Goal: Task Accomplishment & Management: Complete application form

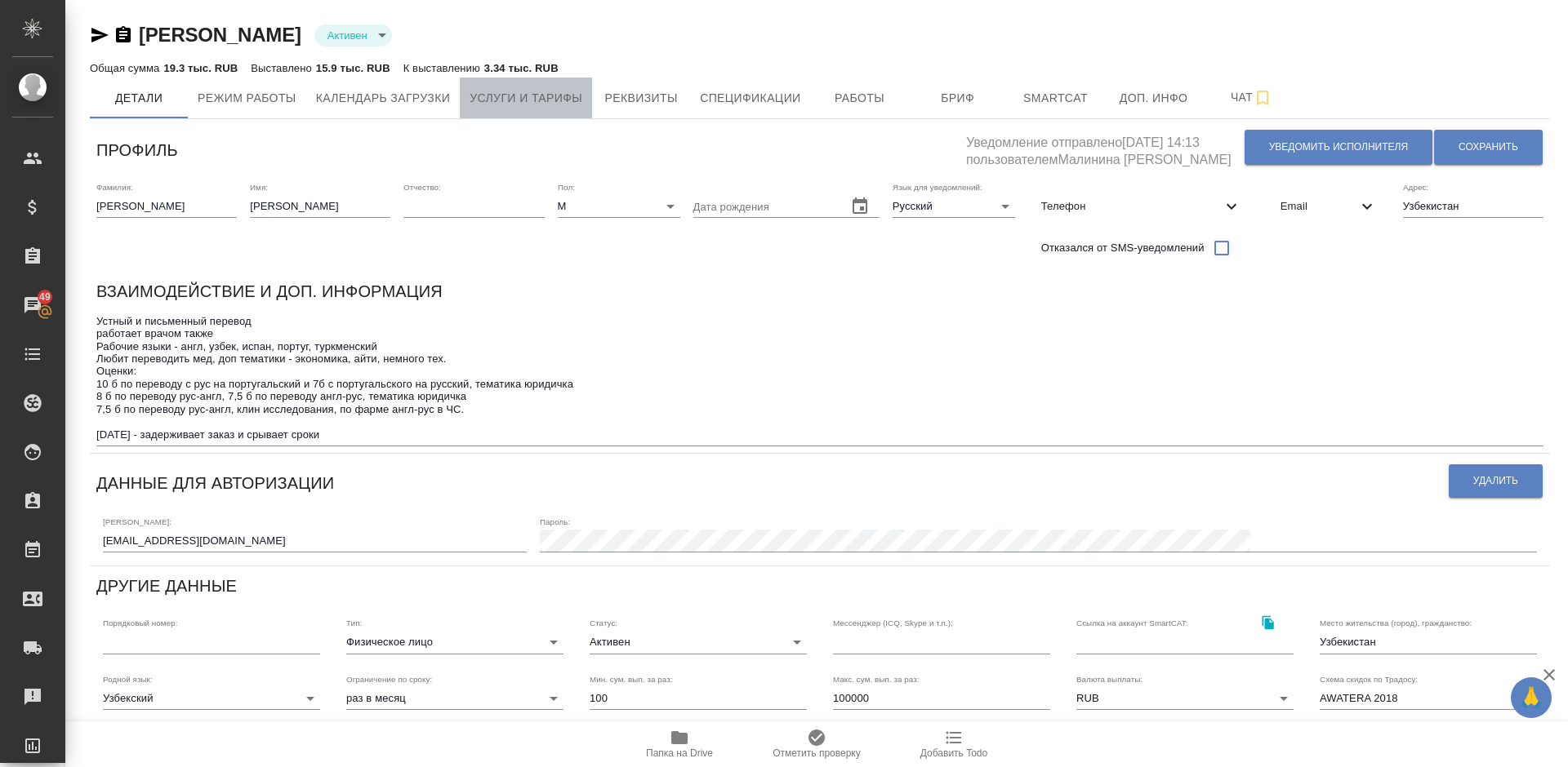
click at [533, 106] on span "Услуги и тарифы" at bounding box center [526, 98] width 112 height 20
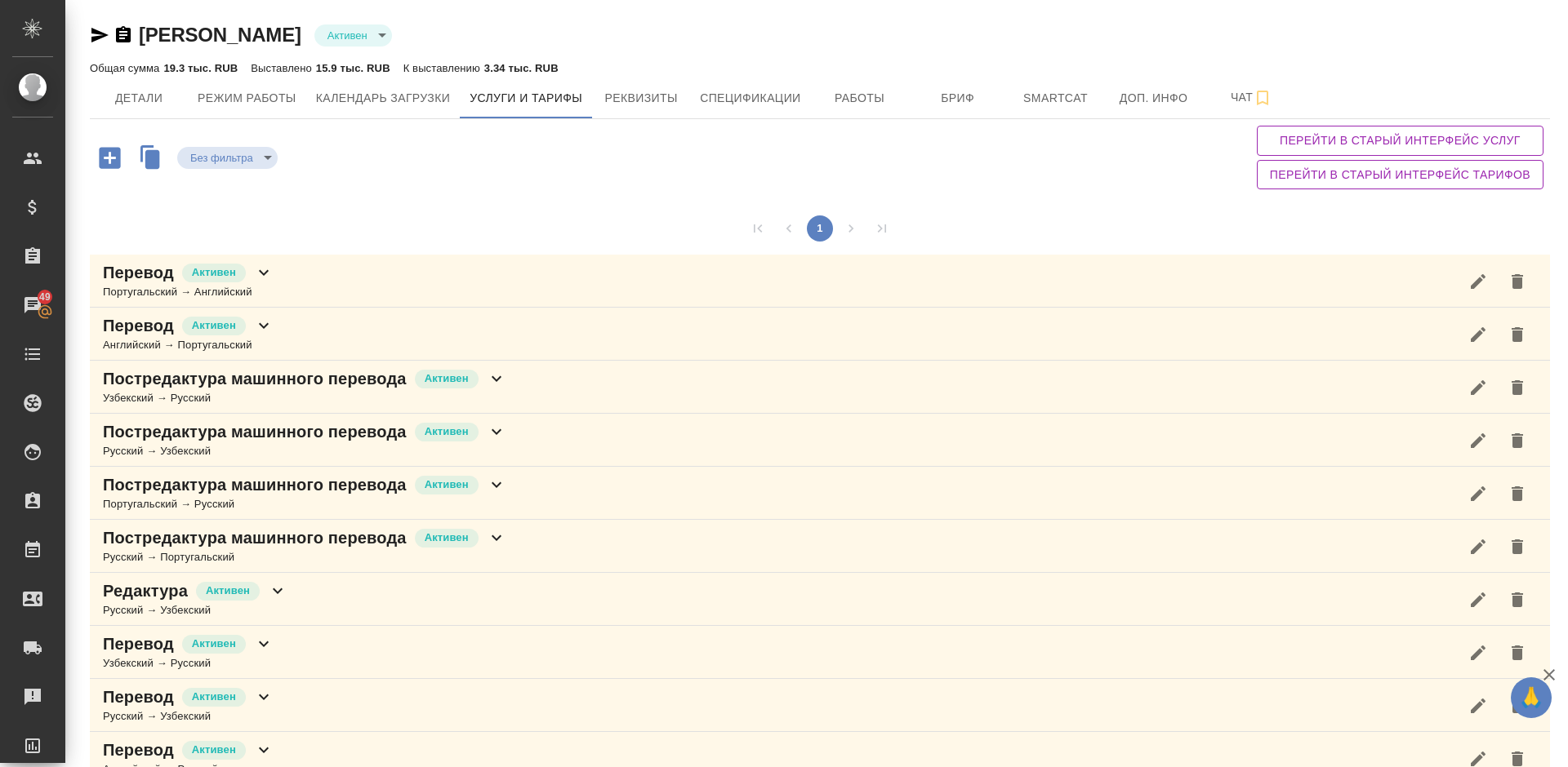
click at [1057, 205] on div "1" at bounding box center [819, 229] width 1459 height 52
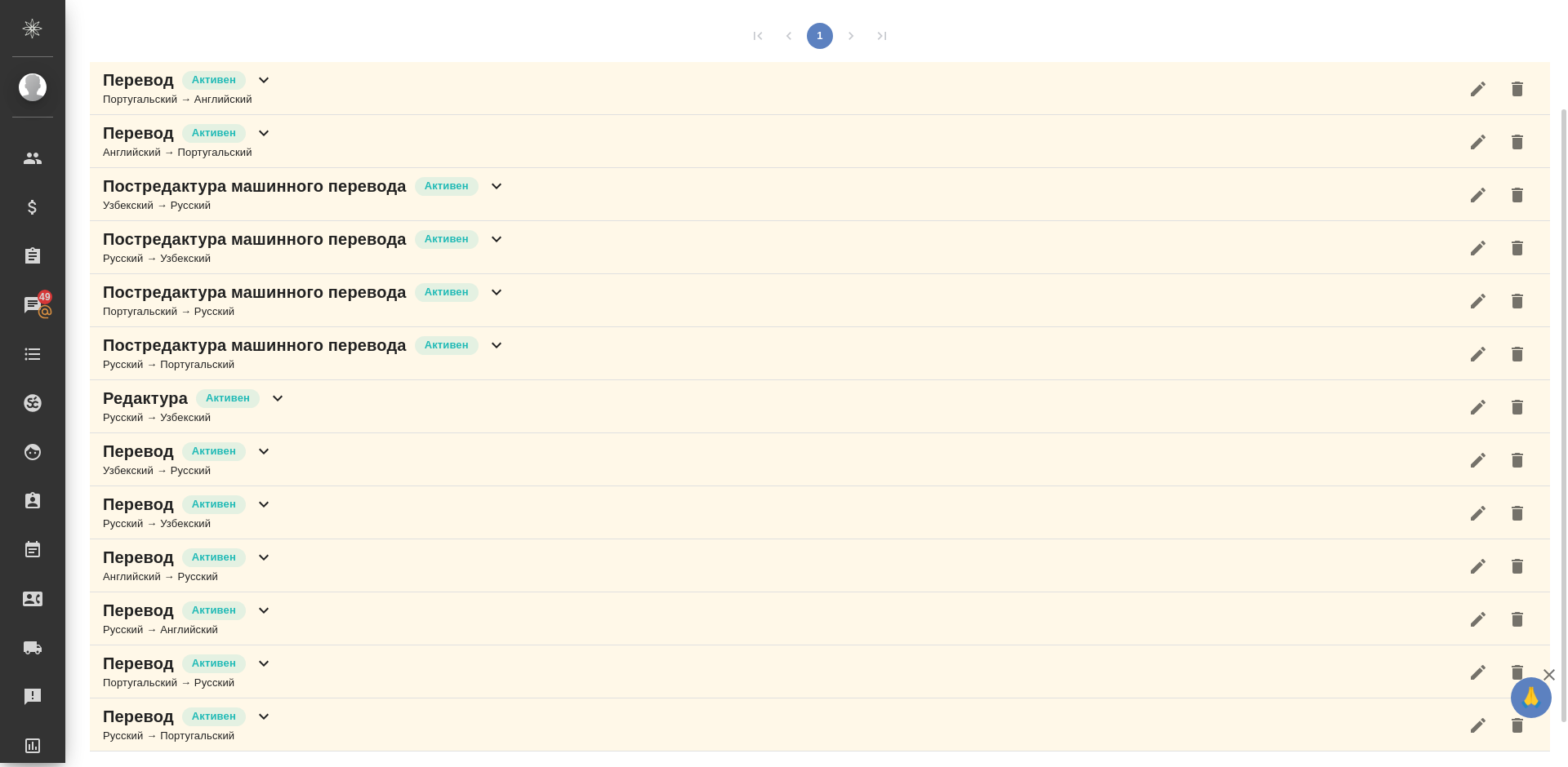
scroll to position [168, 0]
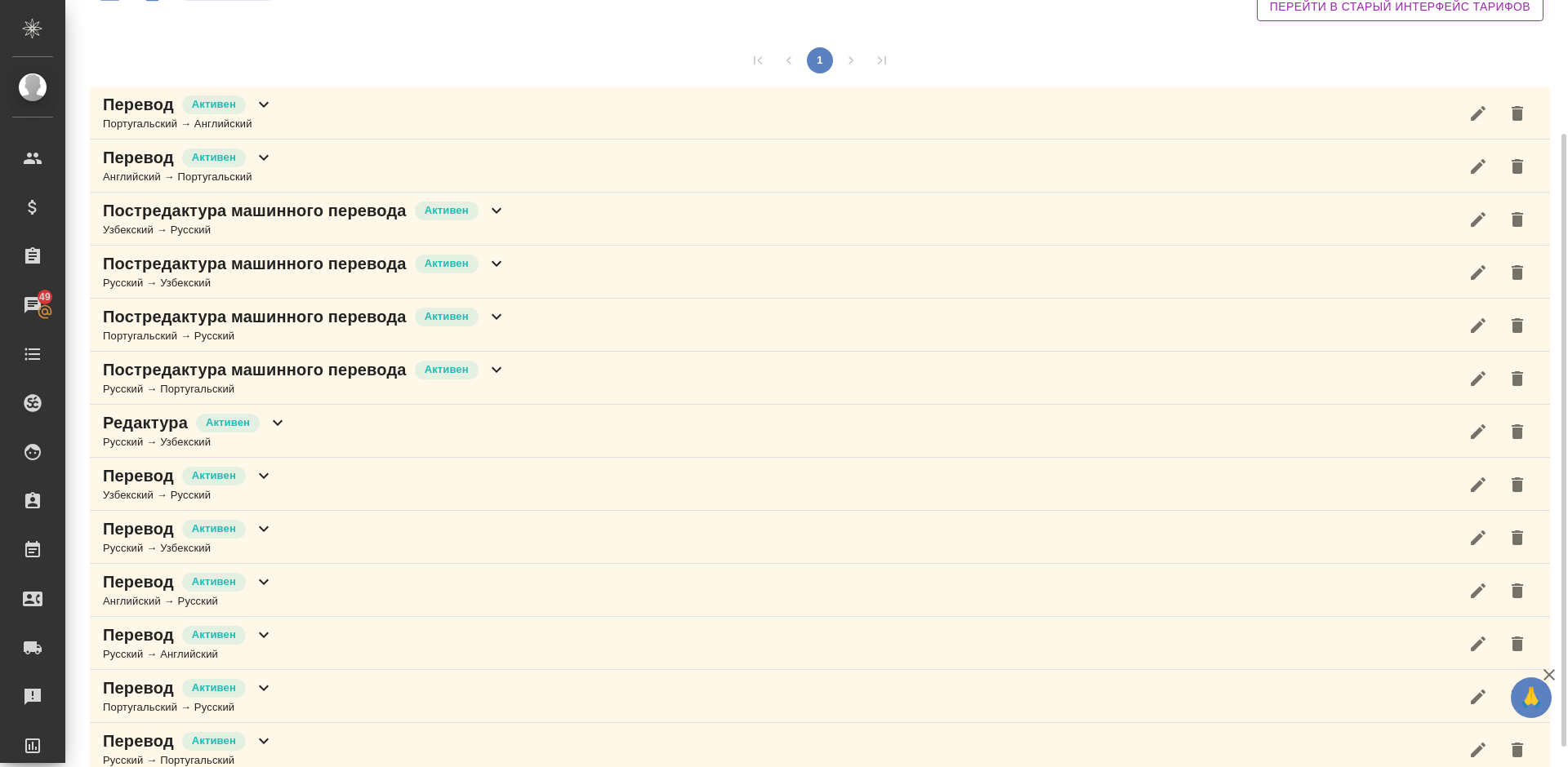
click at [550, 373] on div "Постредактура машинного перевода Активен Русский → Португальский" at bounding box center [819, 378] width 1459 height 53
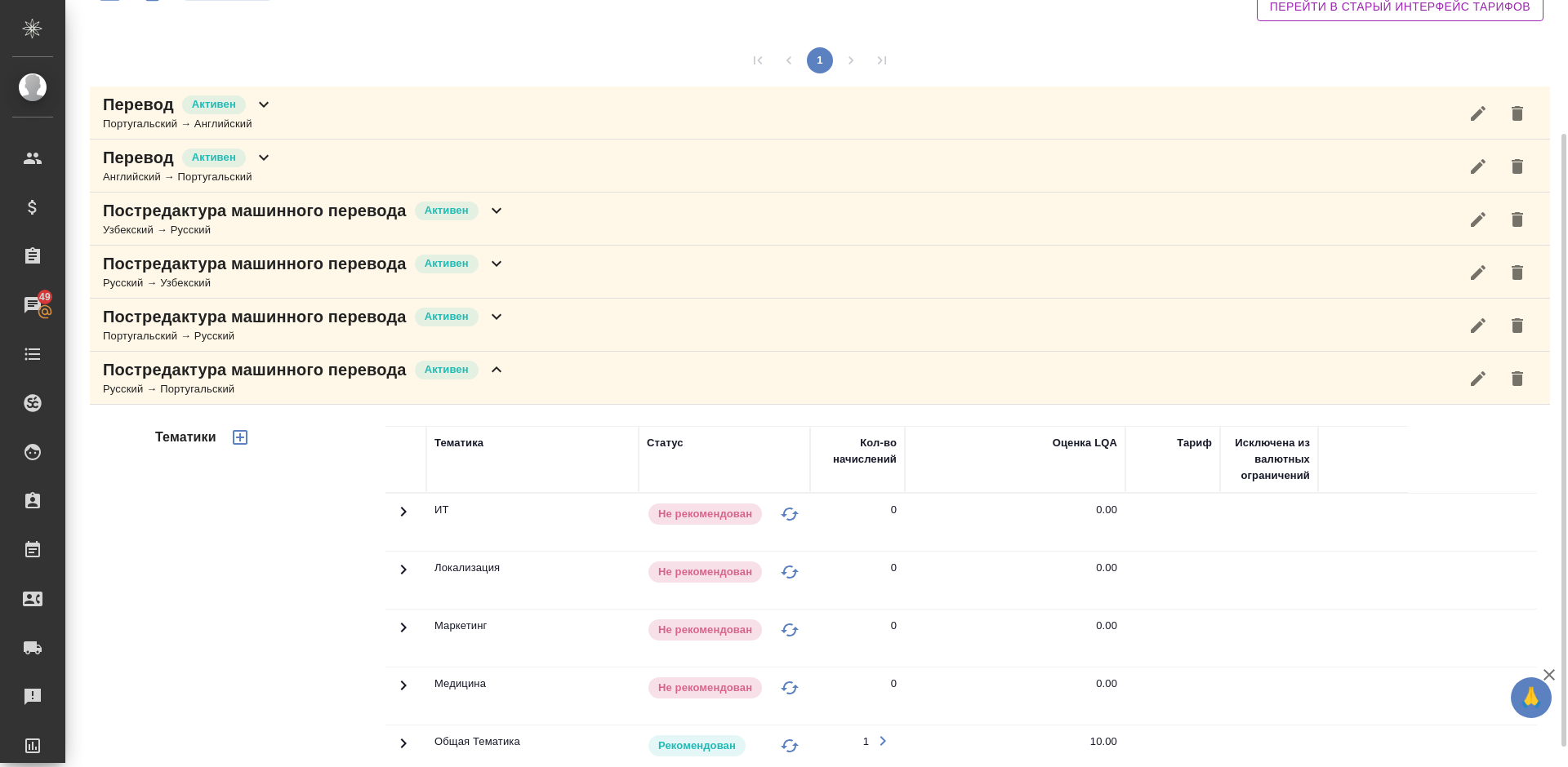
click at [312, 539] on div "Тематики" at bounding box center [269, 687] width 234 height 546
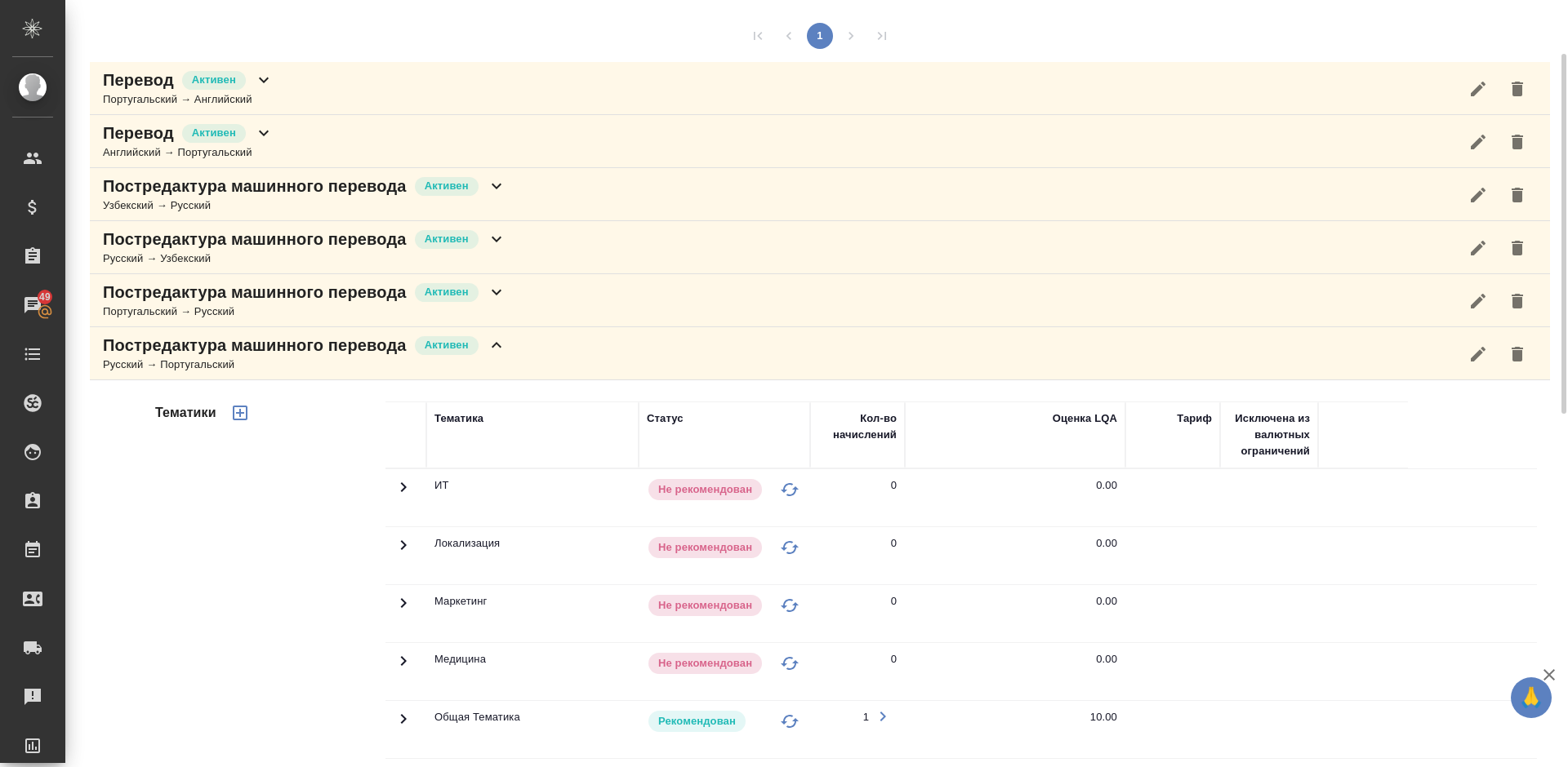
scroll to position [95, 0]
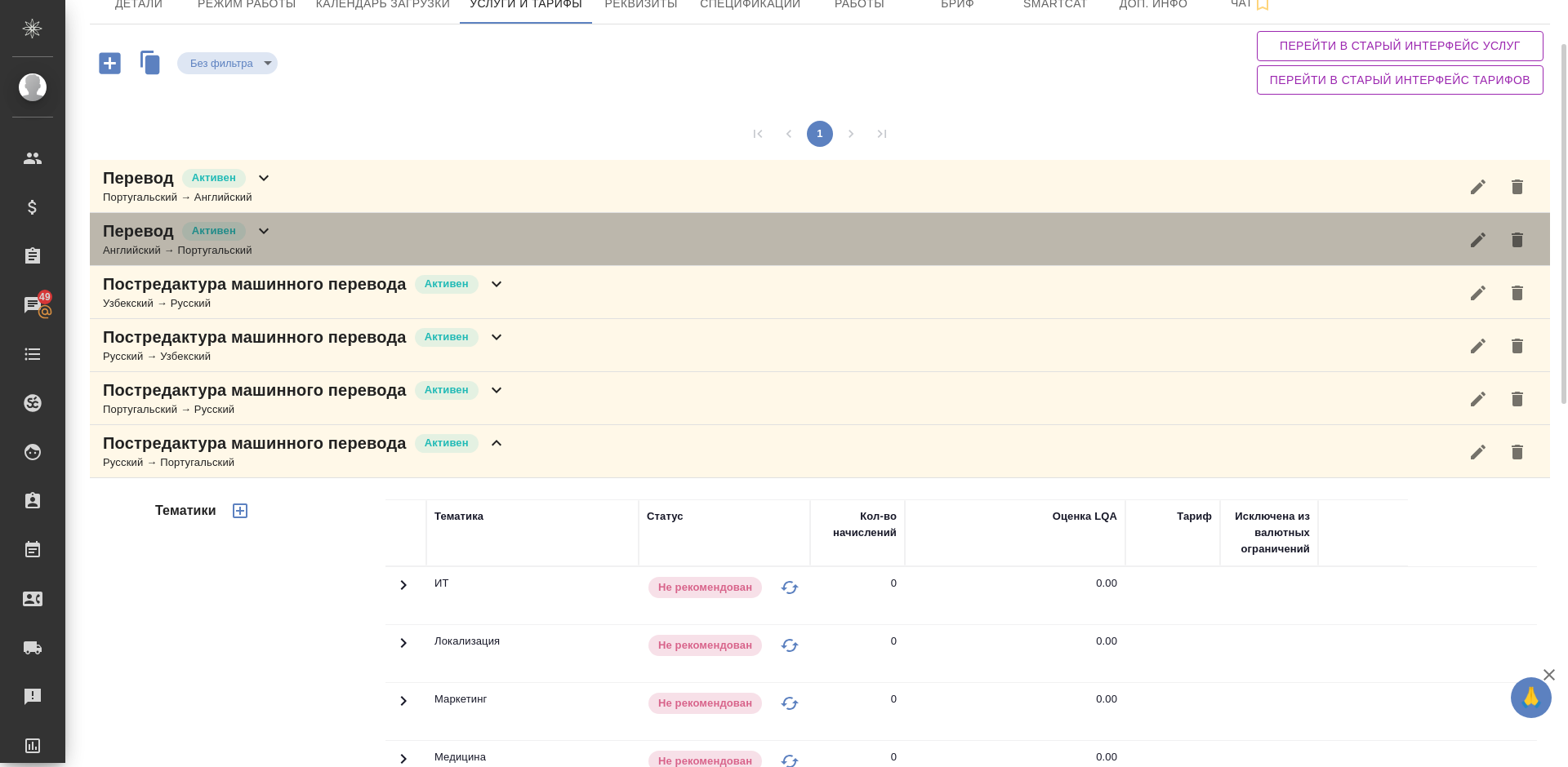
click at [330, 253] on div "Перевод Активен Английский → Португальский" at bounding box center [819, 240] width 1459 height 53
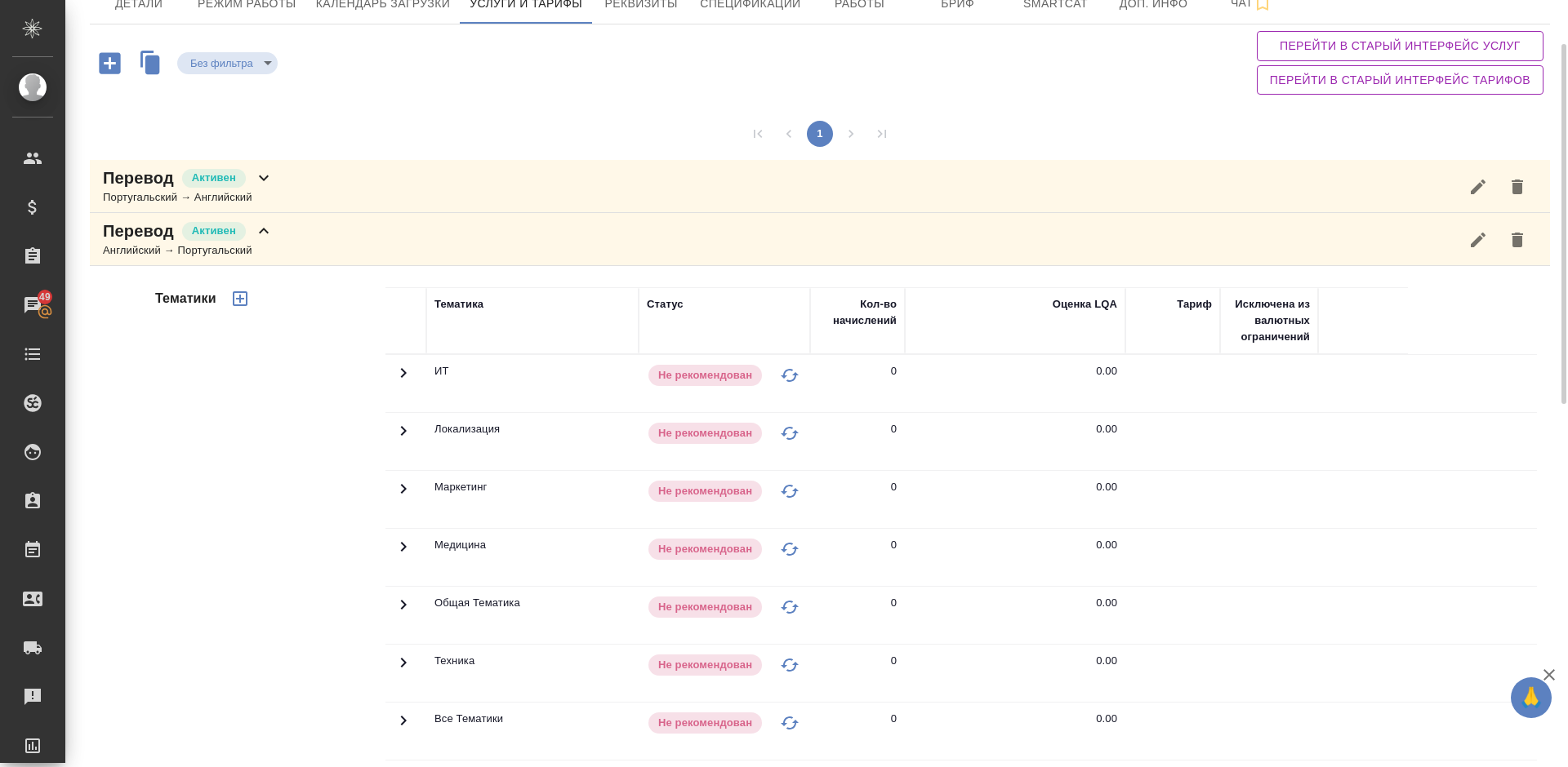
click at [297, 396] on div "Тематики" at bounding box center [269, 549] width 234 height 546
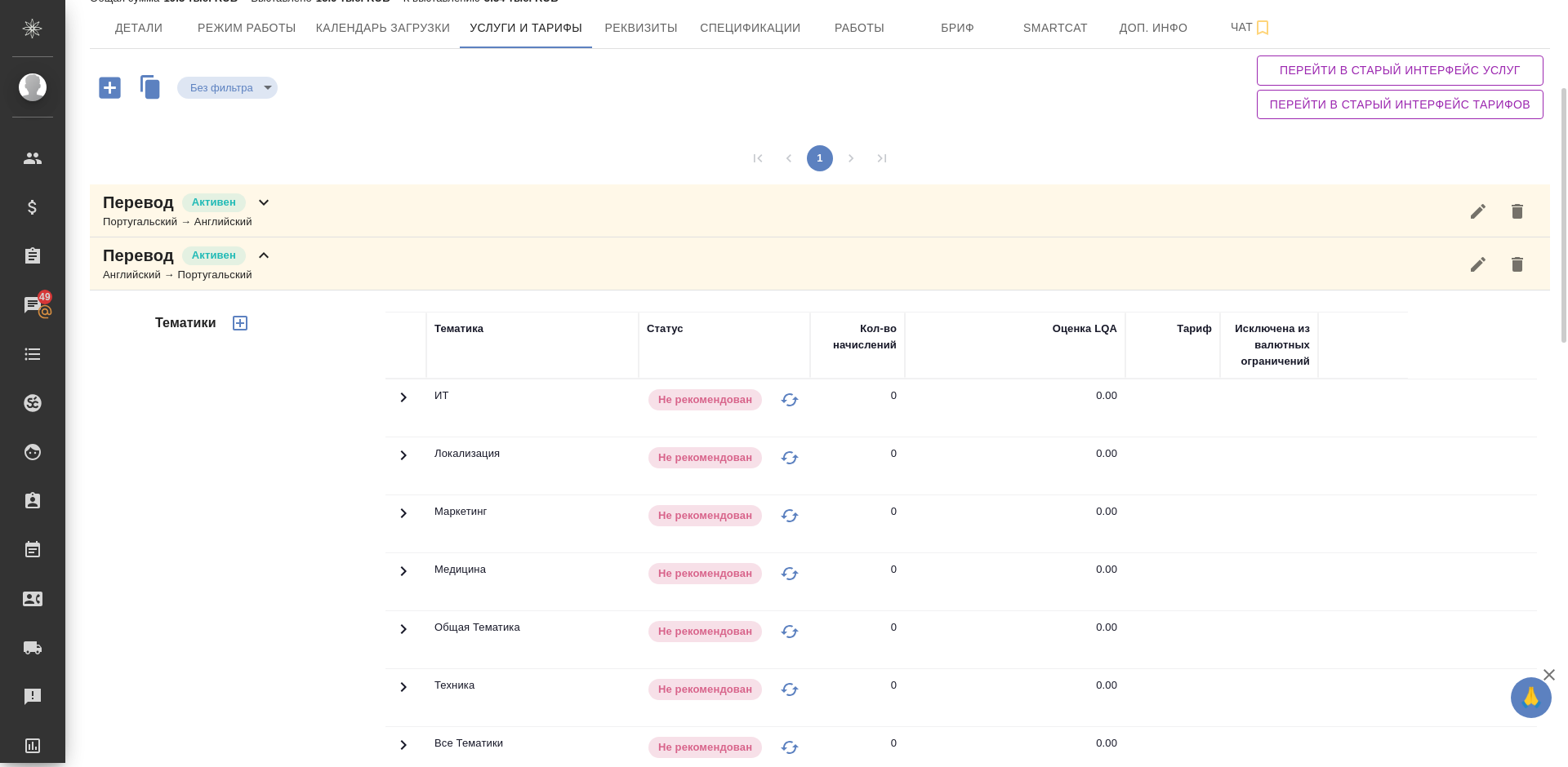
scroll to position [0, 0]
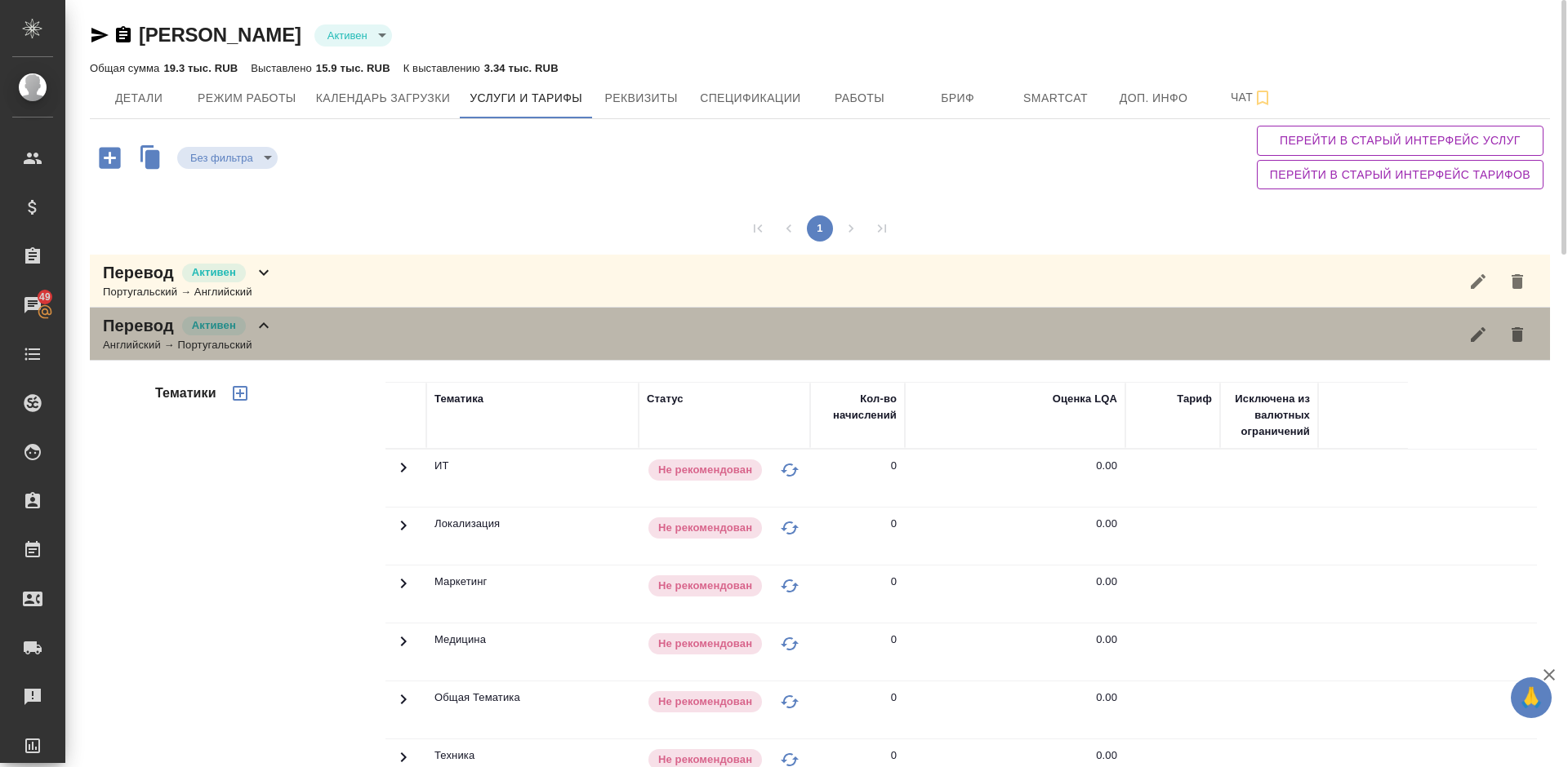
click at [313, 345] on div "Перевод Активен Английский → Португальский" at bounding box center [819, 334] width 1459 height 53
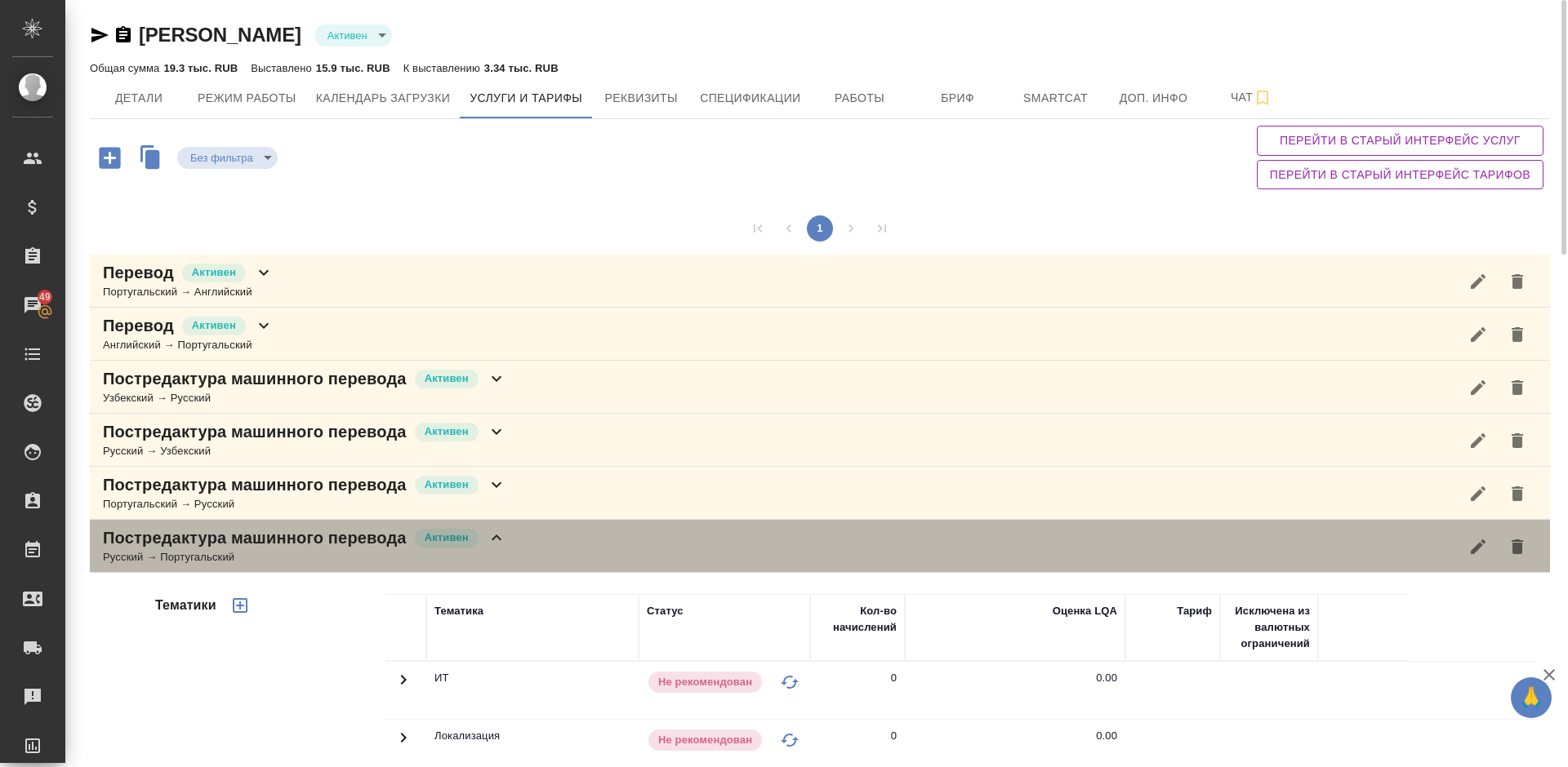
click at [544, 539] on div "Постредактура машинного перевода Активен Русский → Португальский" at bounding box center [819, 546] width 1459 height 53
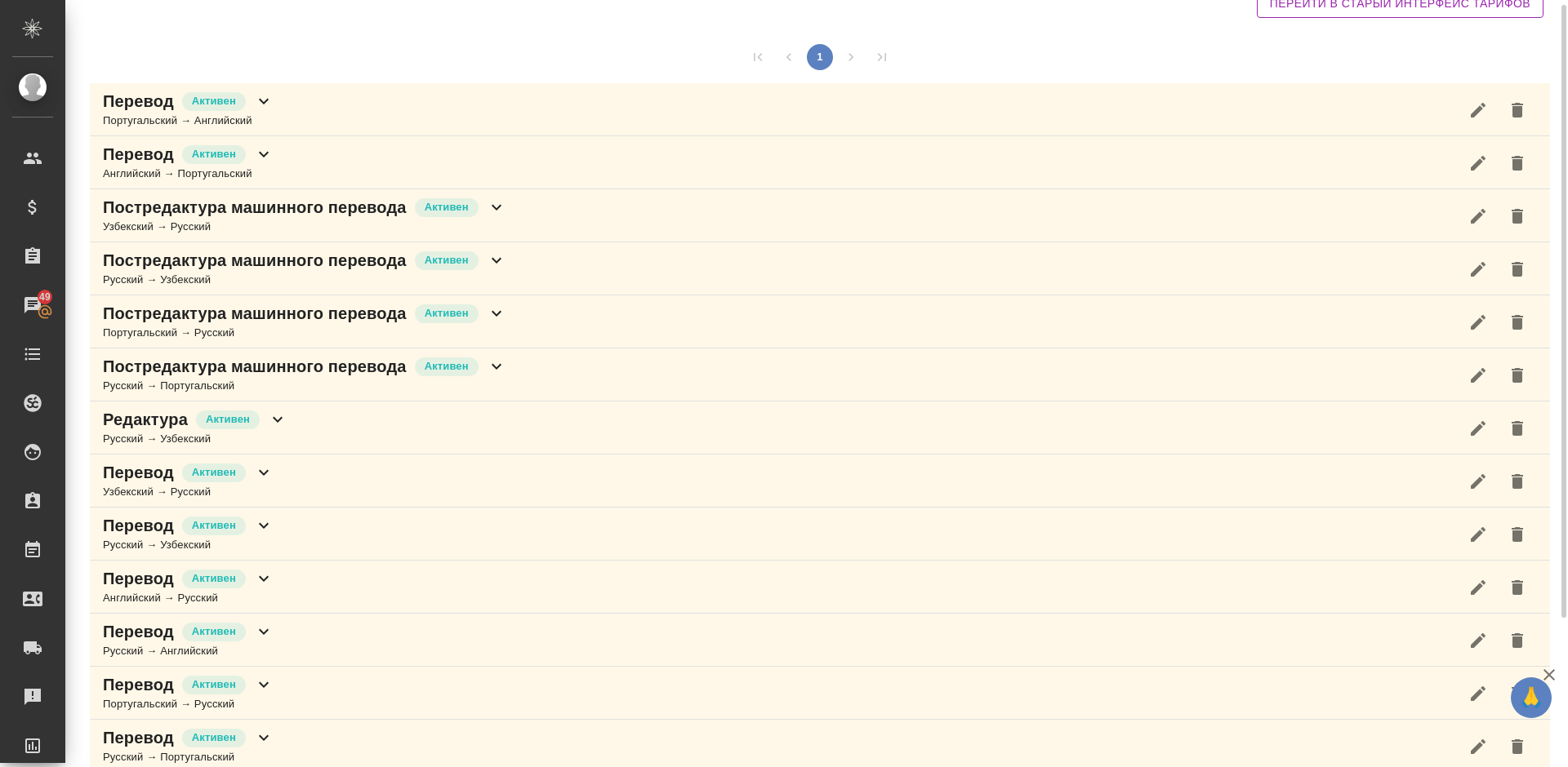
scroll to position [193, 0]
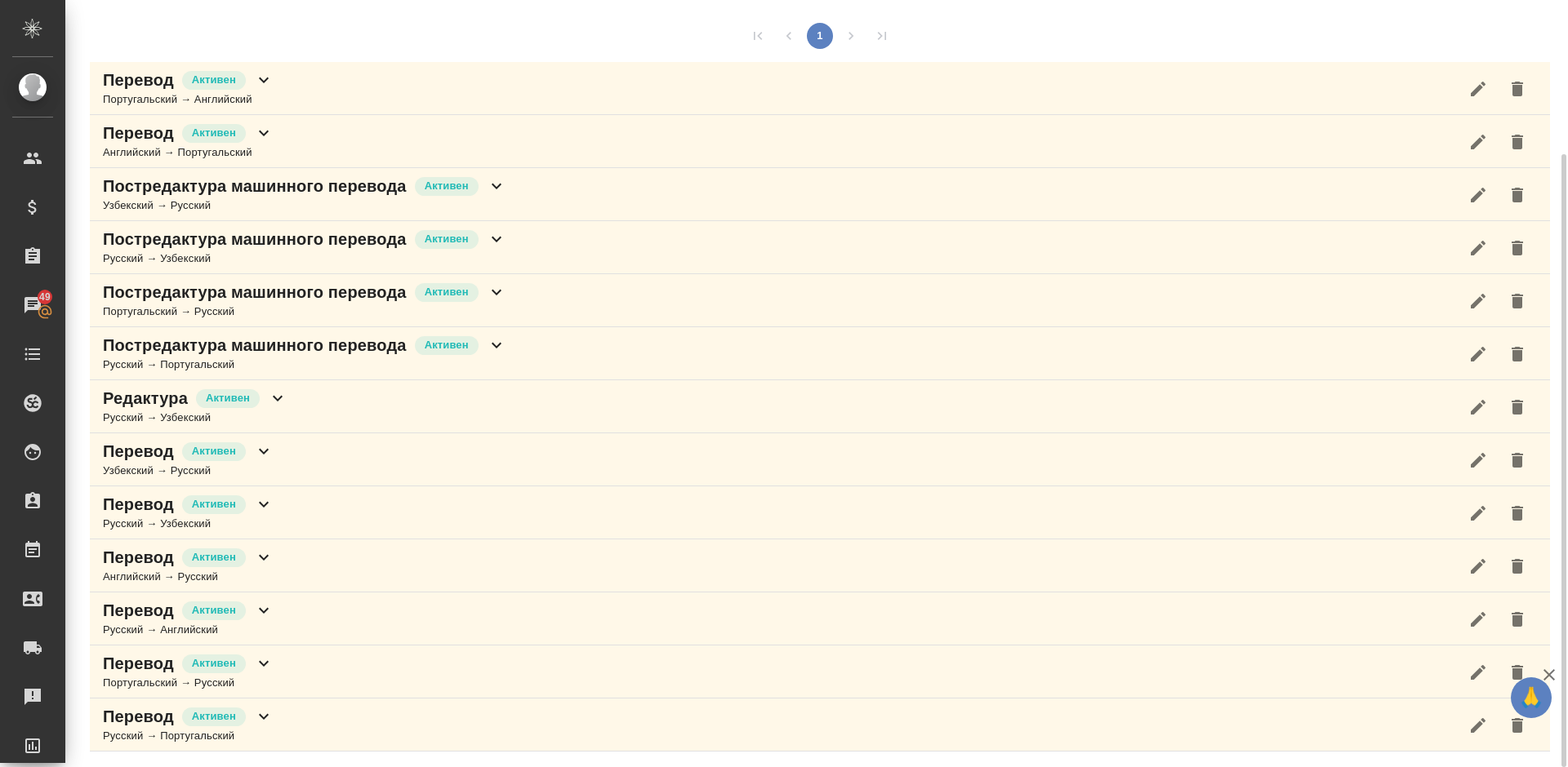
click at [318, 720] on div "Перевод Активен Русский → Португальский" at bounding box center [819, 725] width 1459 height 53
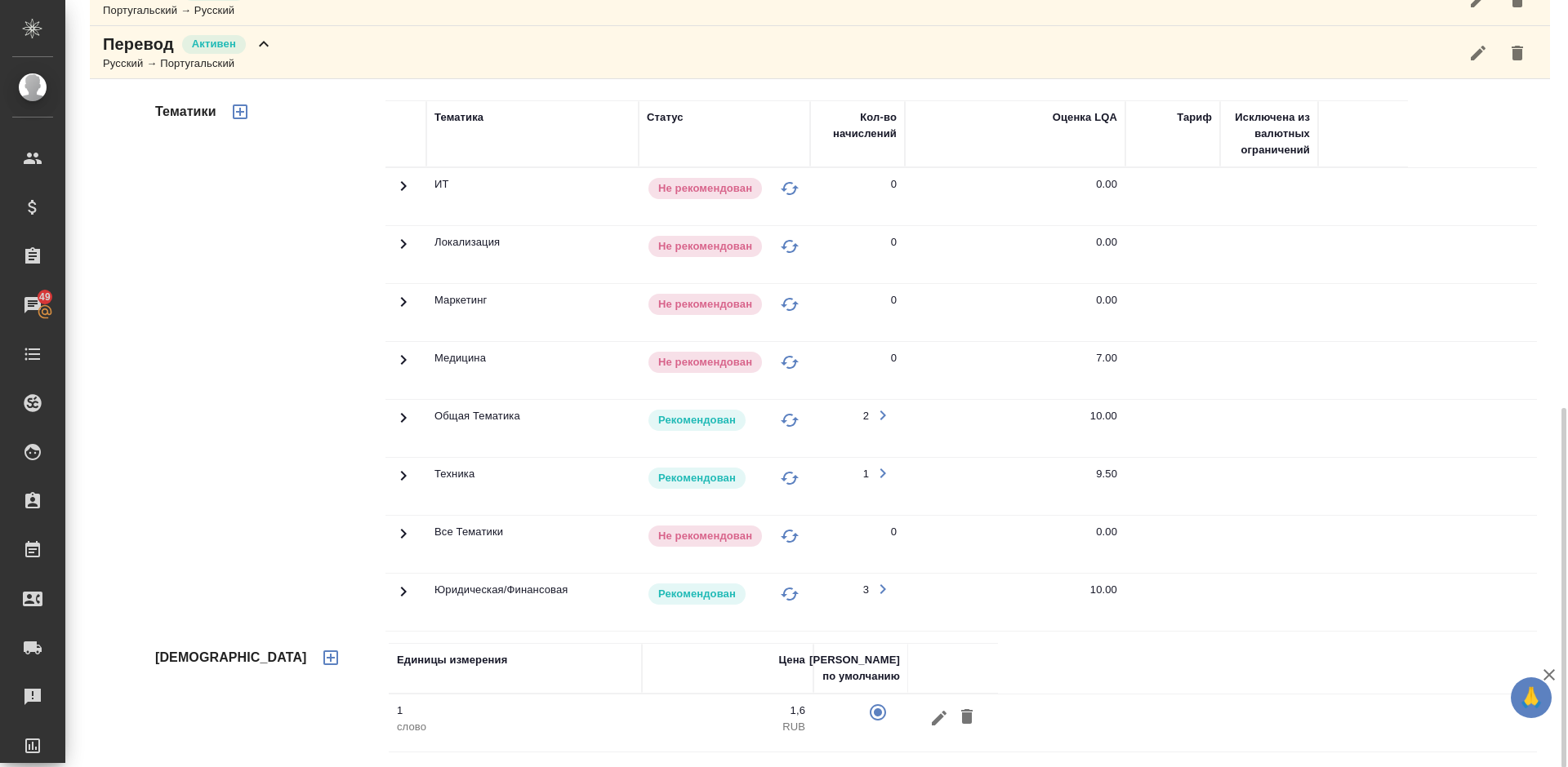
scroll to position [866, 0]
drag, startPoint x: 1566, startPoint y: 434, endPoint x: 1563, endPoint y: 452, distance: 18.2
click at [1563, 452] on div at bounding box center [1561, 383] width 13 height 767
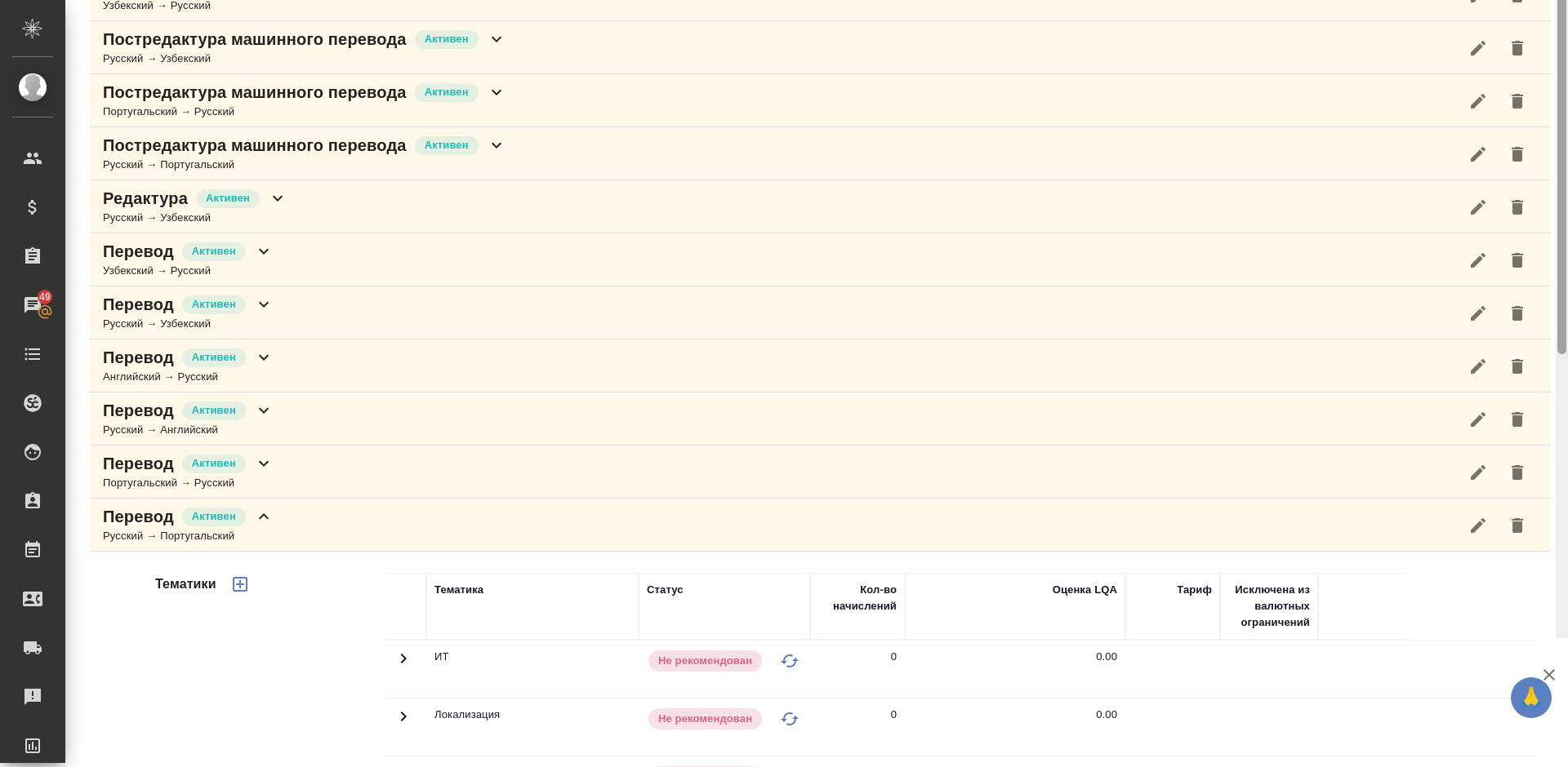
scroll to position [0, 0]
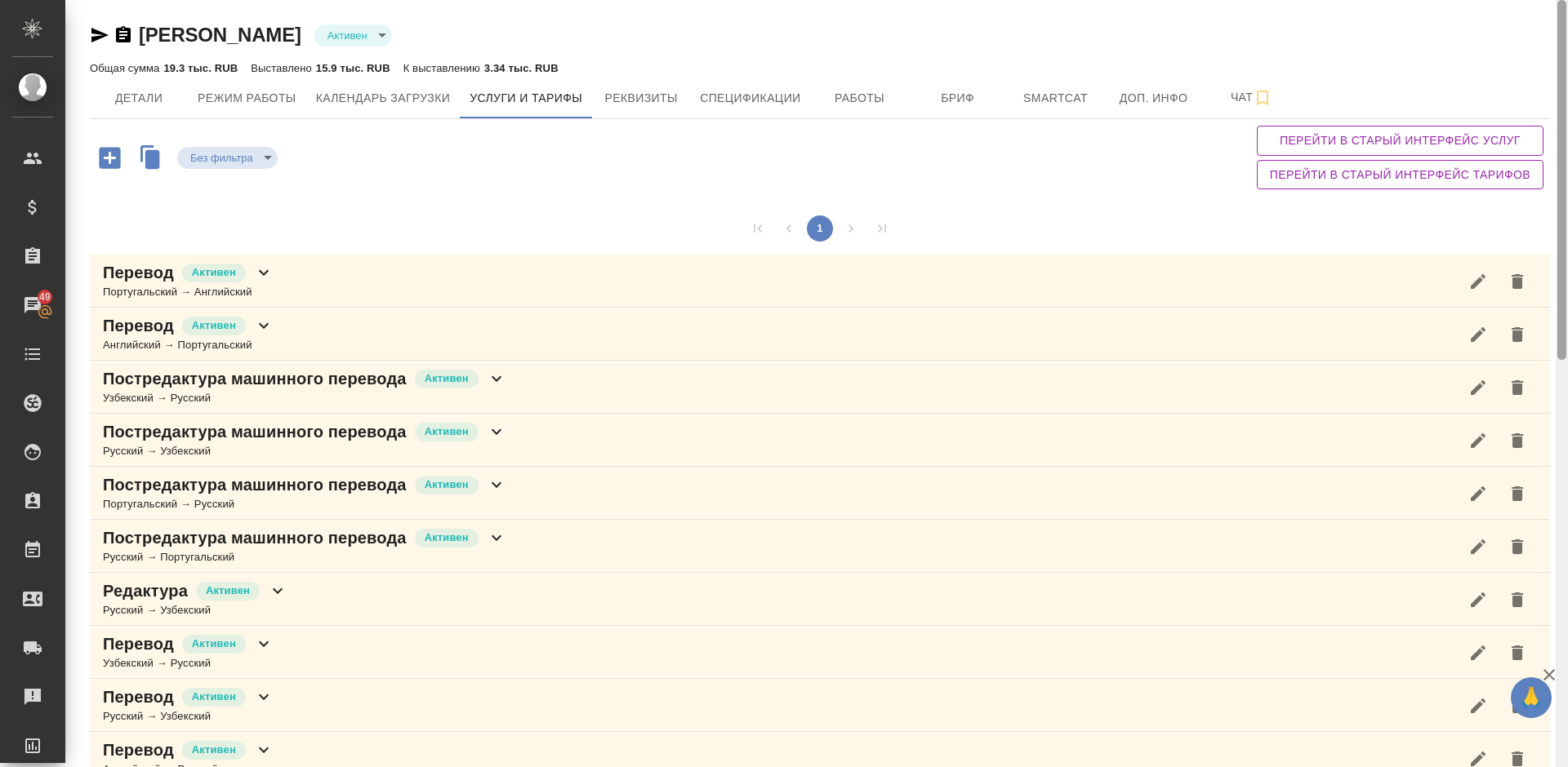
drag, startPoint x: 1563, startPoint y: 450, endPoint x: 1565, endPoint y: -31, distance: 481.0
click at [1565, 0] on html "🙏 .cls-1 fill:#fff; AWATERA Lazareva Anastasia Клиенты Спецификации Заказы 49 Ч…" at bounding box center [784, 383] width 1568 height 767
click at [171, 106] on span "Детали" at bounding box center [139, 98] width 79 height 20
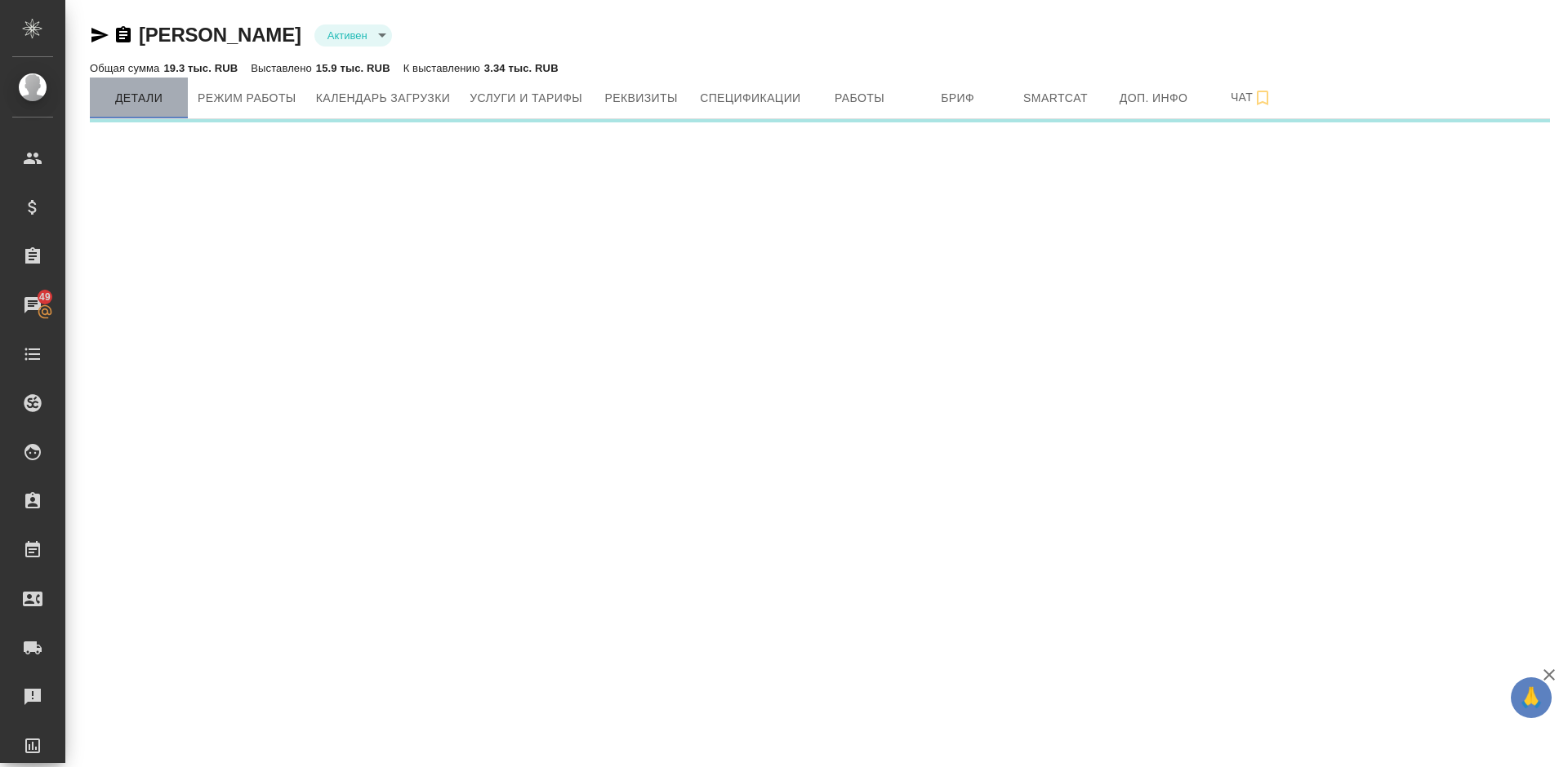
click at [160, 98] on span "Детали" at bounding box center [139, 98] width 79 height 20
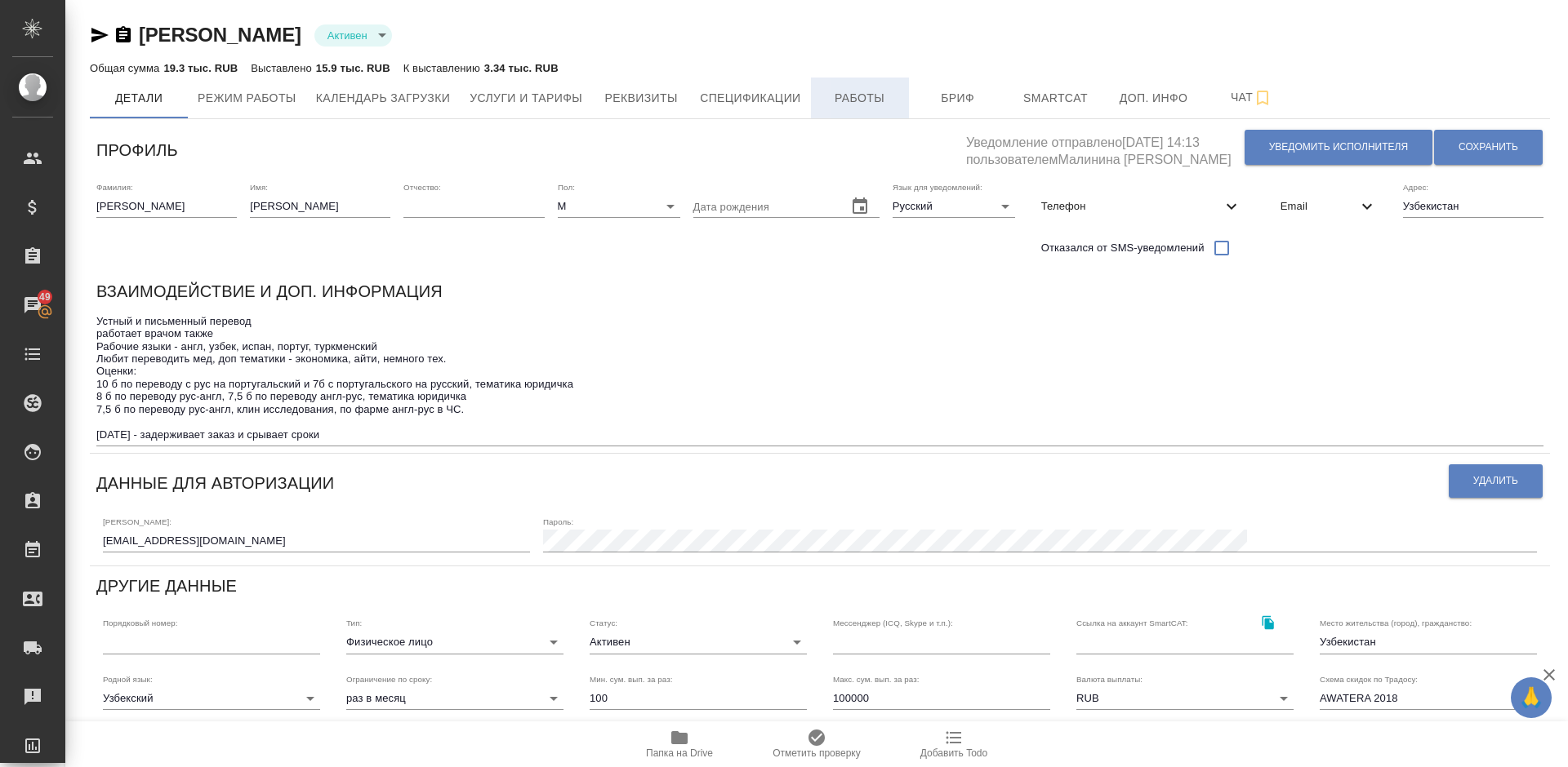
click at [853, 89] on span "Работы" at bounding box center [859, 98] width 79 height 20
click at [864, 144] on div "Профиль" at bounding box center [530, 147] width 870 height 44
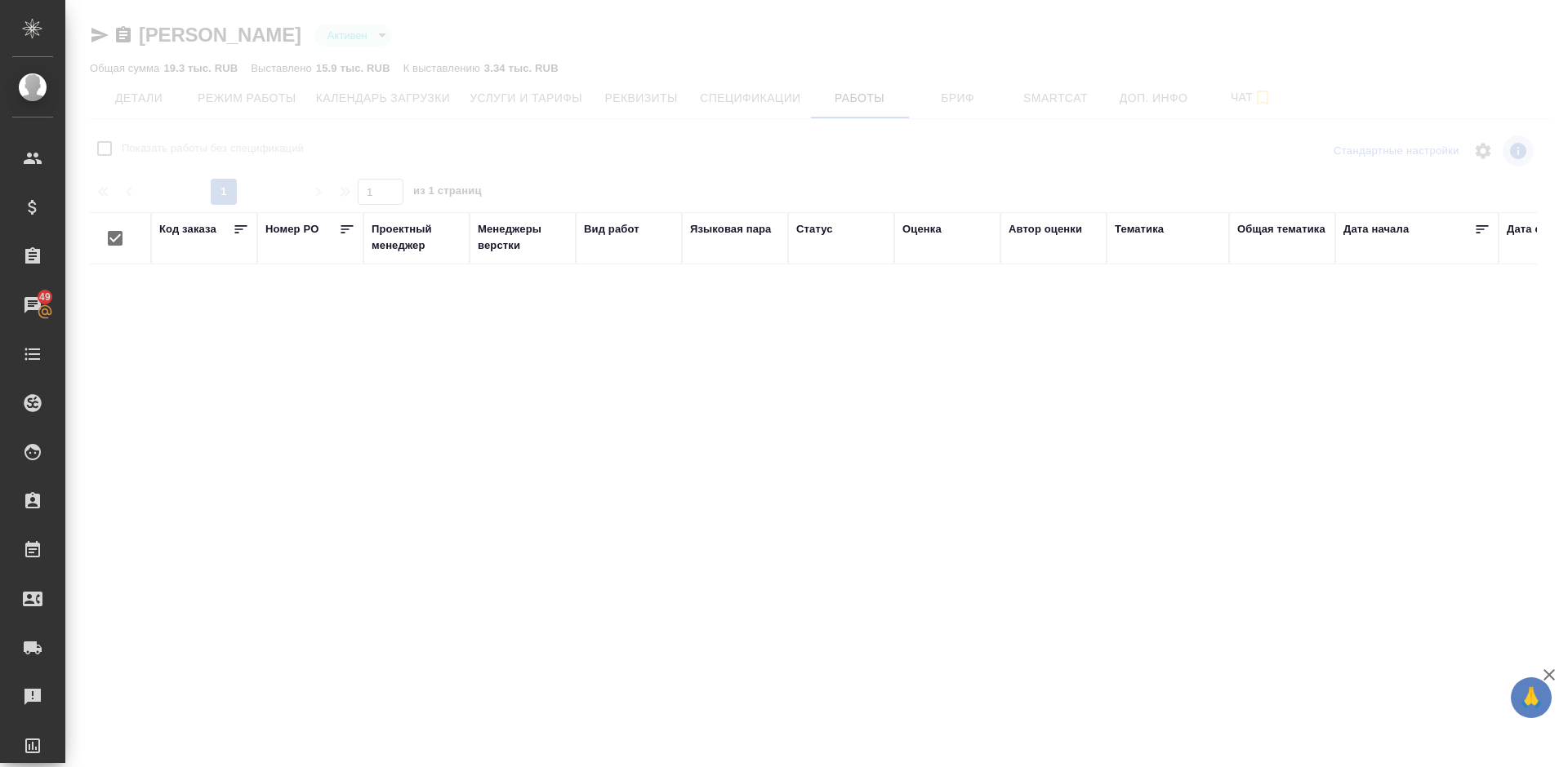
checkbox input "false"
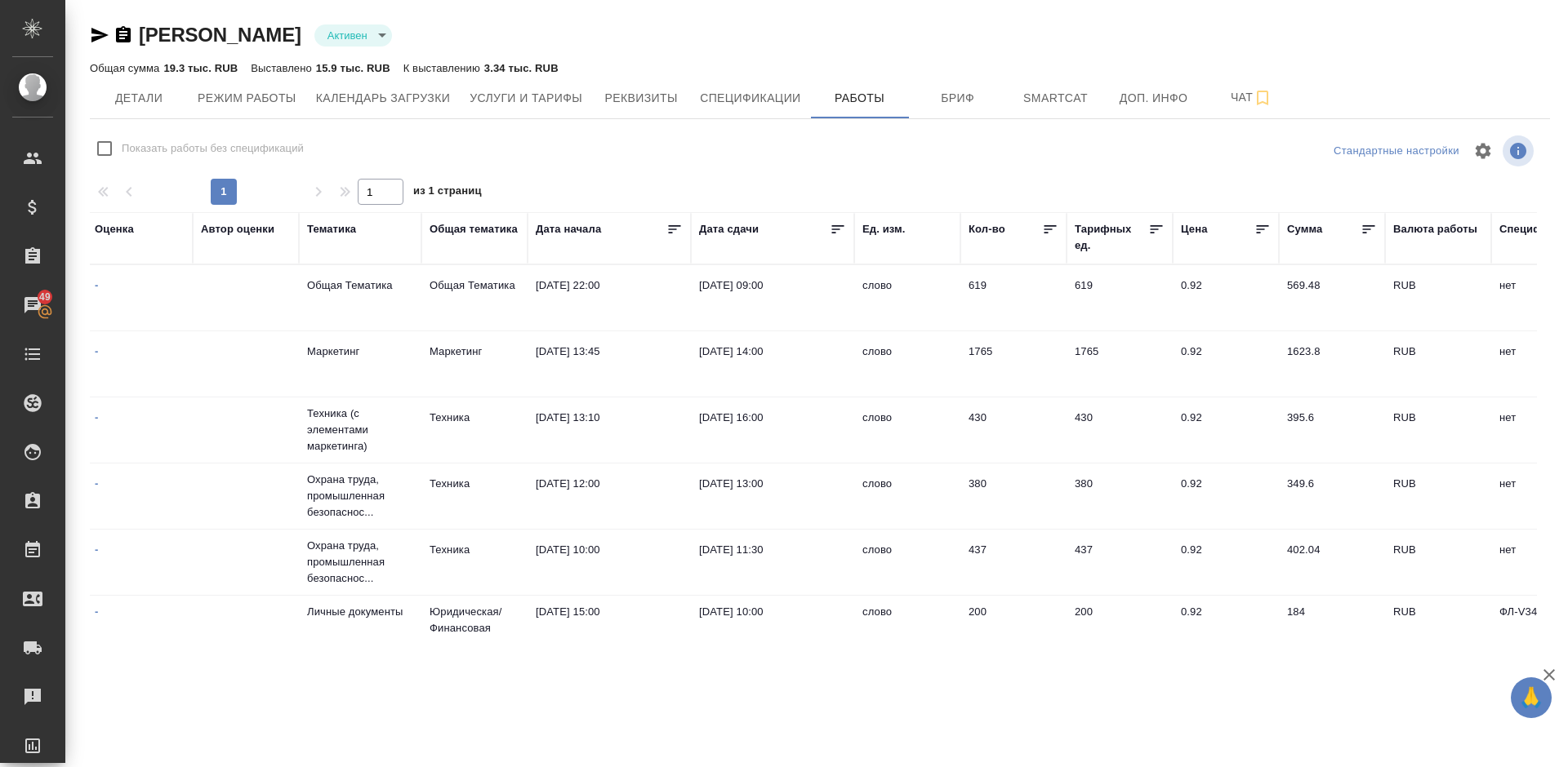
scroll to position [0, 810]
click at [155, 93] on span "Детали" at bounding box center [139, 98] width 79 height 20
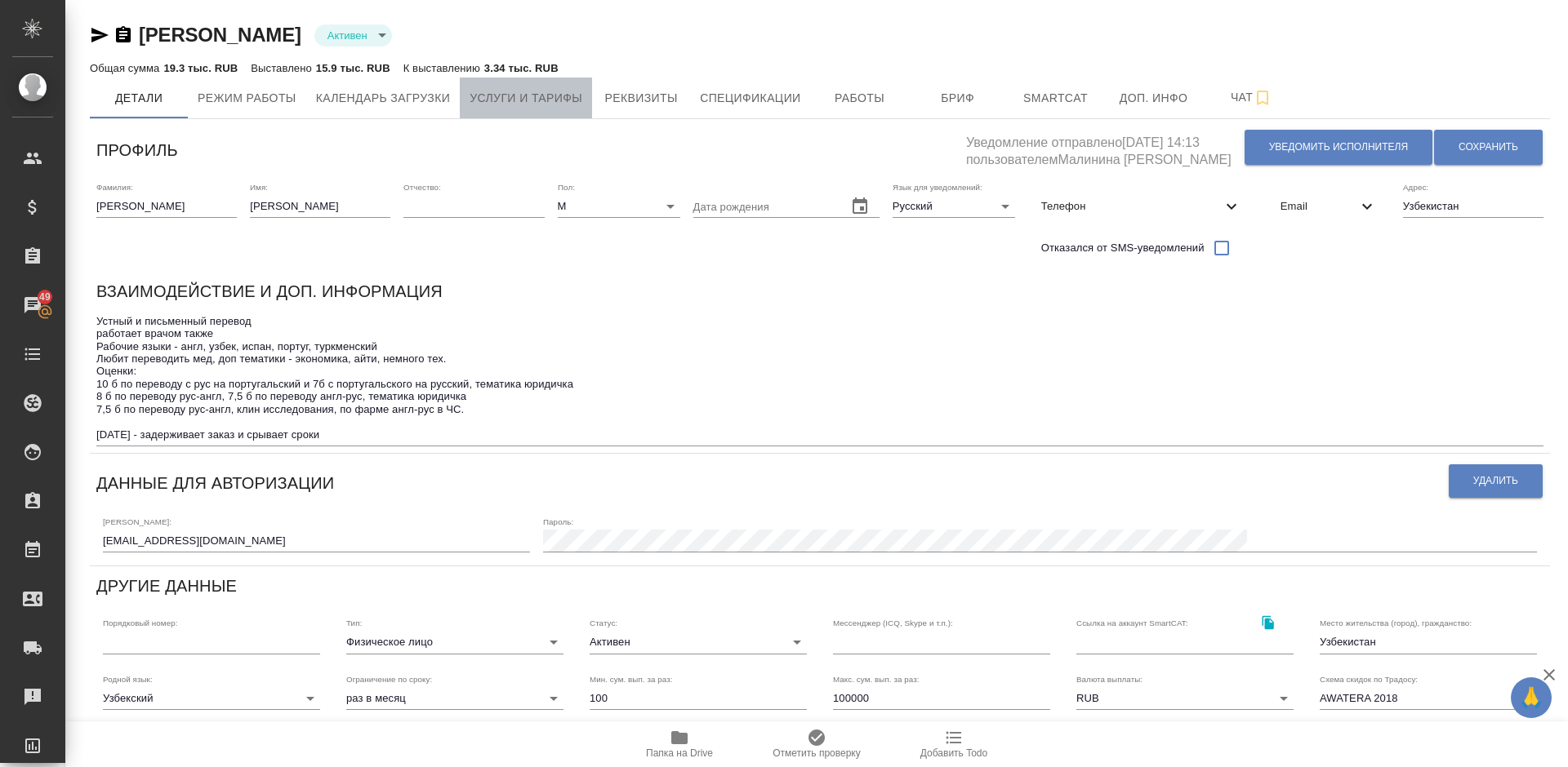
click at [556, 101] on span "Услуги и тарифы" at bounding box center [526, 98] width 112 height 20
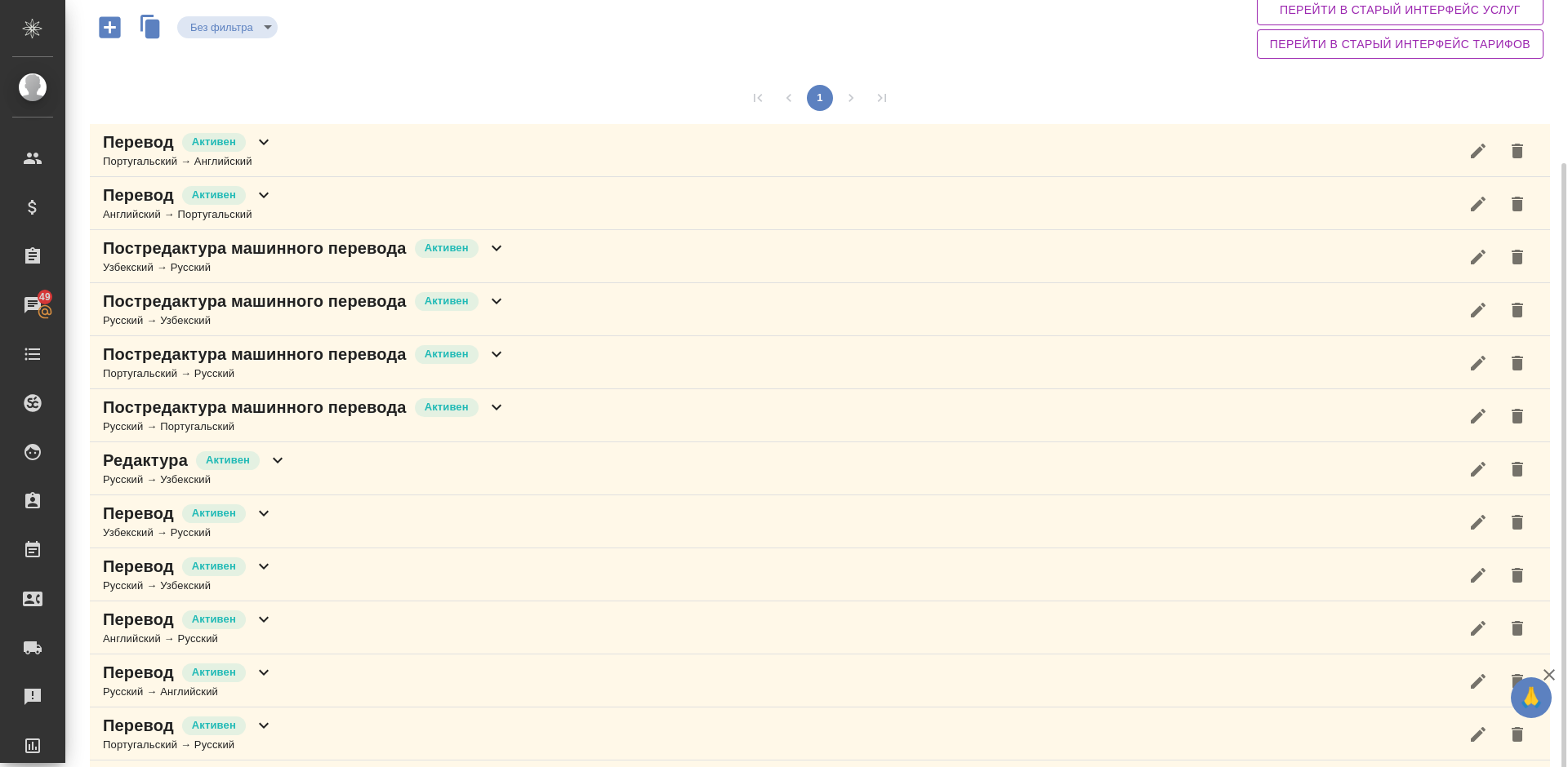
scroll to position [193, 0]
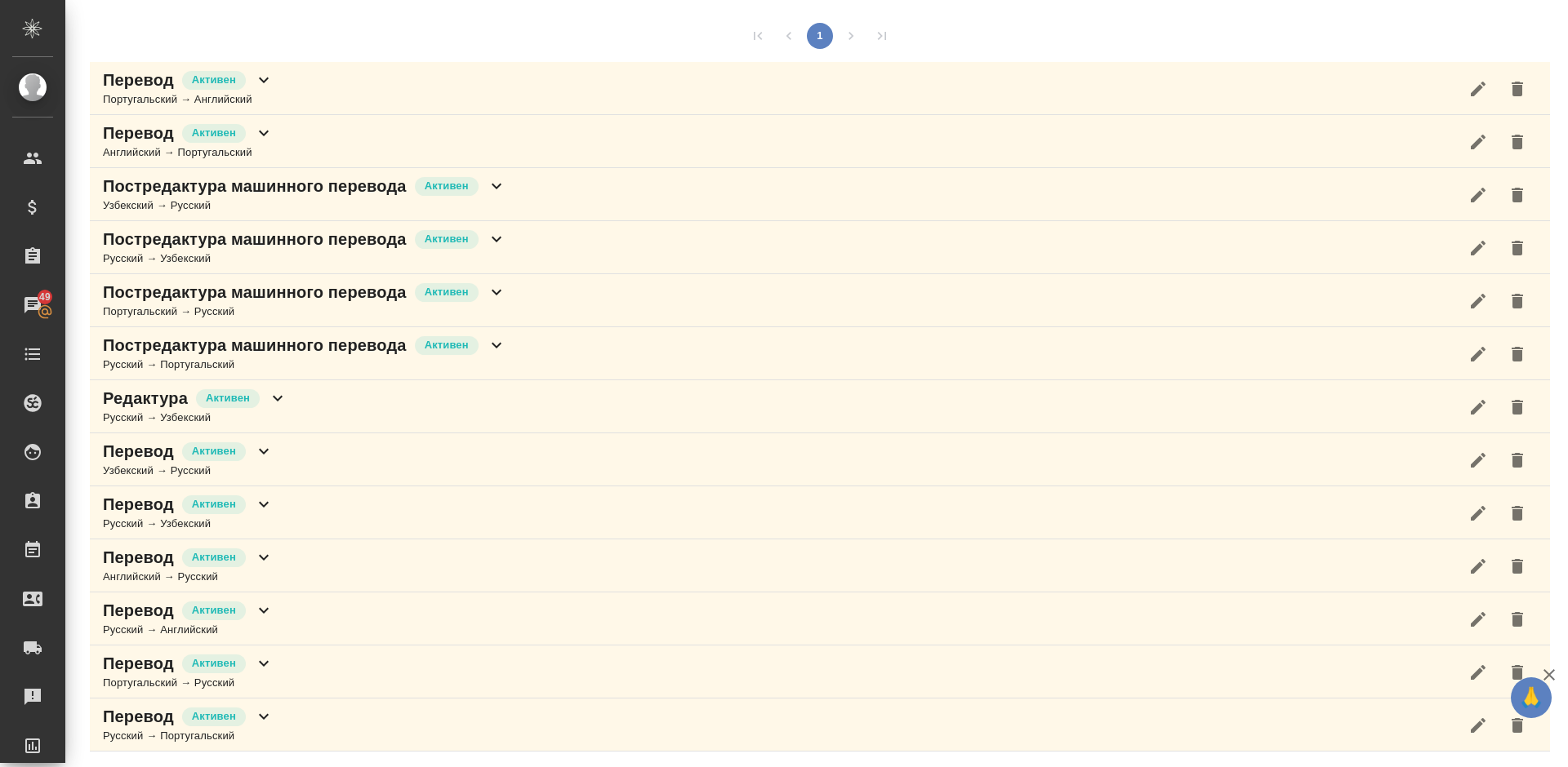
click at [348, 722] on div "Перевод Активен Русский → Португальский" at bounding box center [819, 725] width 1459 height 53
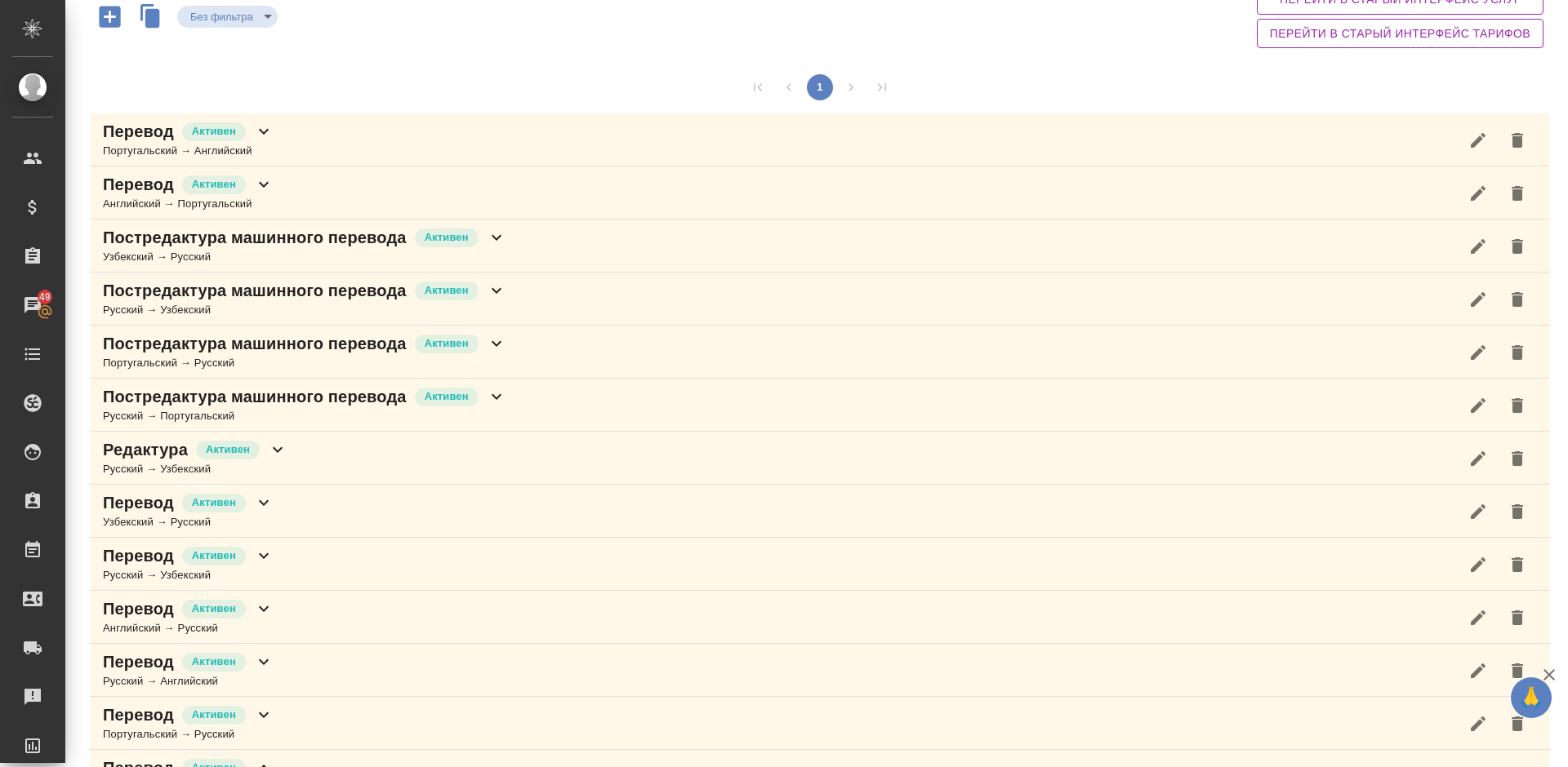
scroll to position [0, 0]
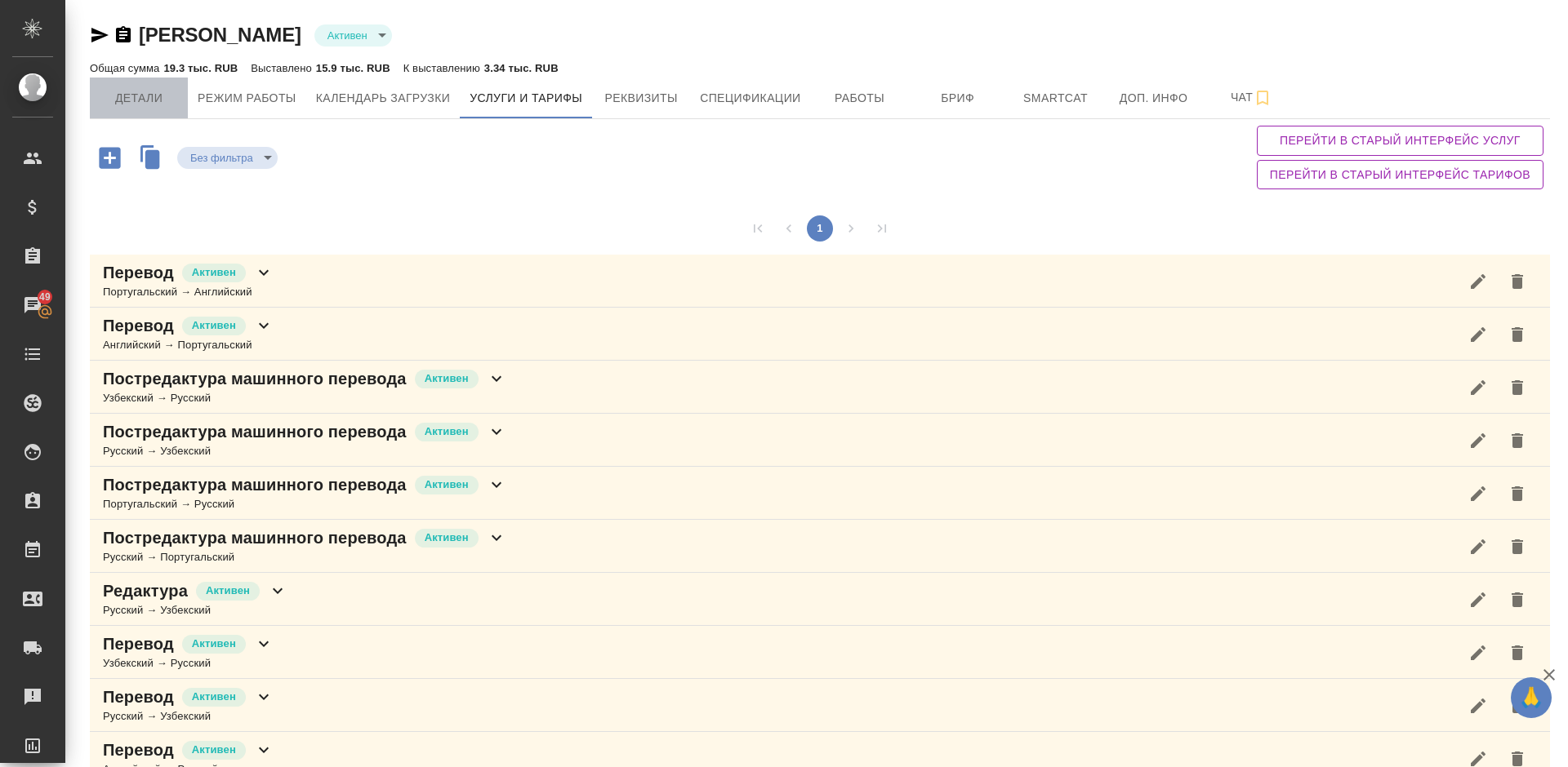
click at [133, 100] on span "Детали" at bounding box center [139, 98] width 79 height 20
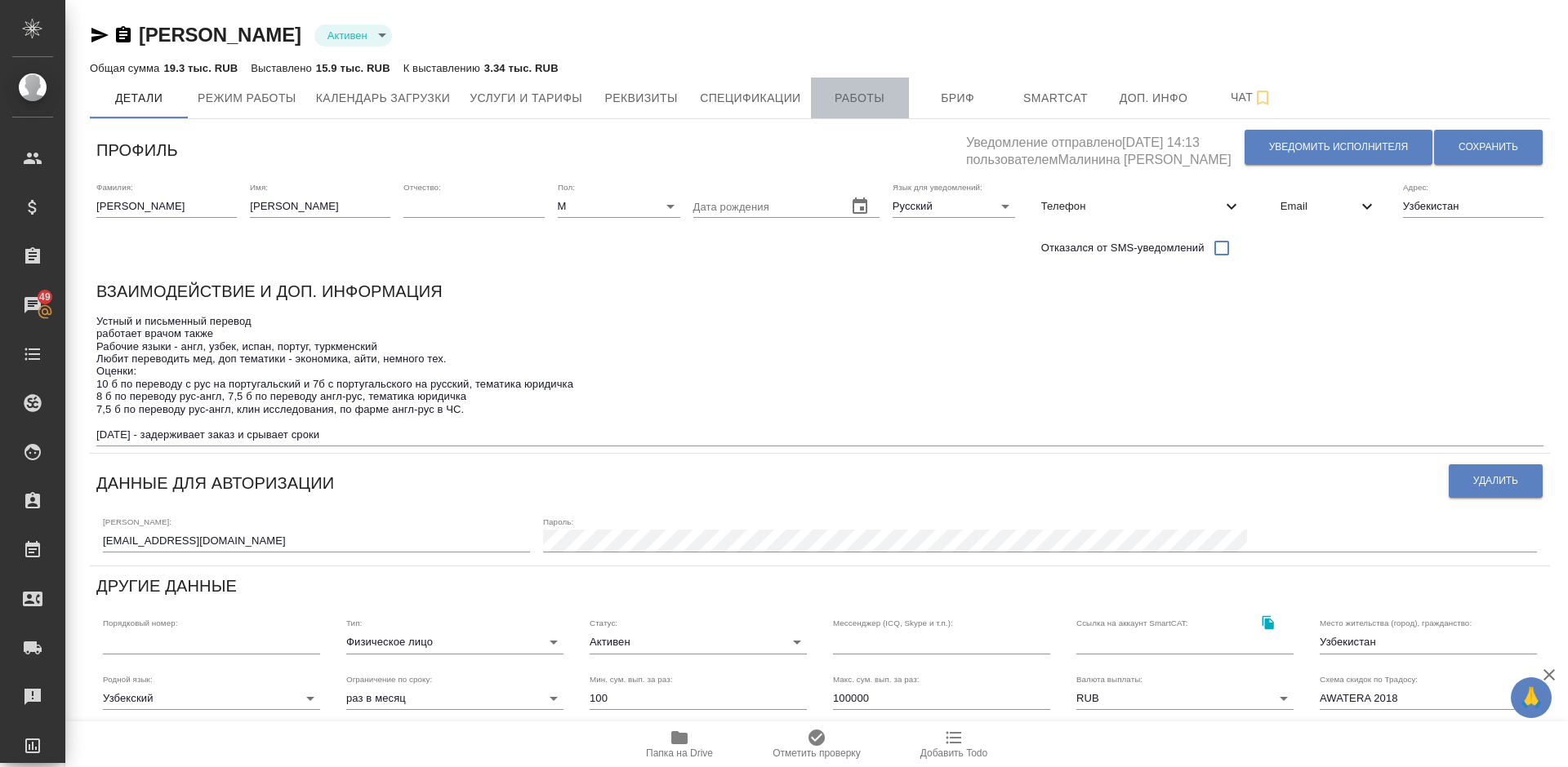
click at [846, 105] on span "Работы" at bounding box center [859, 98] width 79 height 20
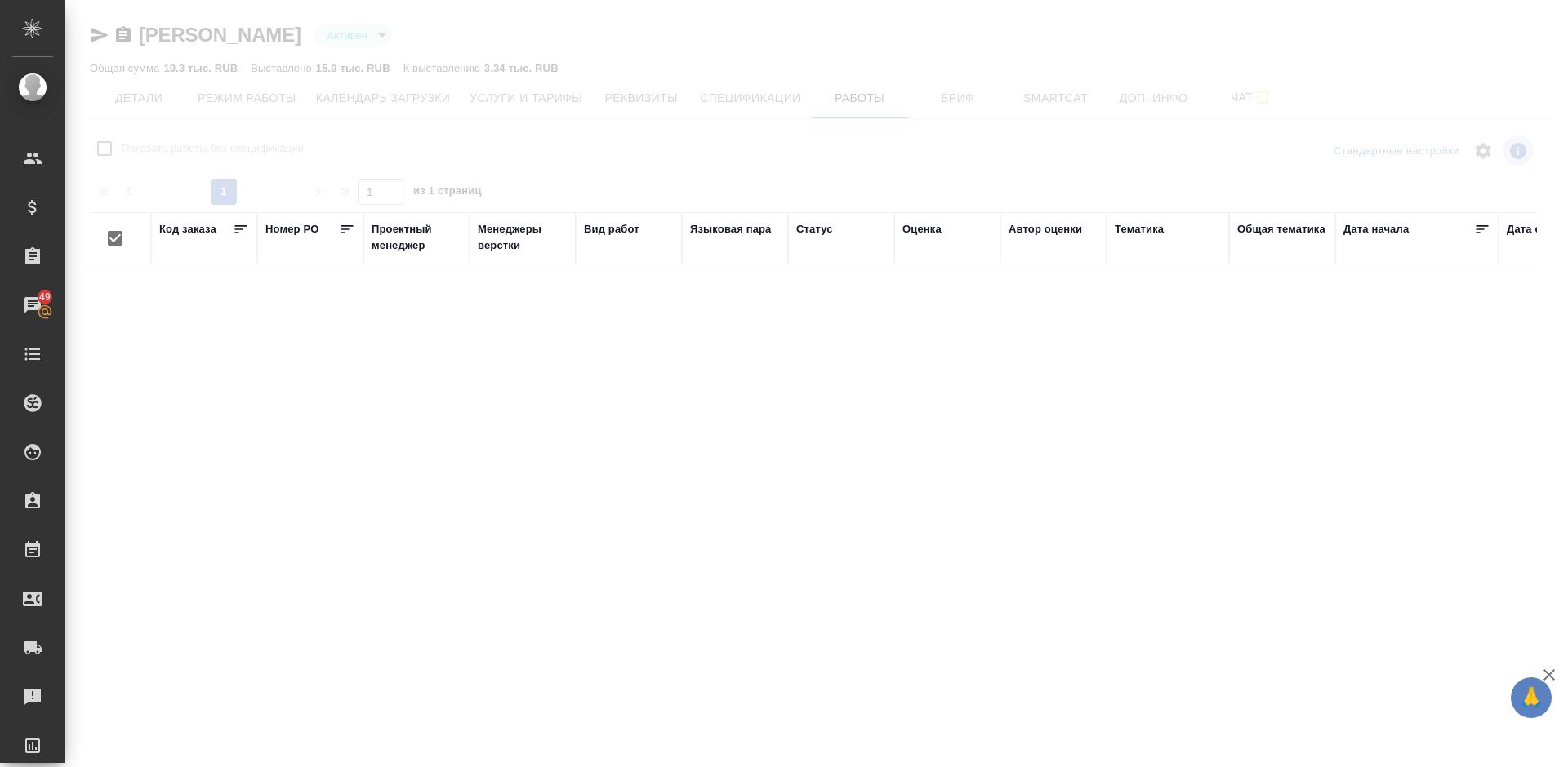
checkbox input "false"
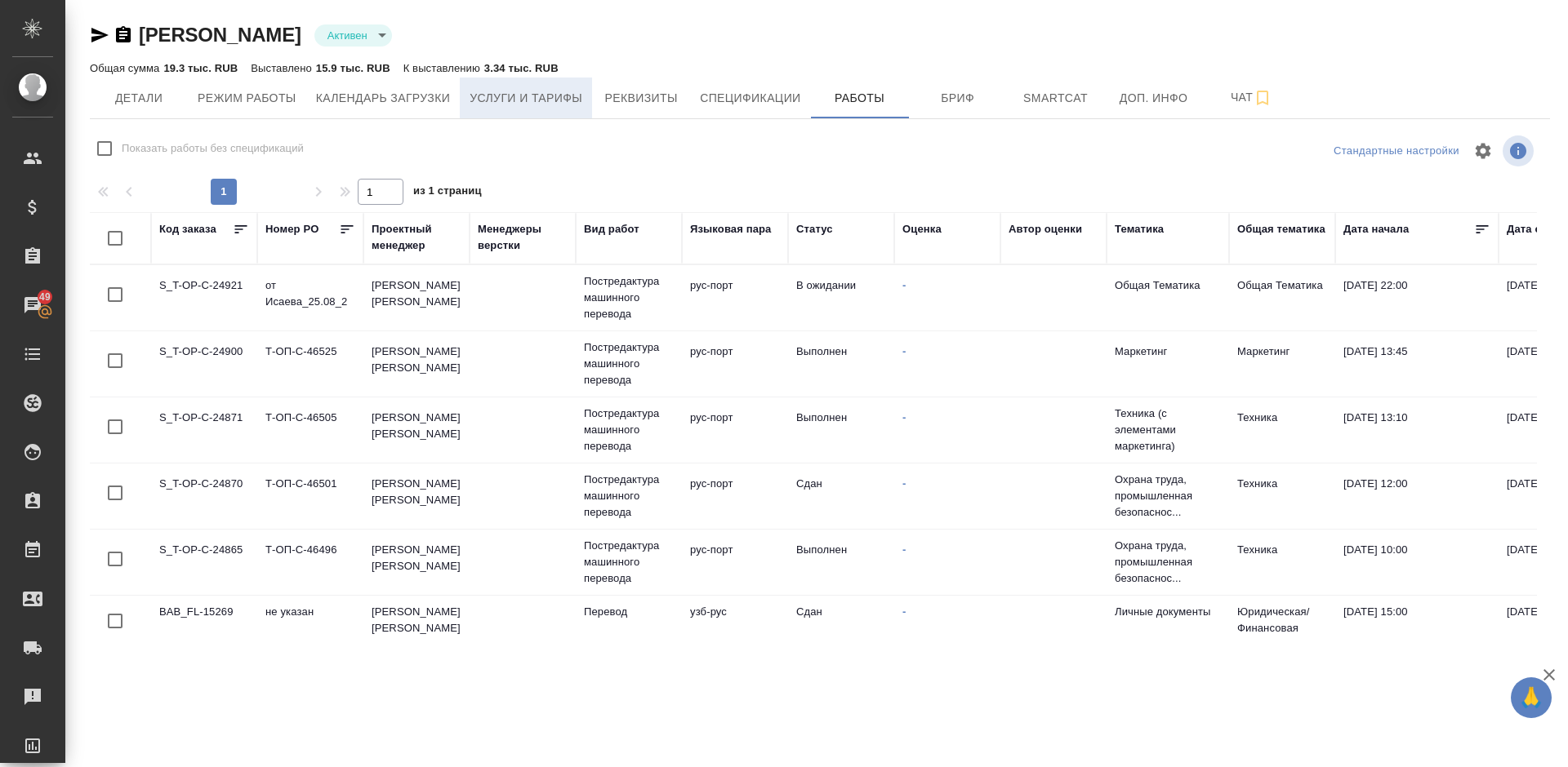
click at [565, 97] on span "Услуги и тарифы" at bounding box center [526, 98] width 112 height 20
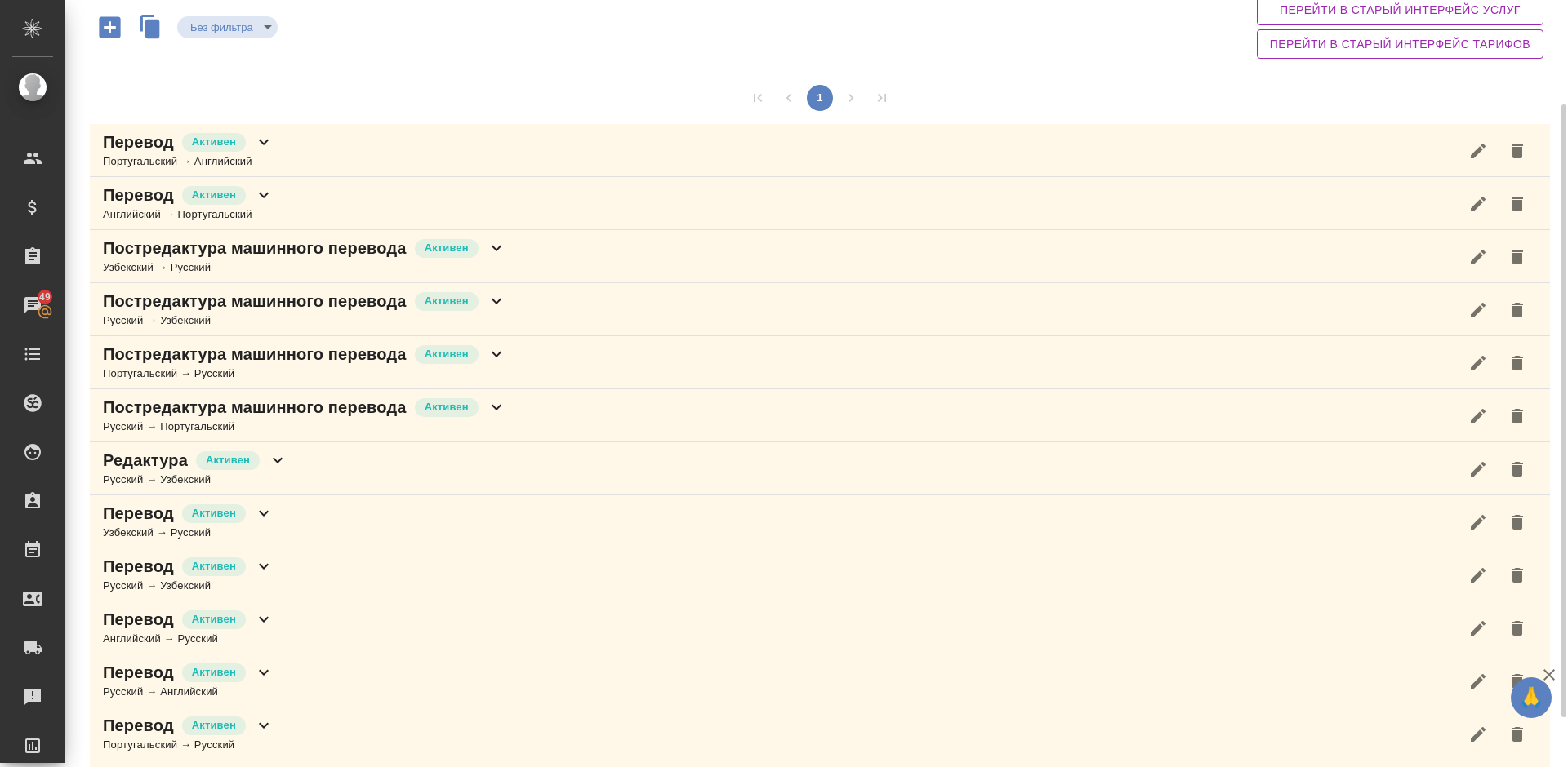
scroll to position [193, 0]
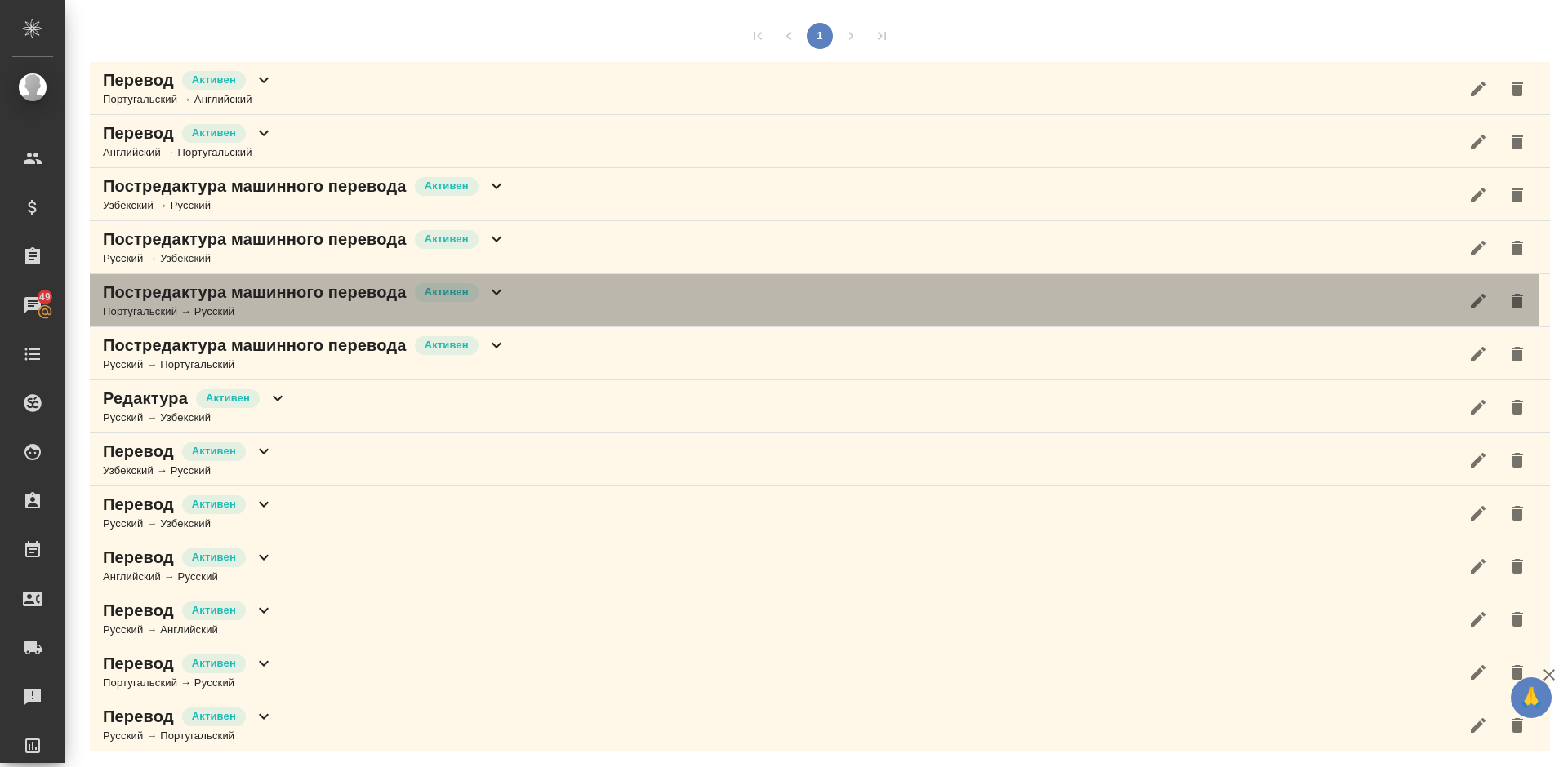
click at [577, 306] on div "Постредактура машинного перевода Активен Португальский → Русский" at bounding box center [819, 301] width 1459 height 53
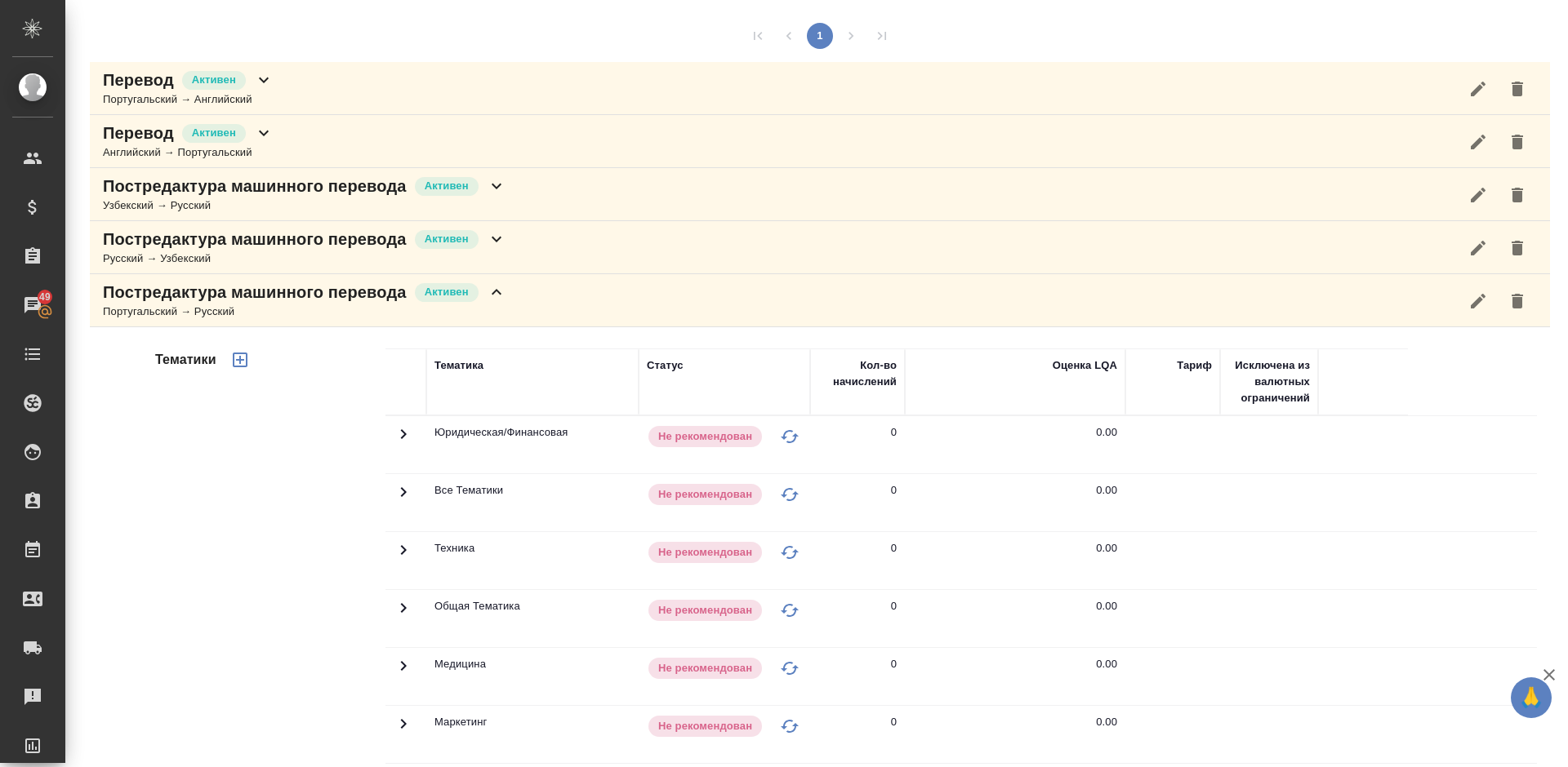
click at [308, 470] on div "Тематики" at bounding box center [269, 610] width 234 height 546
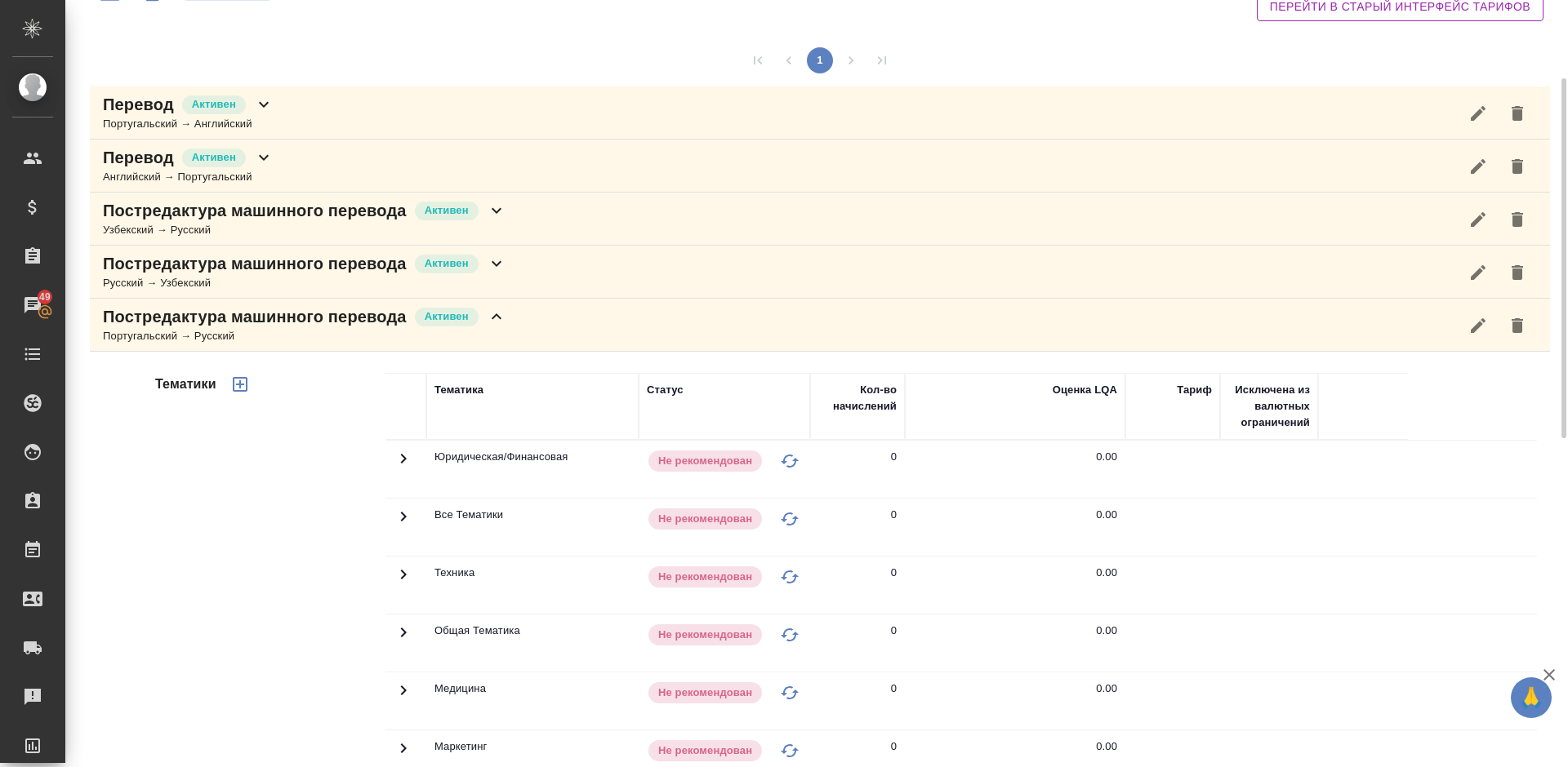
scroll to position [70, 0]
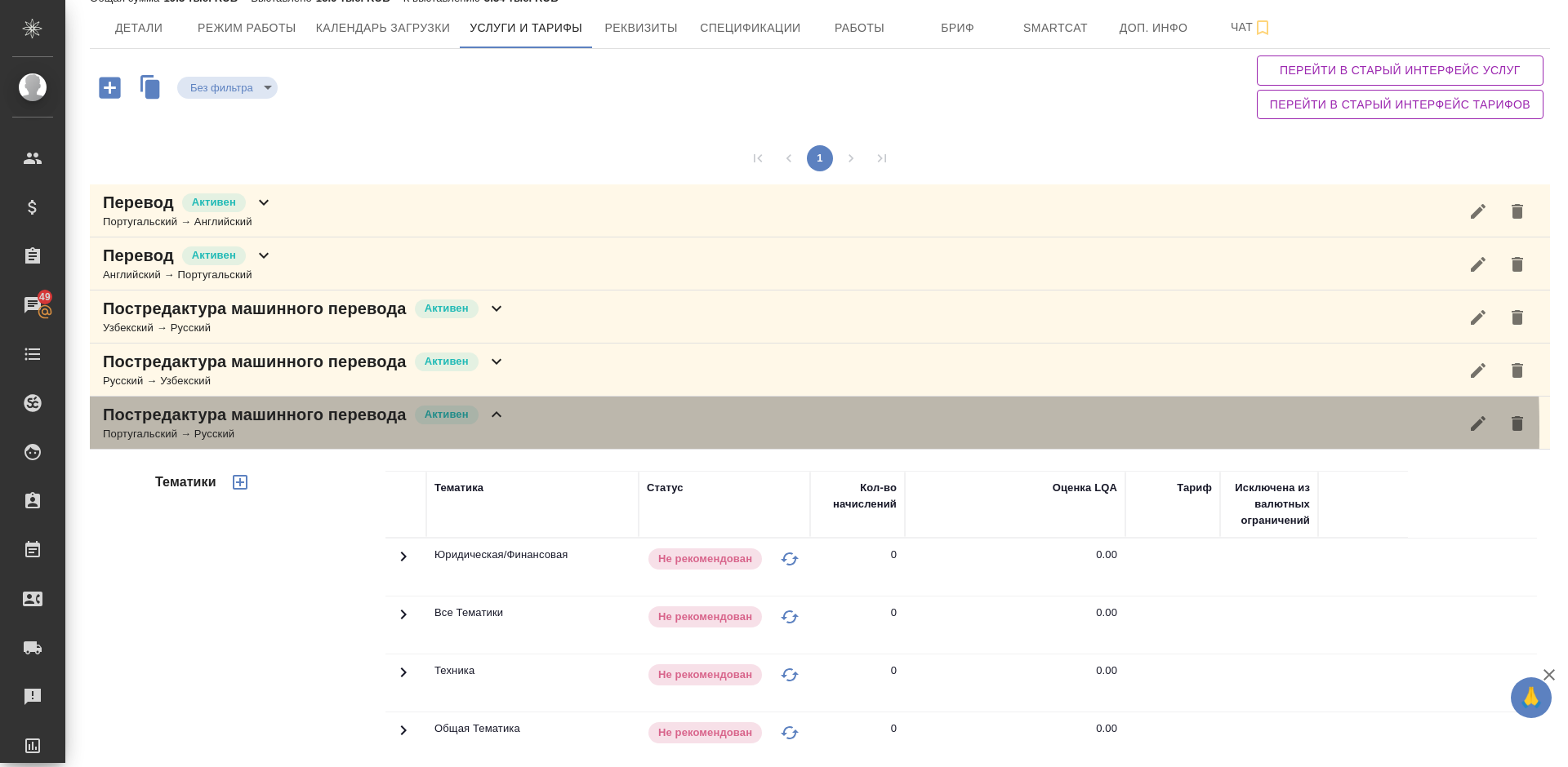
click at [529, 431] on div "Постредактура машинного перевода Активен Португальский → Русский" at bounding box center [819, 423] width 1459 height 53
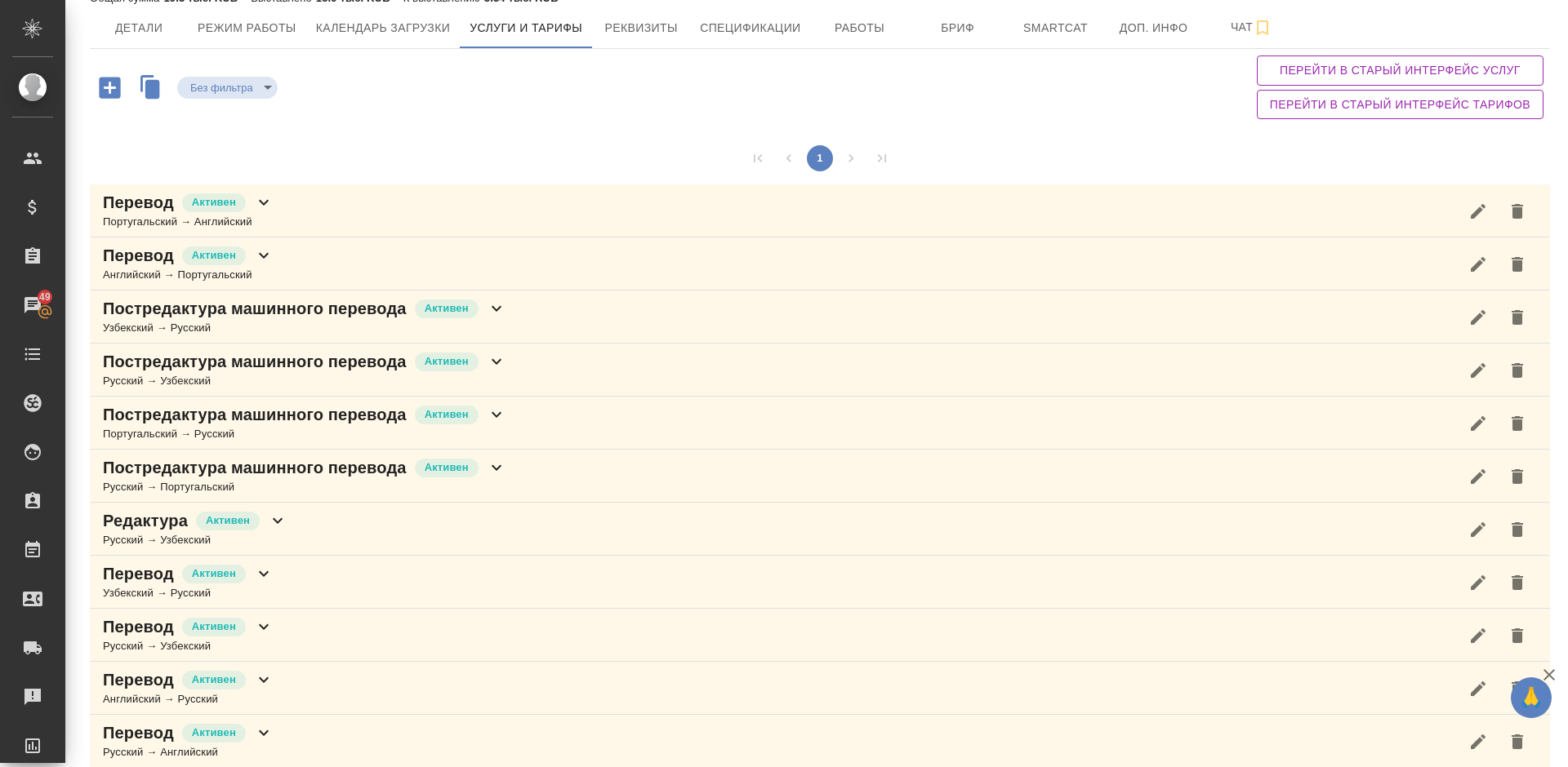
click at [521, 483] on div "Постредактура машинного перевода Активен Русский → Португальский" at bounding box center [819, 476] width 1459 height 53
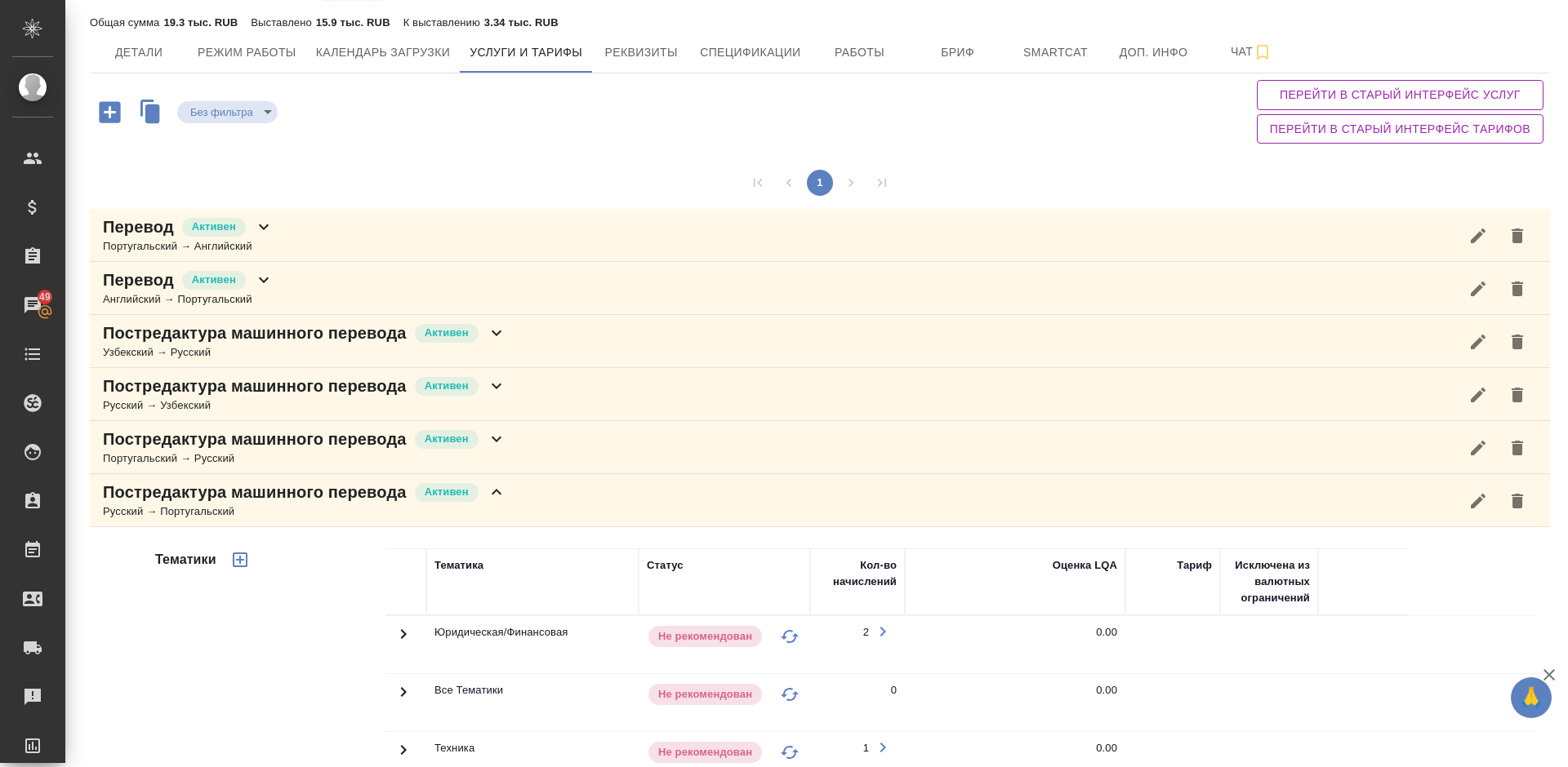
click at [493, 498] on icon at bounding box center [496, 493] width 19 height 19
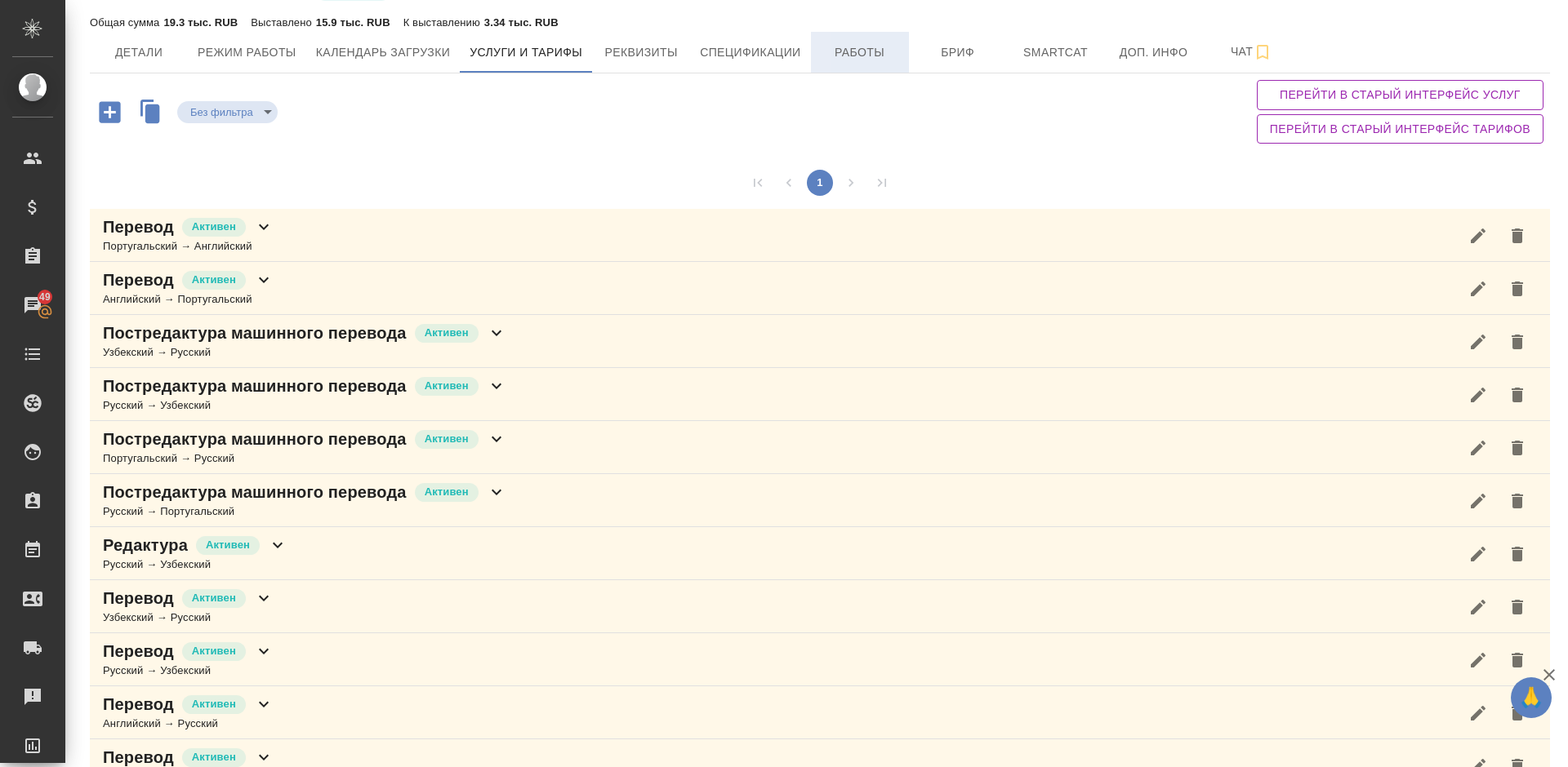
click at [853, 62] on span "Работы" at bounding box center [859, 52] width 79 height 20
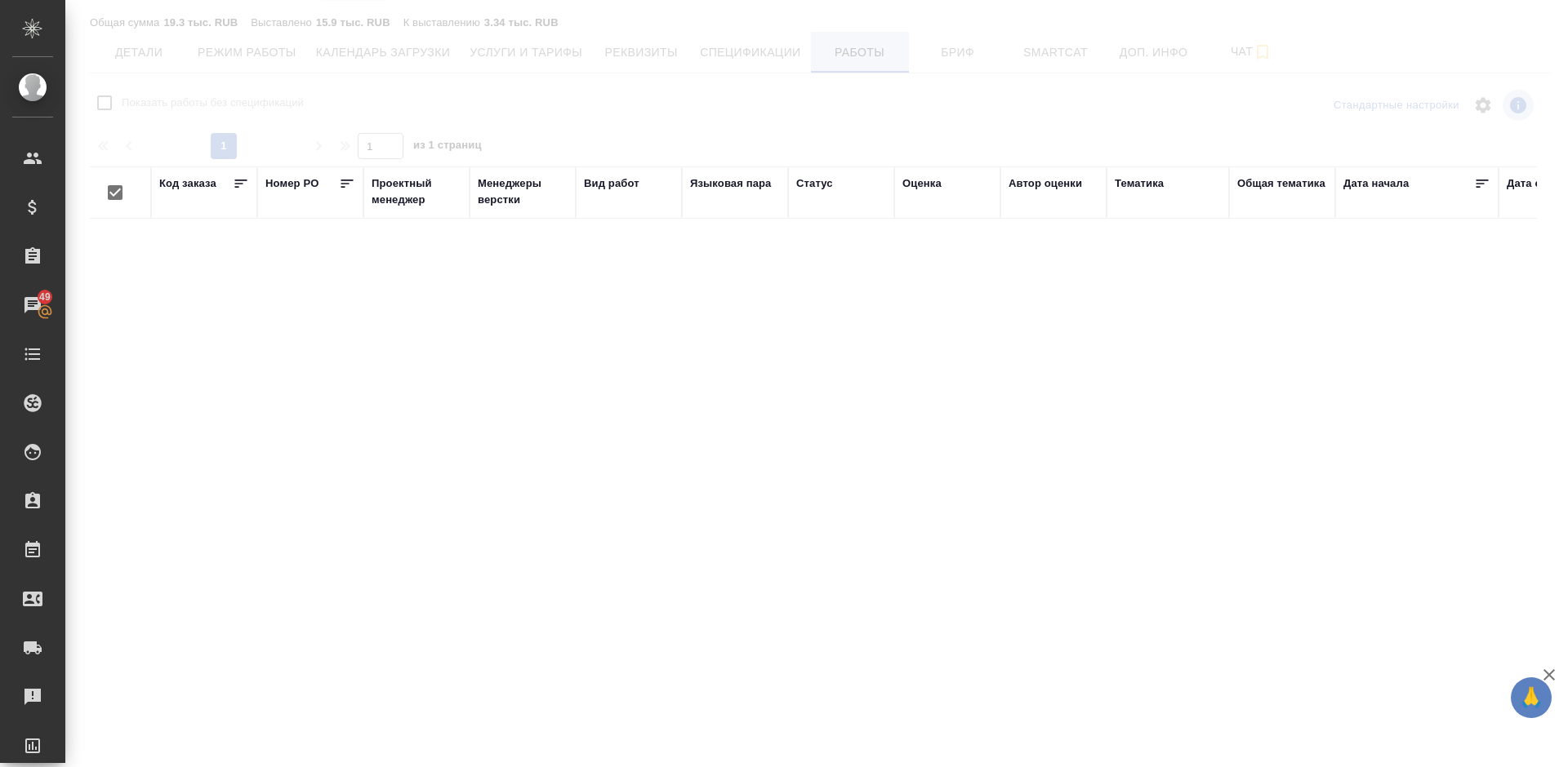
checkbox input "false"
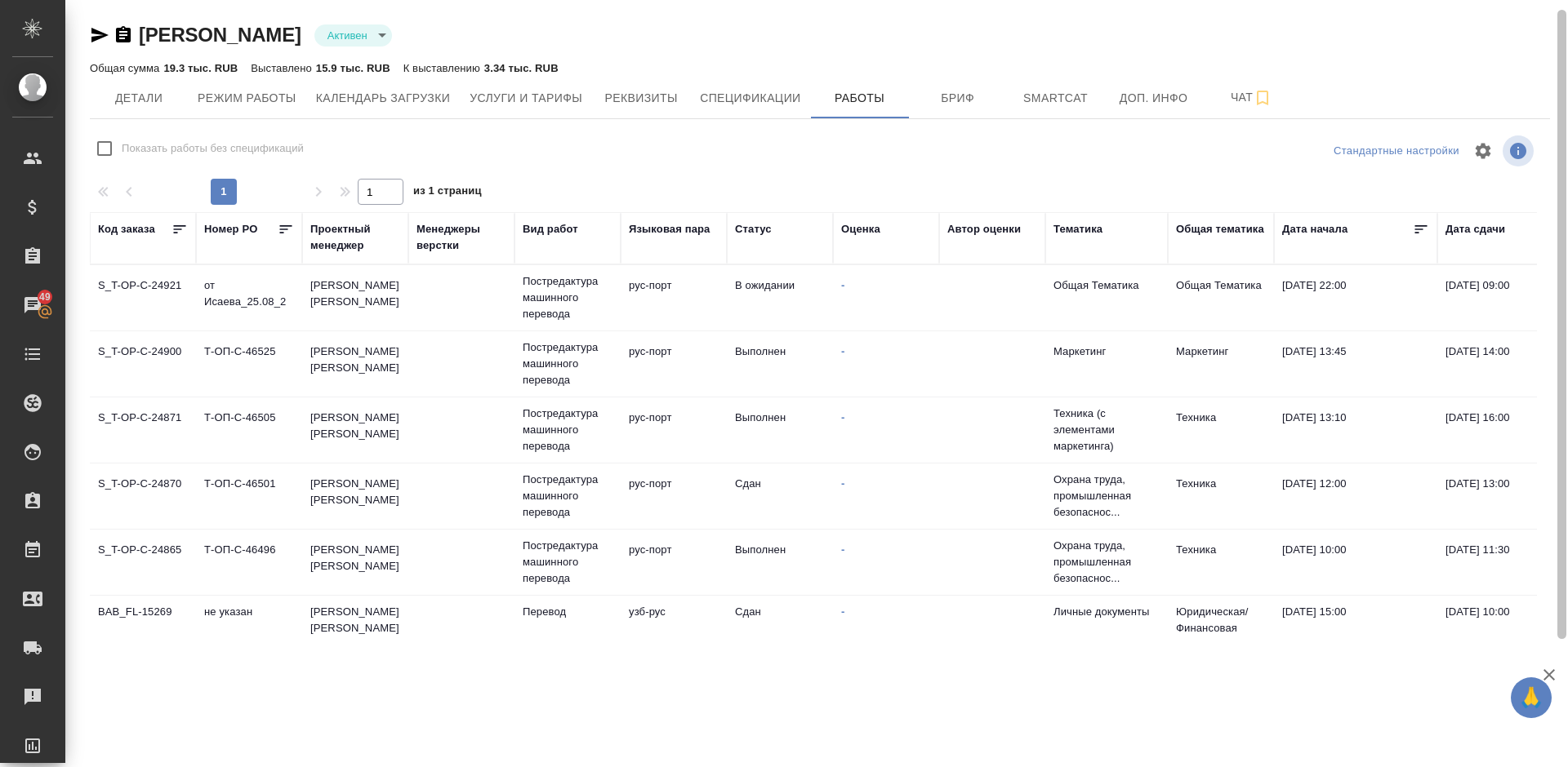
drag, startPoint x: 1563, startPoint y: 188, endPoint x: 1561, endPoint y: 80, distance: 108.0
click at [1561, 80] on div "Ибрагимов Алишер Активен active Общая сумма 19.3 тыс. RUB Выставлено 15.9 тыс. …" at bounding box center [816, 323] width 1502 height 646
click at [549, 112] on button "Услуги и тарифы" at bounding box center [526, 98] width 132 height 41
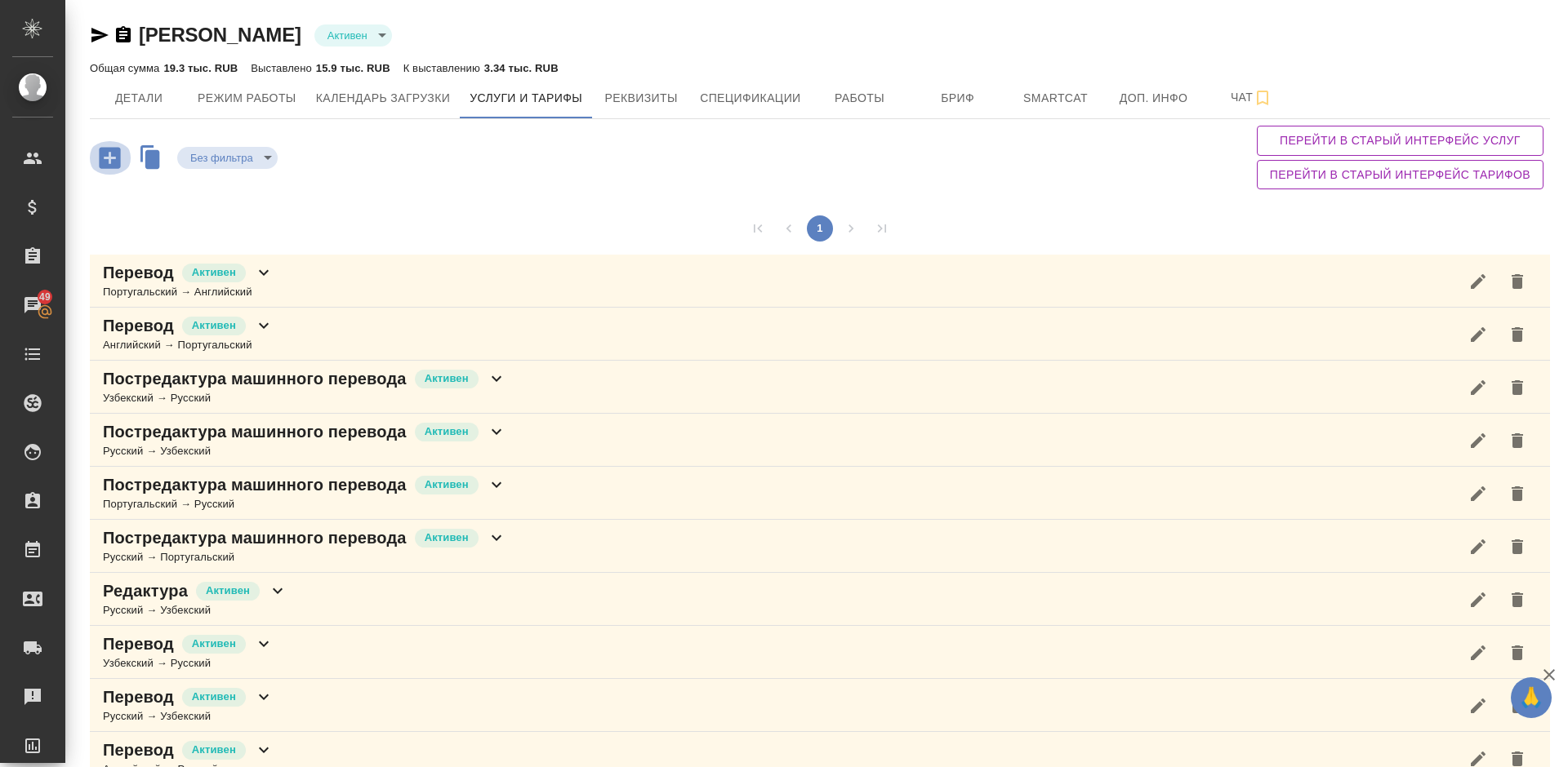
click at [110, 163] on icon "button" at bounding box center [110, 157] width 28 height 28
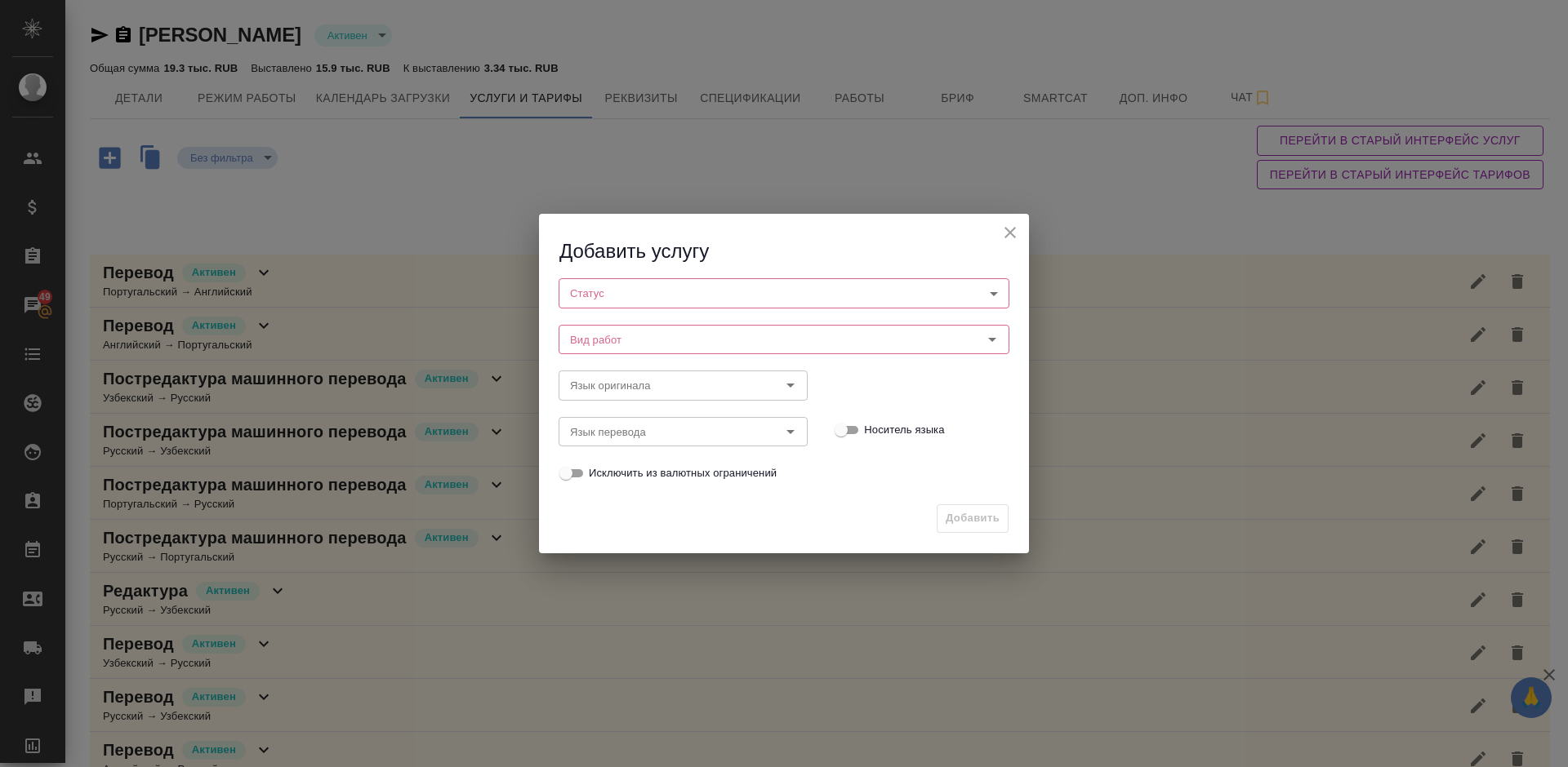
click at [639, 281] on body "🙏 .cls-1 fill:#fff; AWATERA Lazareva Anastasia Клиенты Спецификации Заказы 49 Ч…" at bounding box center [784, 383] width 1568 height 767
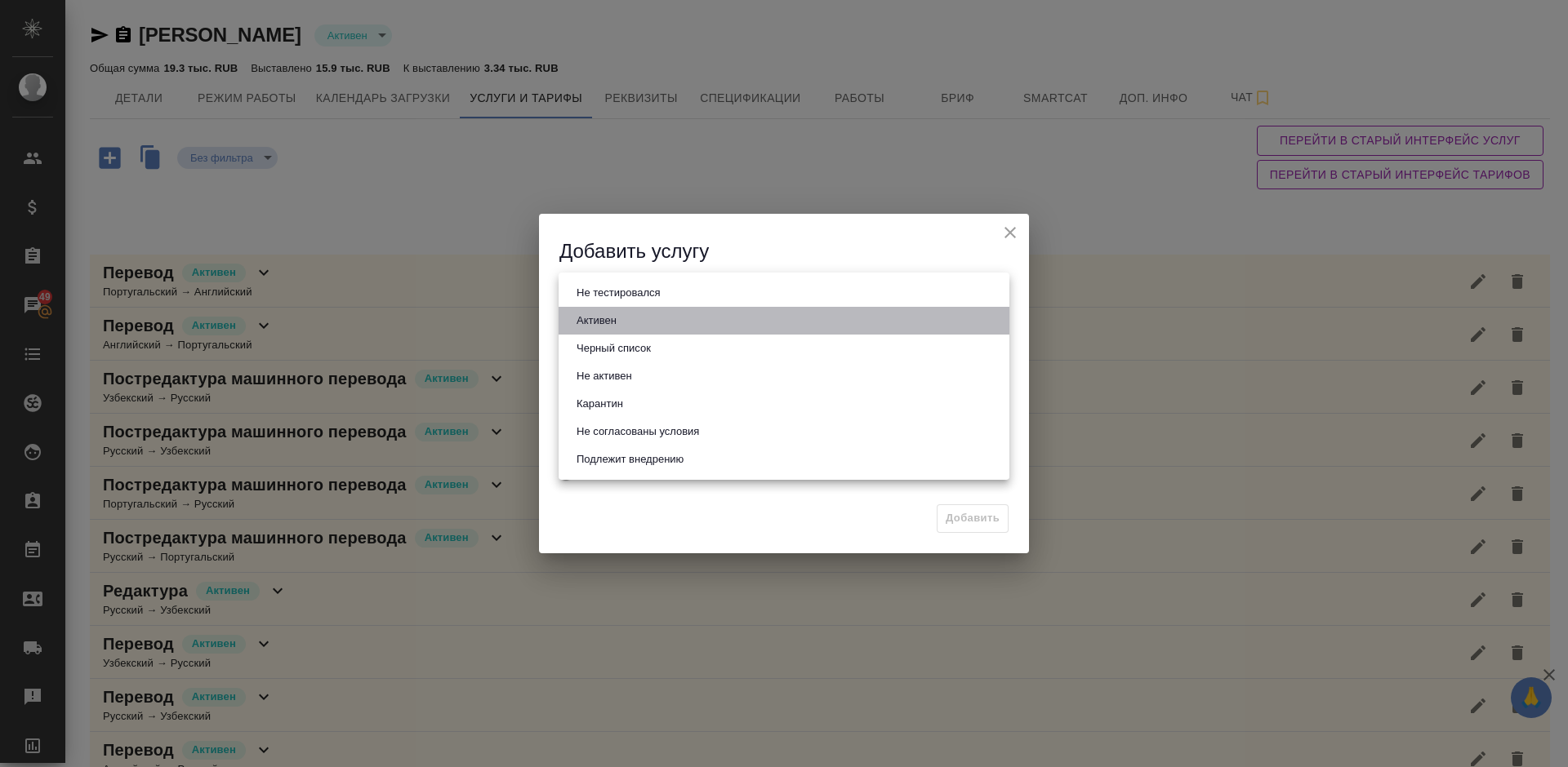
click at [637, 314] on li "Активен" at bounding box center [784, 321] width 451 height 28
type input "active"
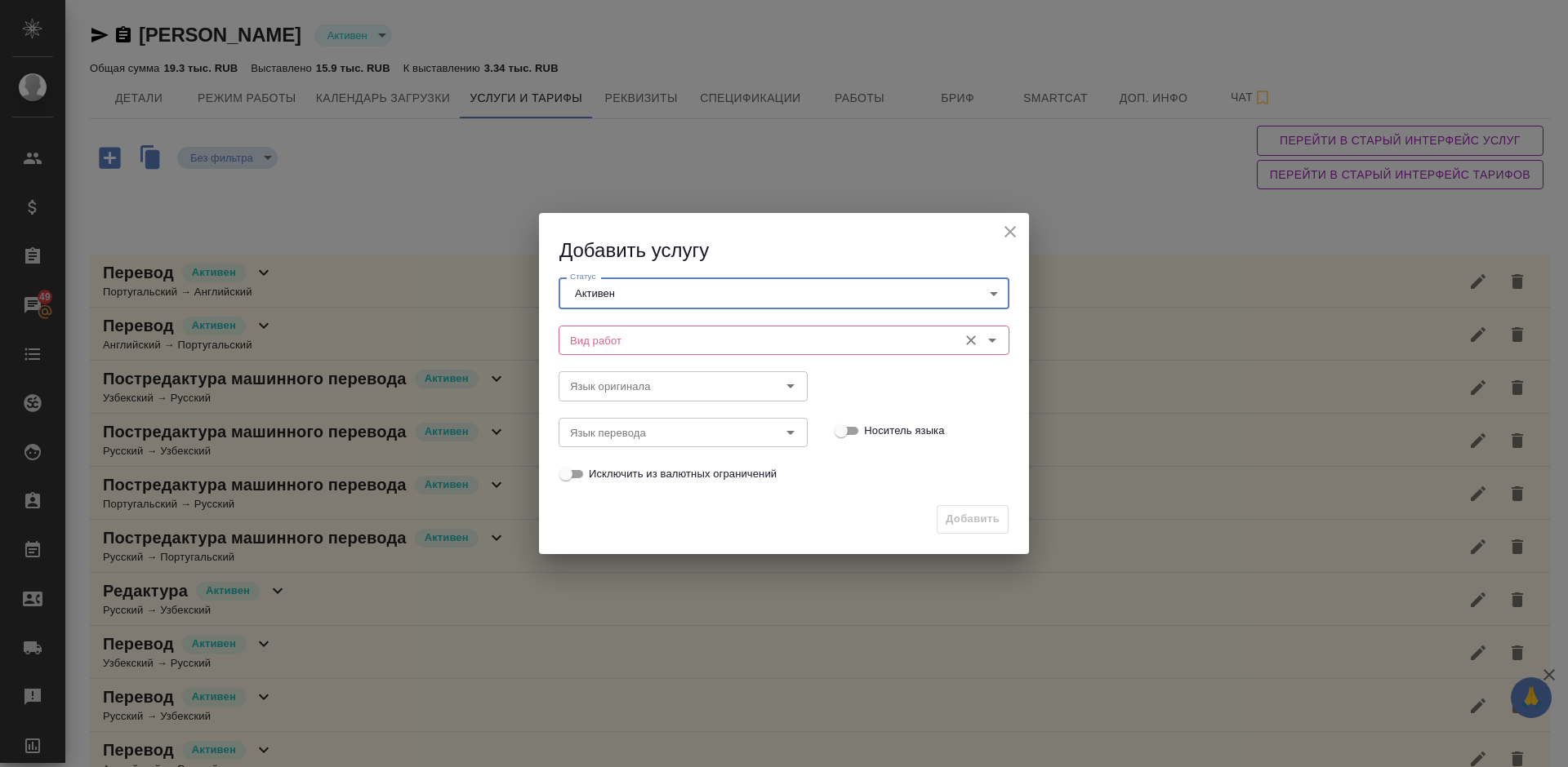
click at [649, 339] on input "Вид работ" at bounding box center [756, 340] width 386 height 19
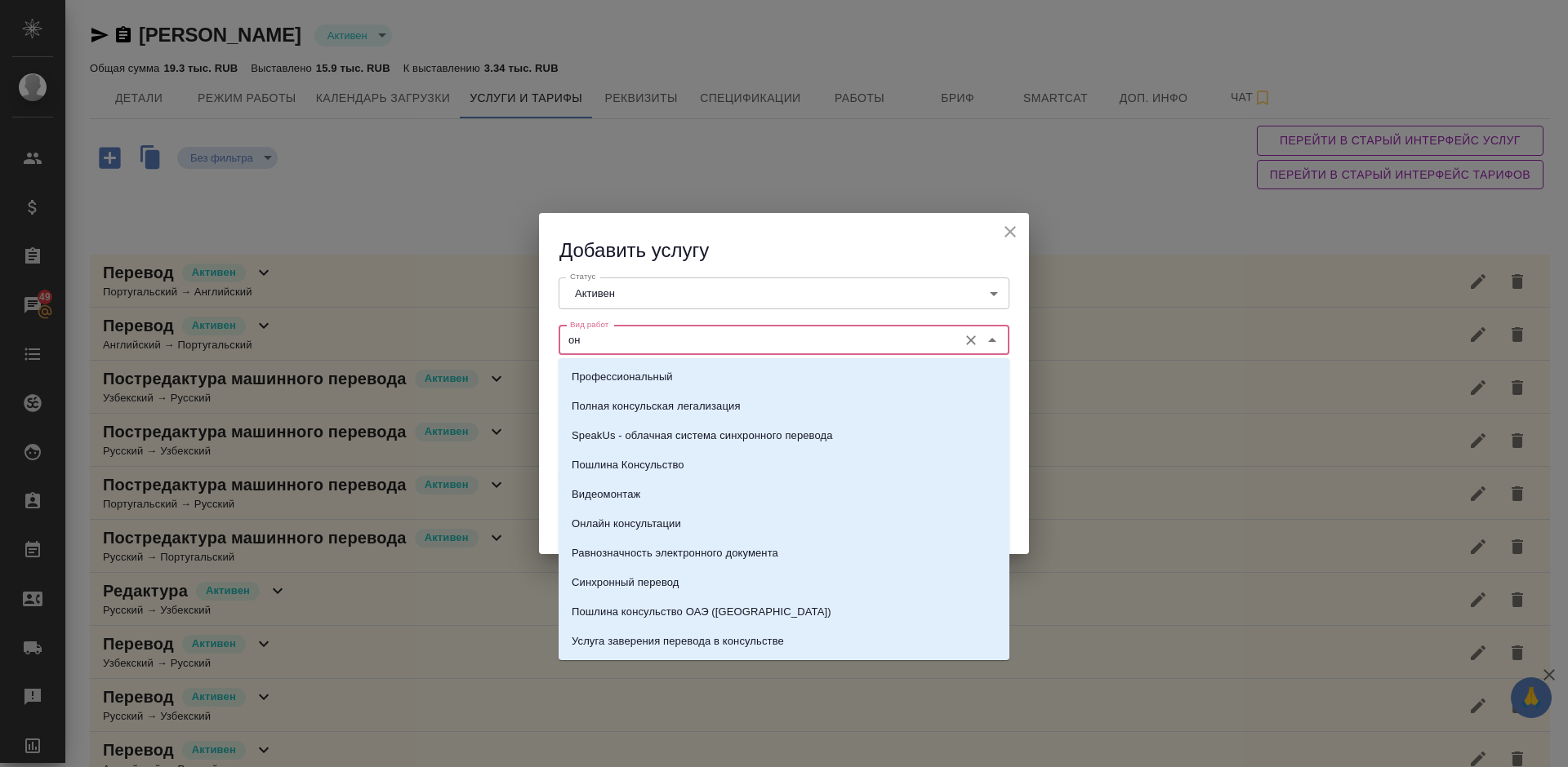
type input "о"
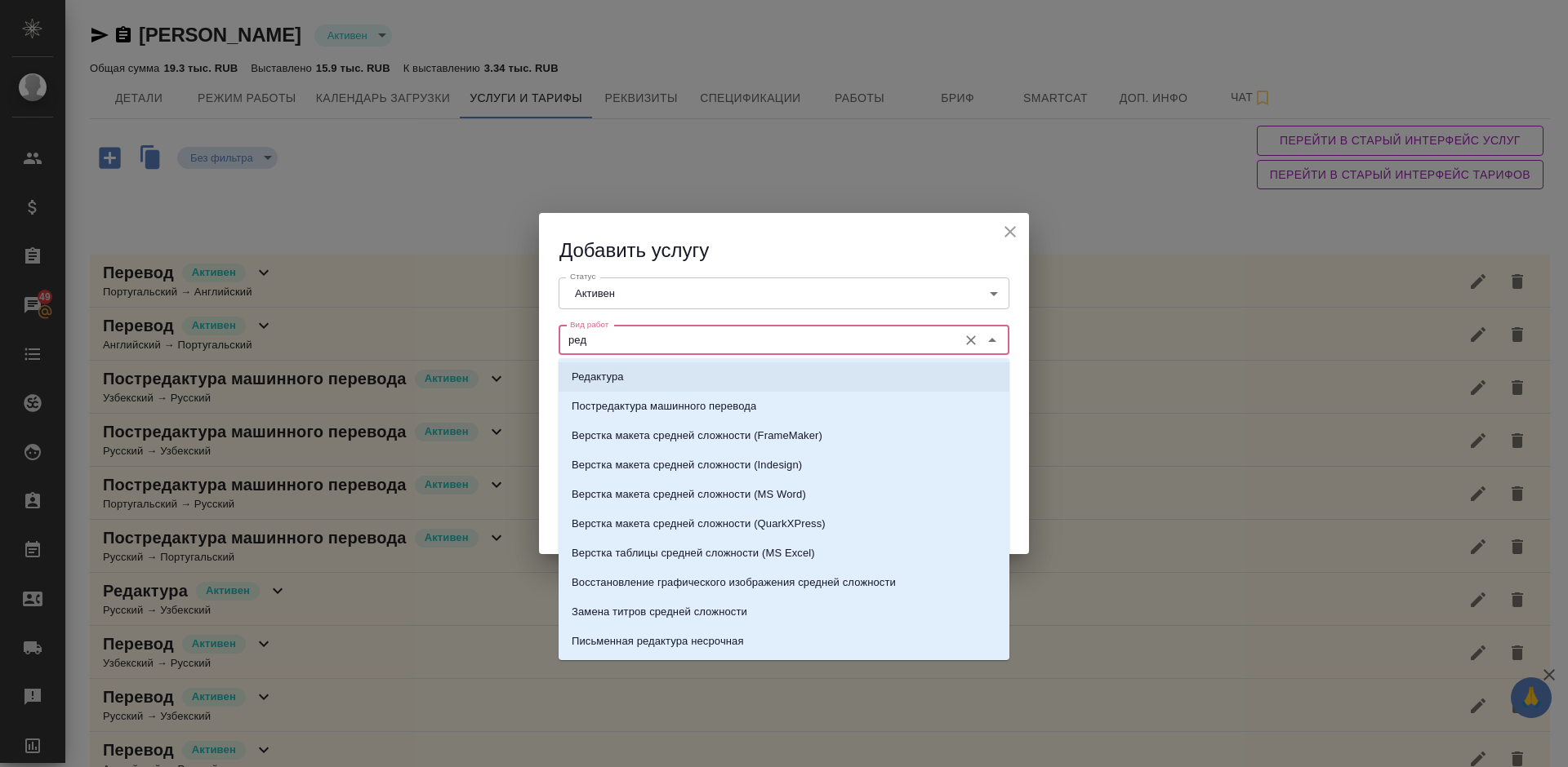
click at [646, 380] on li "Редактура" at bounding box center [784, 377] width 451 height 29
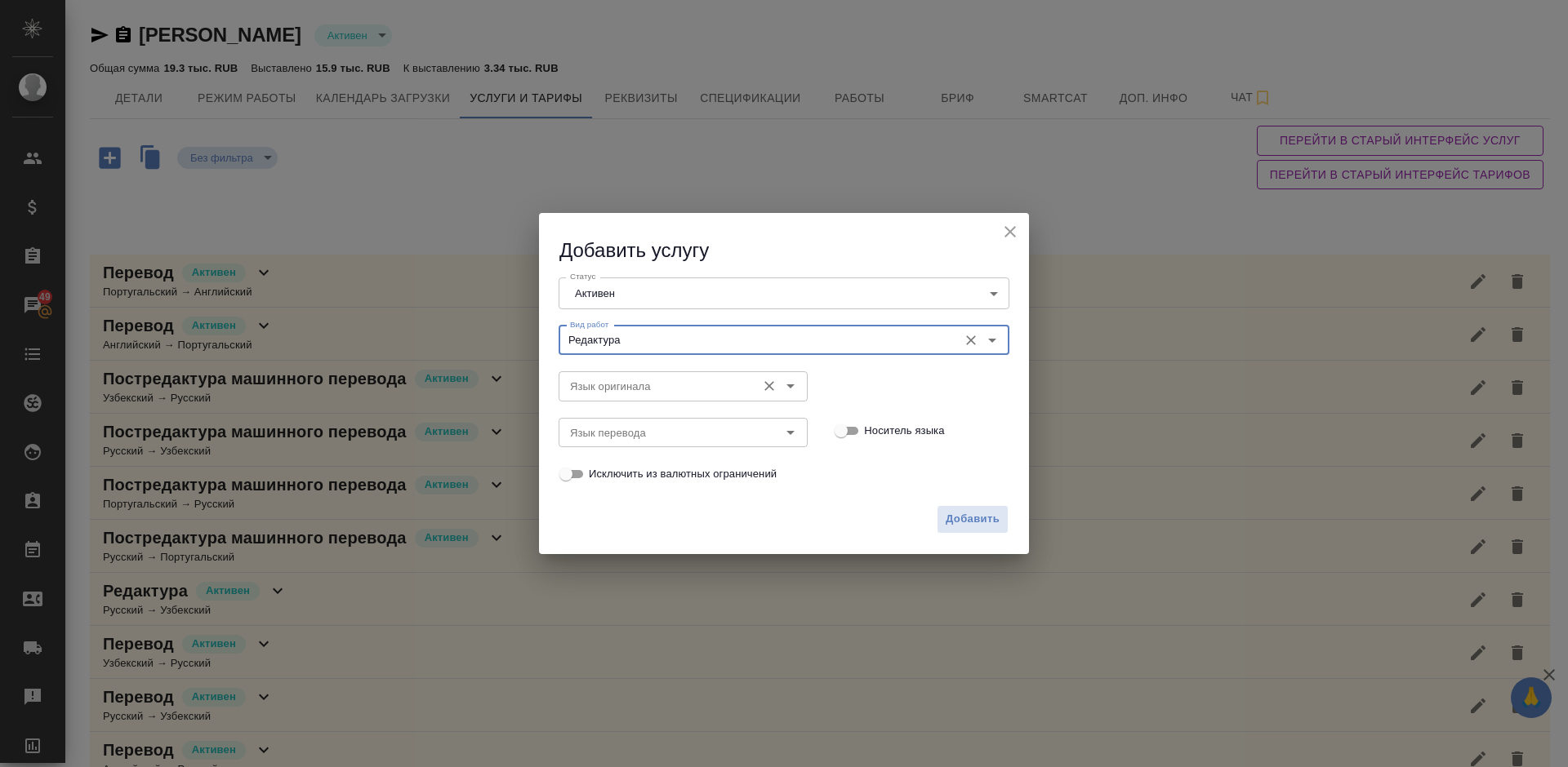
type input "Редактура"
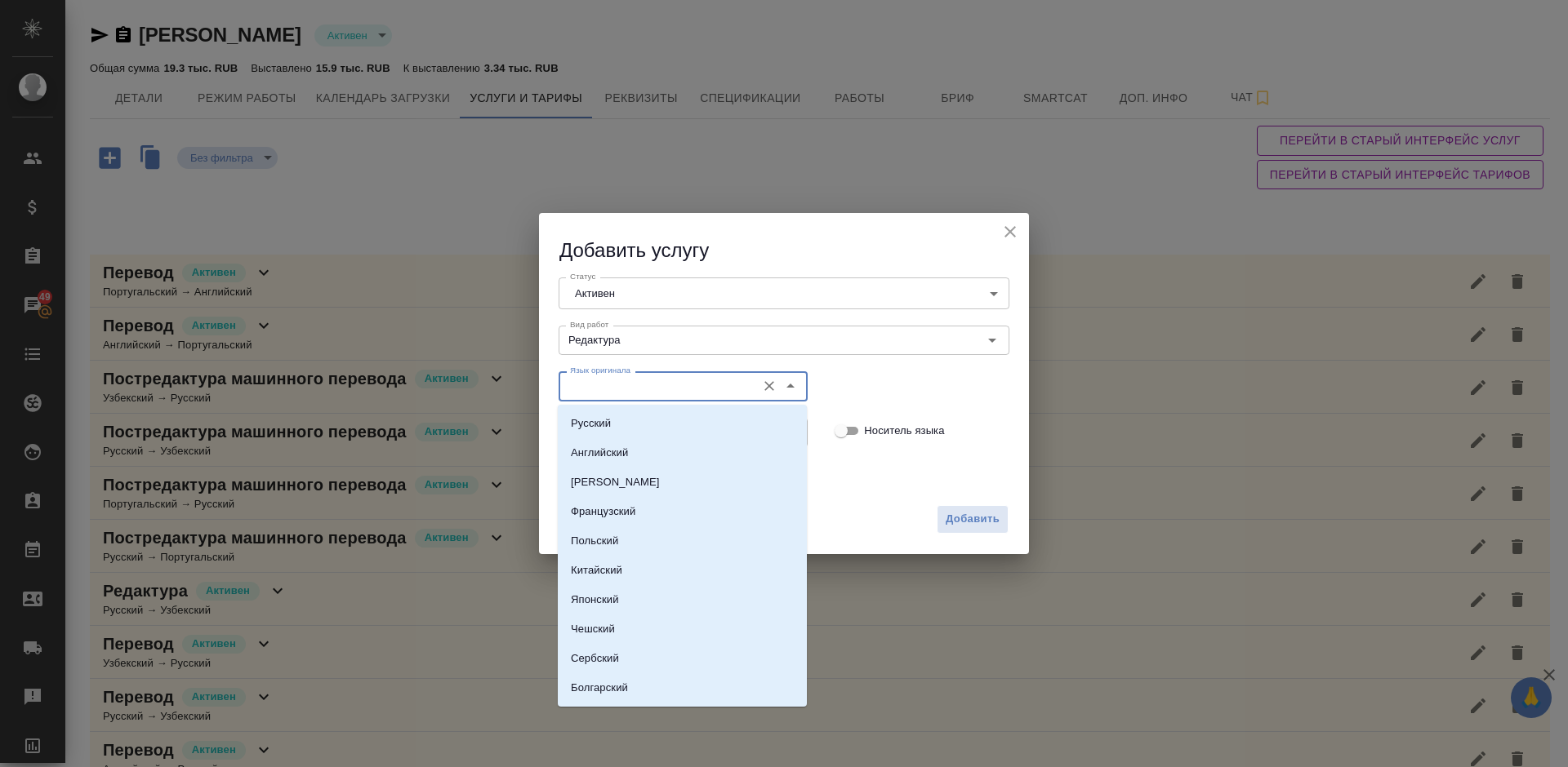
click at [651, 385] on input "Язык оригинала" at bounding box center [656, 386] width 184 height 19
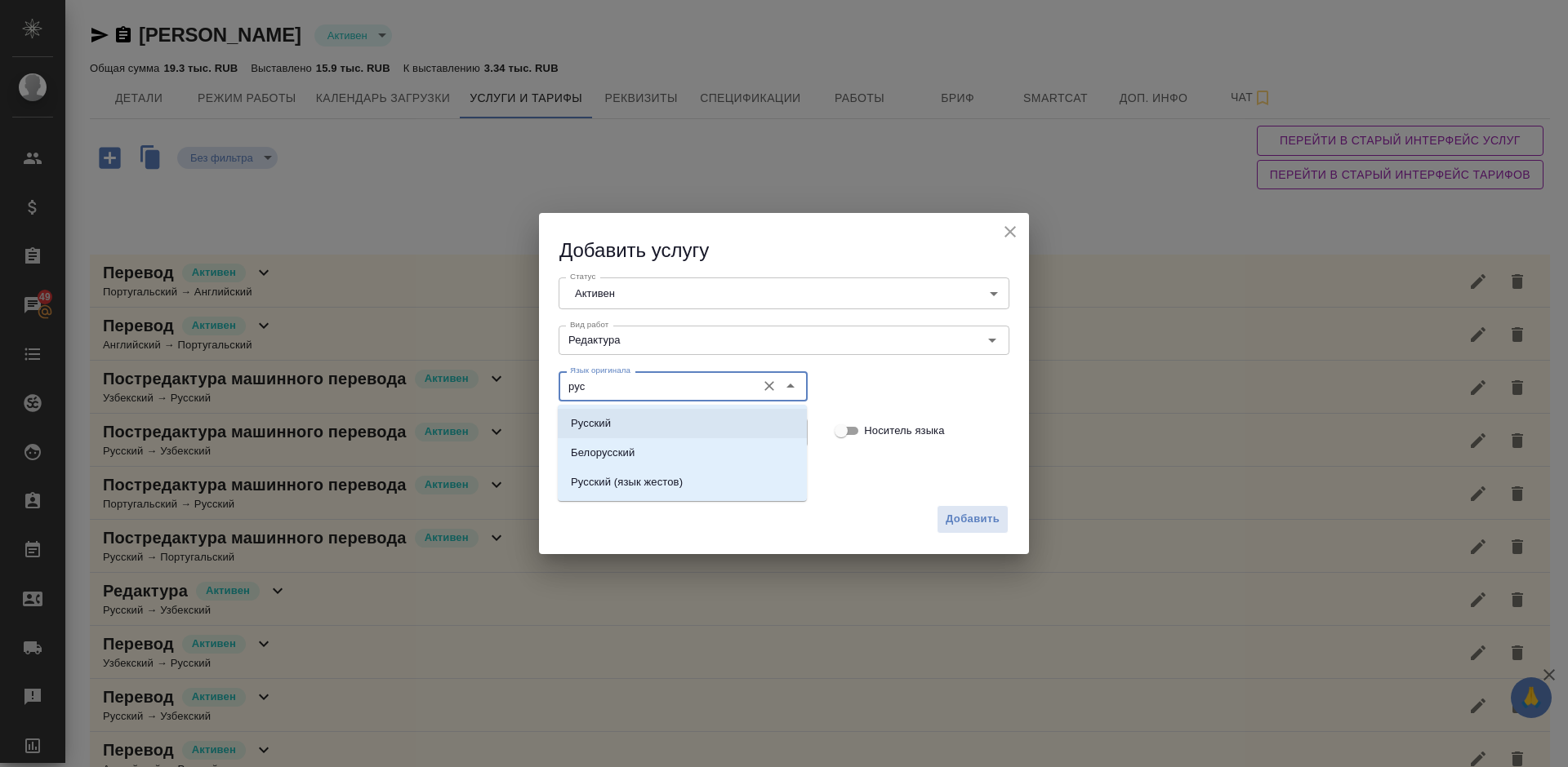
click at [658, 411] on li "Русский" at bounding box center [682, 424] width 249 height 29
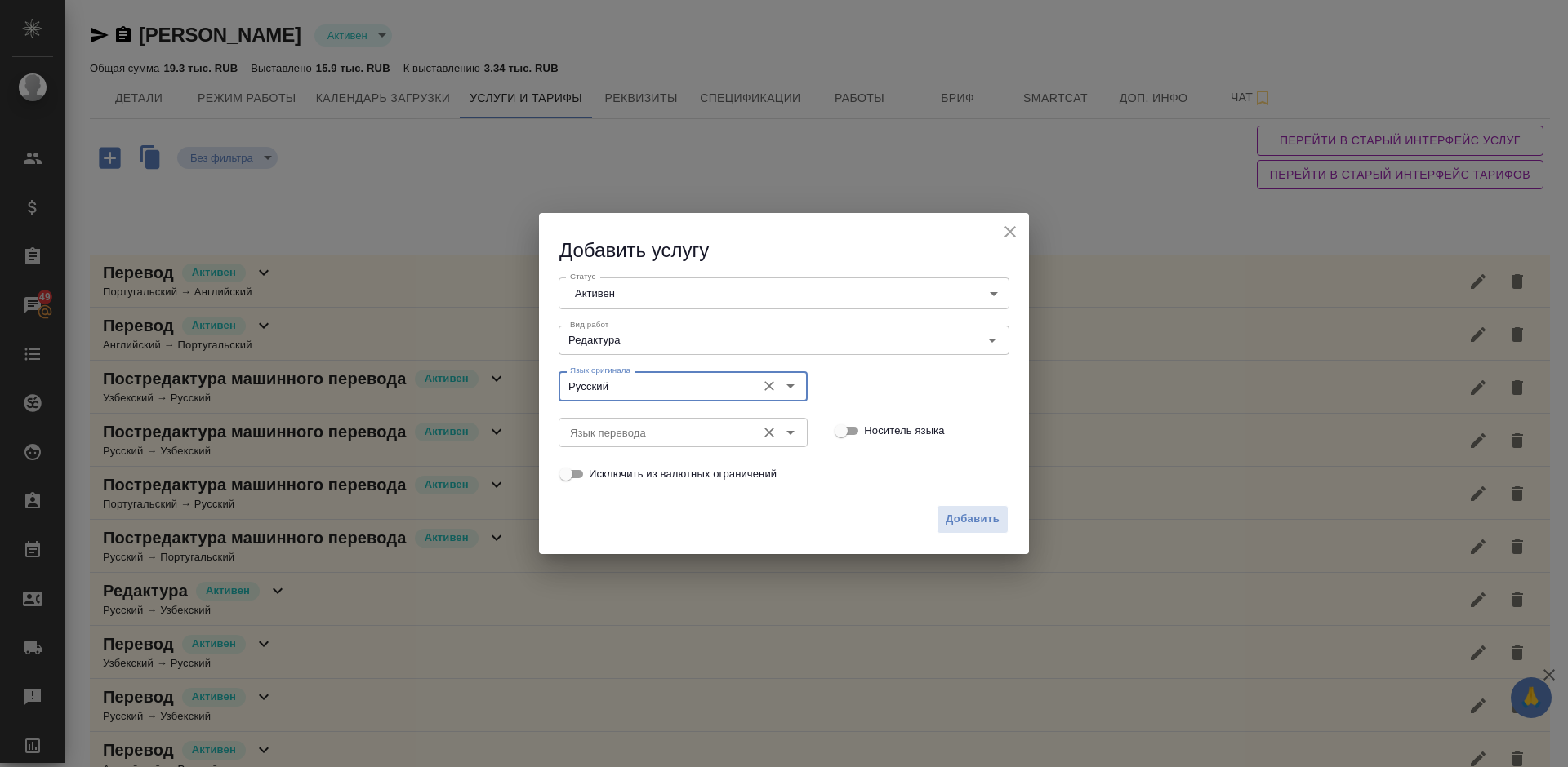
type input "Русский"
click at [640, 428] on input "Язык перевода" at bounding box center [656, 432] width 184 height 19
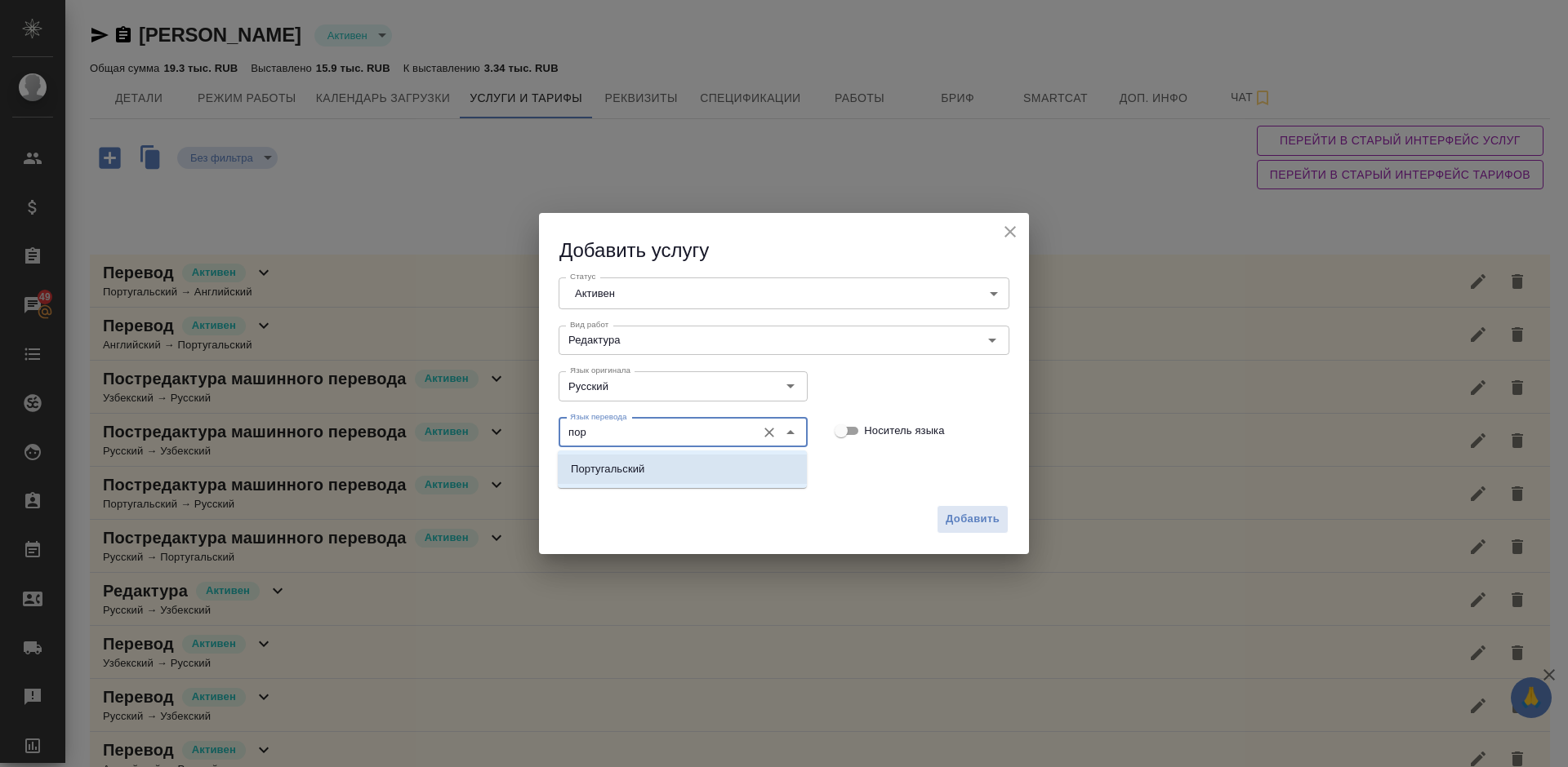
click at [664, 480] on li "Португальский" at bounding box center [682, 469] width 249 height 29
type input "Португальский"
click at [966, 515] on span "Добавить" at bounding box center [973, 519] width 54 height 18
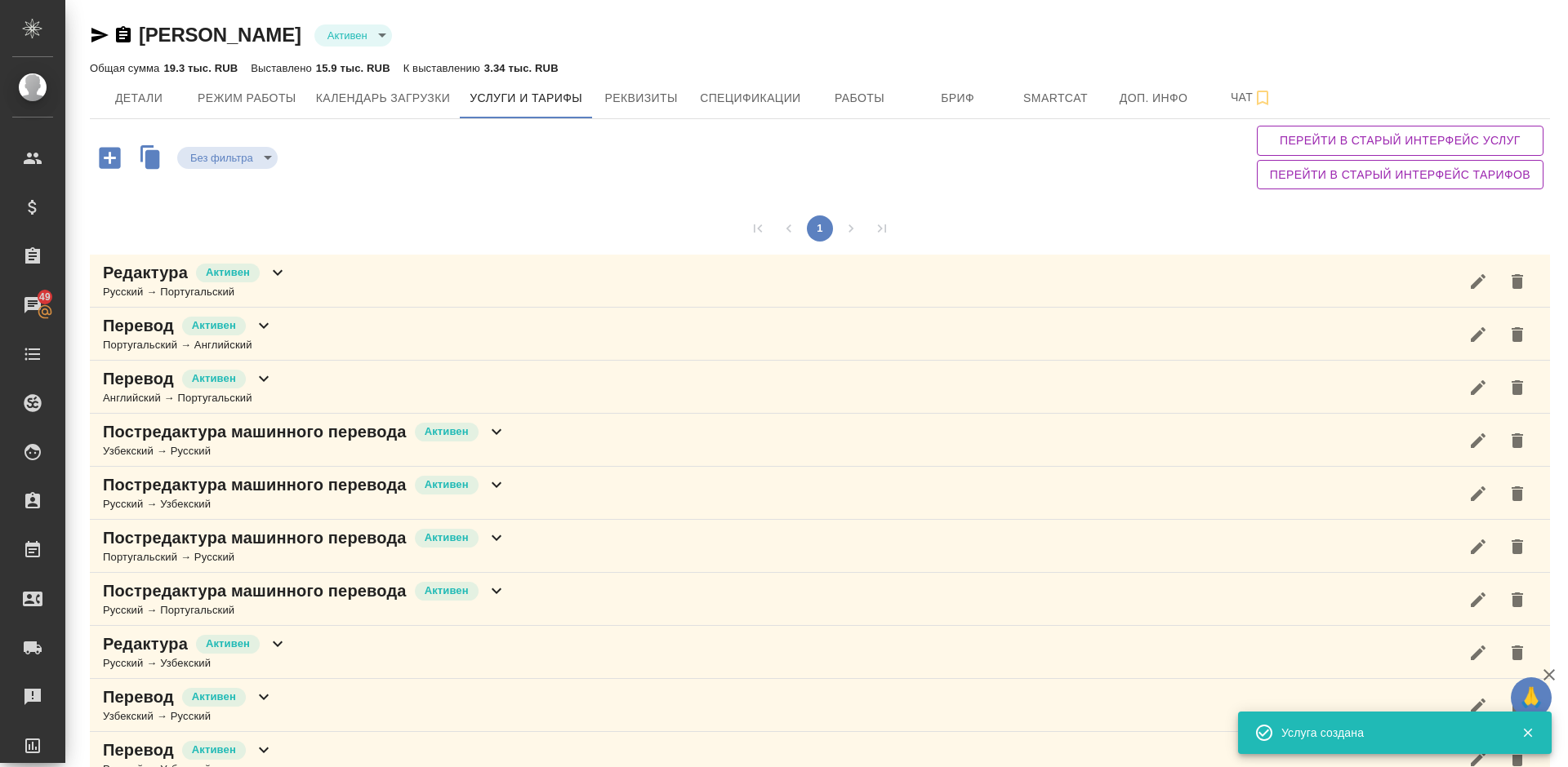
click at [382, 276] on div "Редактура Активен Русский → Португальский" at bounding box center [819, 281] width 1459 height 53
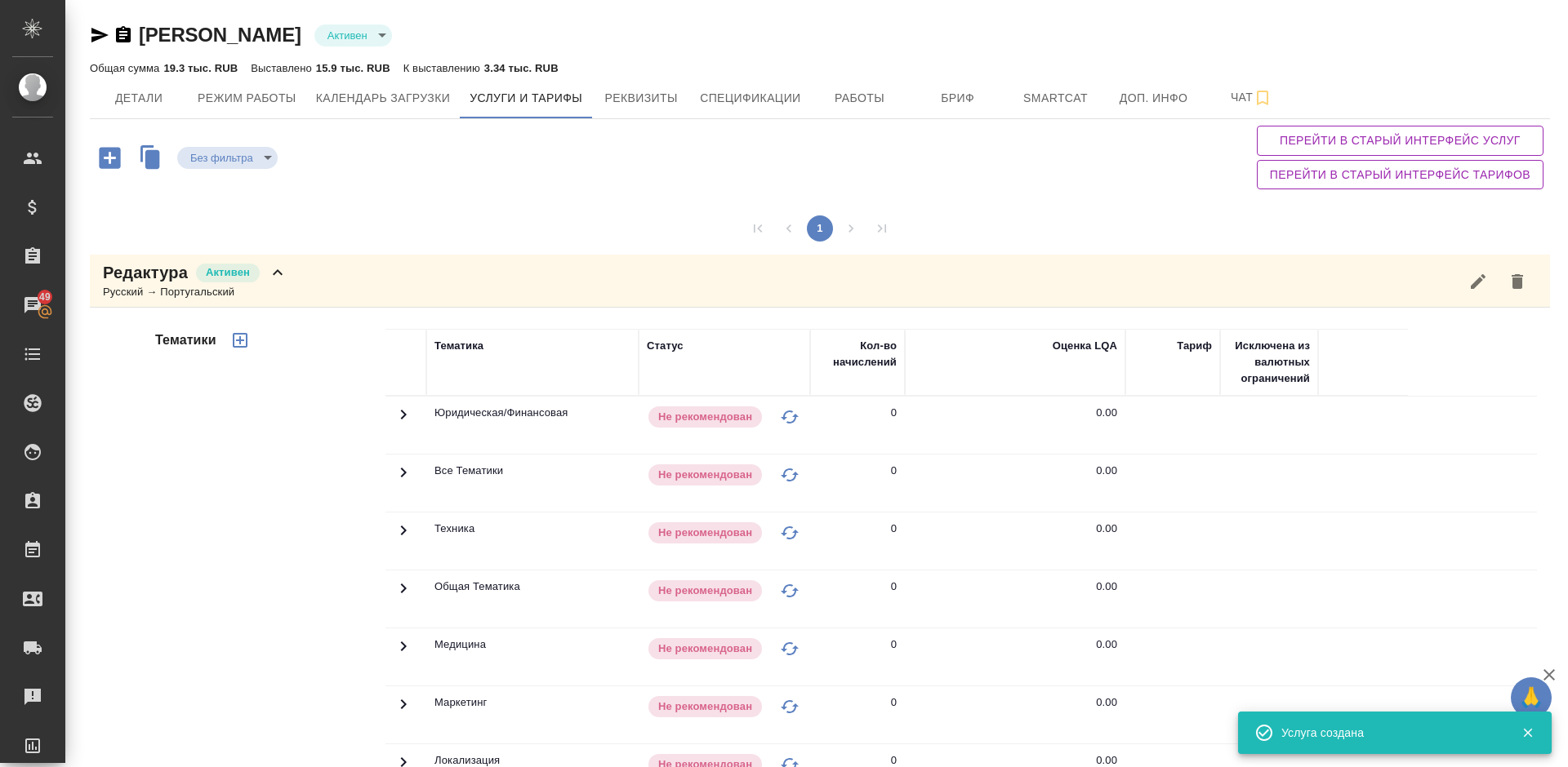
click at [294, 432] on div "Тематики" at bounding box center [269, 591] width 234 height 546
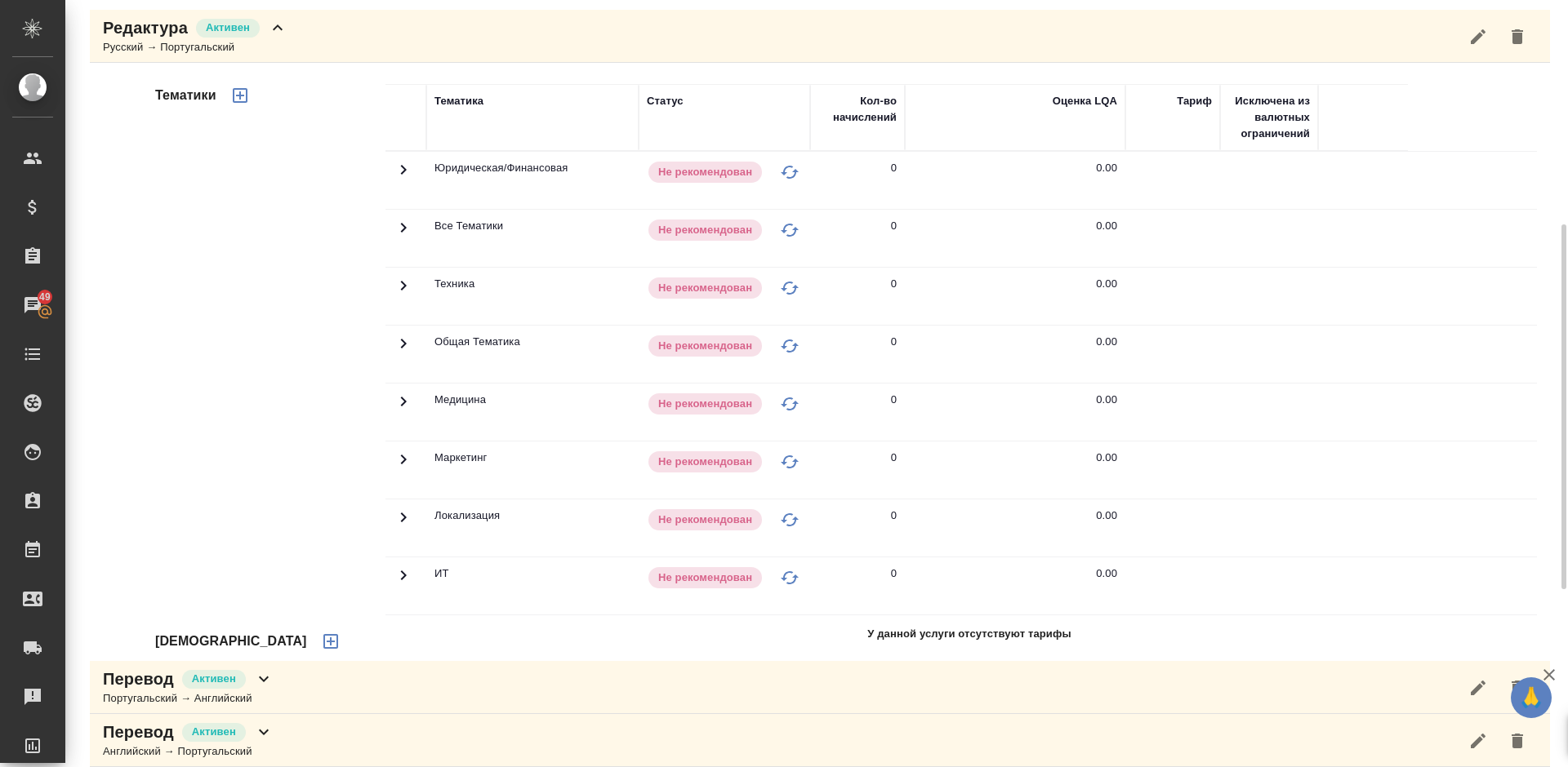
scroll to position [318, 0]
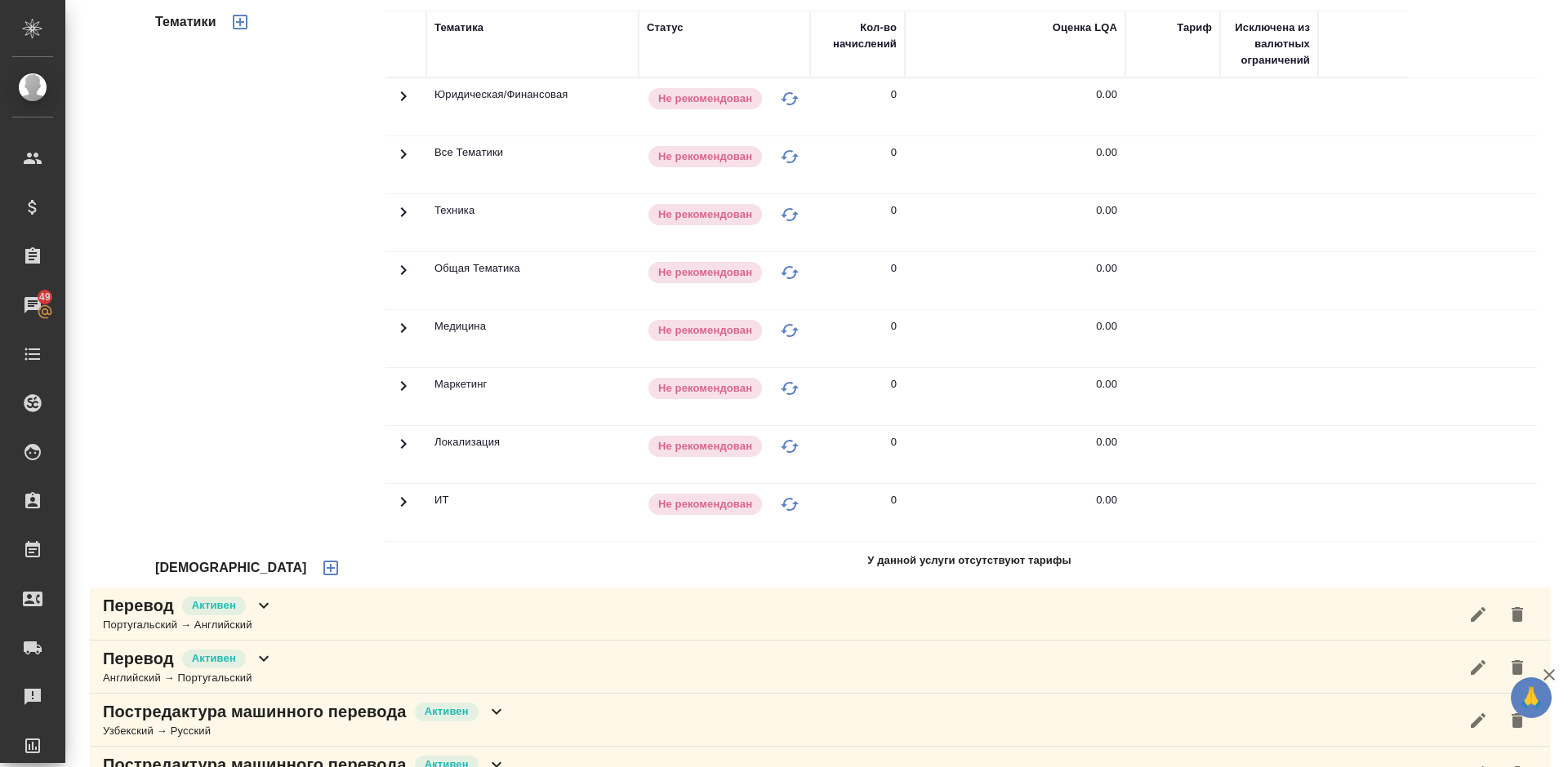
click at [323, 571] on icon "button" at bounding box center [330, 567] width 15 height 15
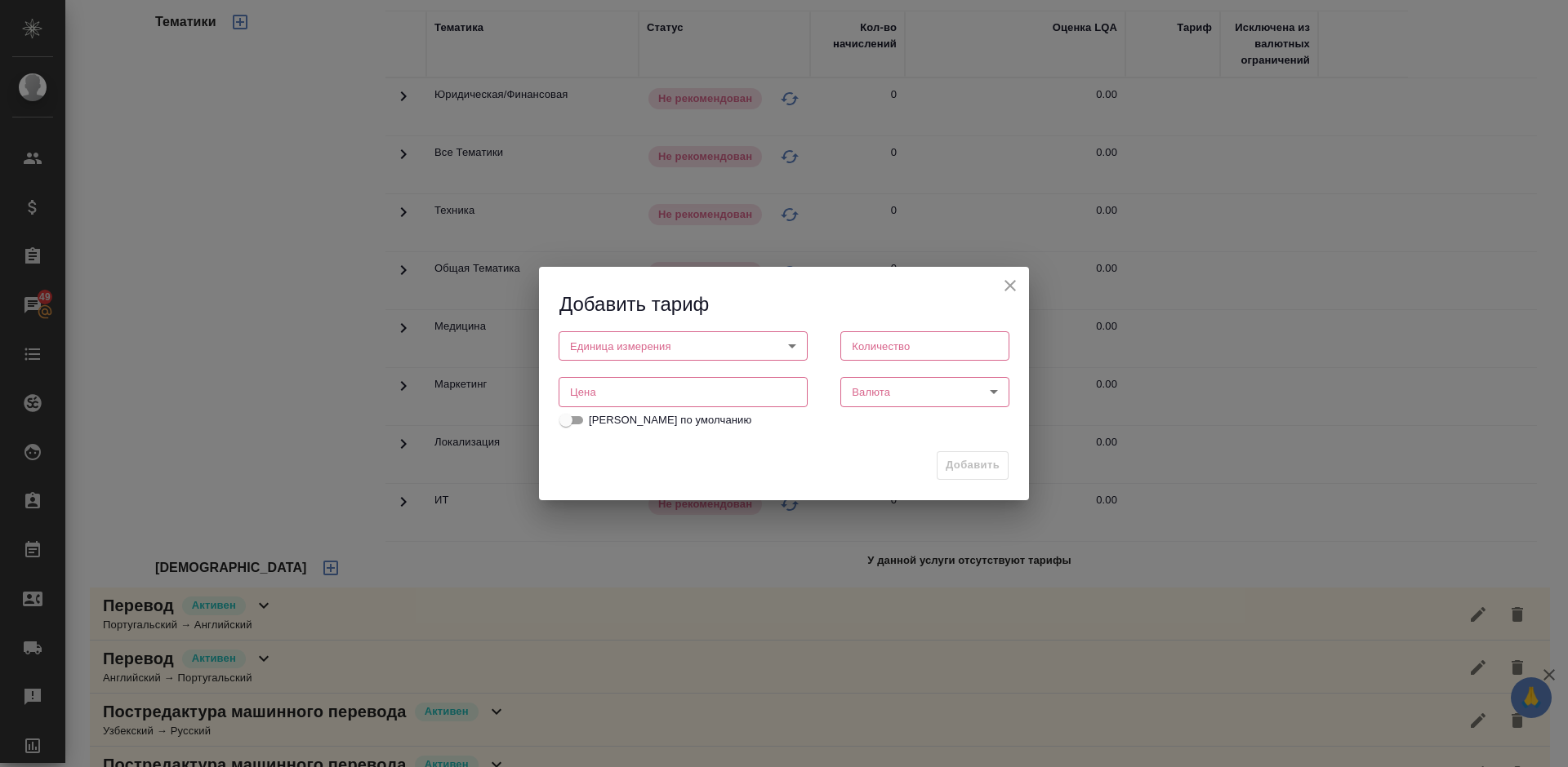
click at [741, 342] on body "🙏 .cls-1 fill:#fff; AWATERA Lazareva Anastasia Клиенты Спецификации Заказы 49 Ч…" at bounding box center [784, 383] width 1568 height 767
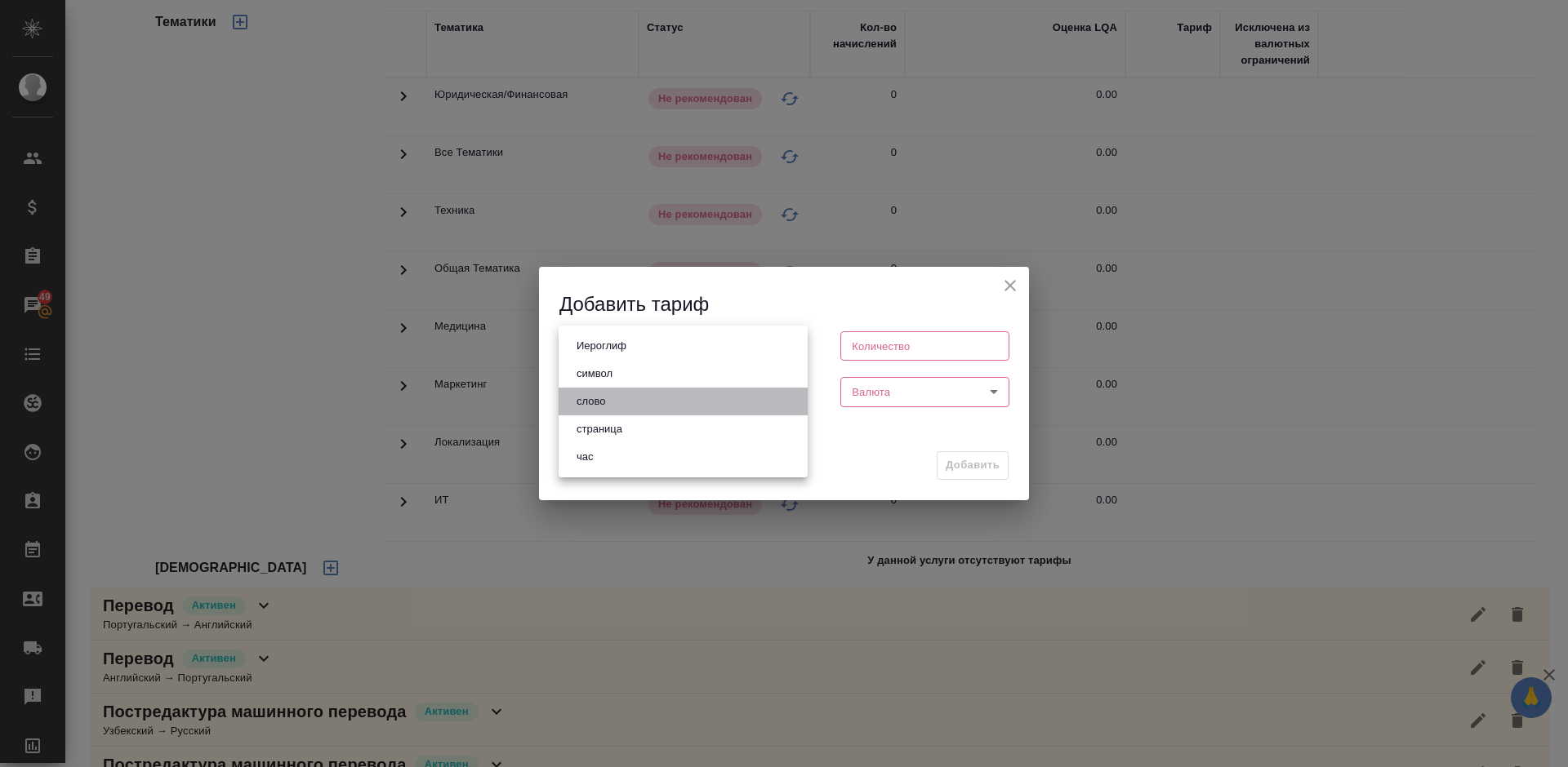
click at [648, 403] on li "слово" at bounding box center [683, 401] width 249 height 28
type input "5a8b1489cc6b4906c91bfd90"
type input "1"
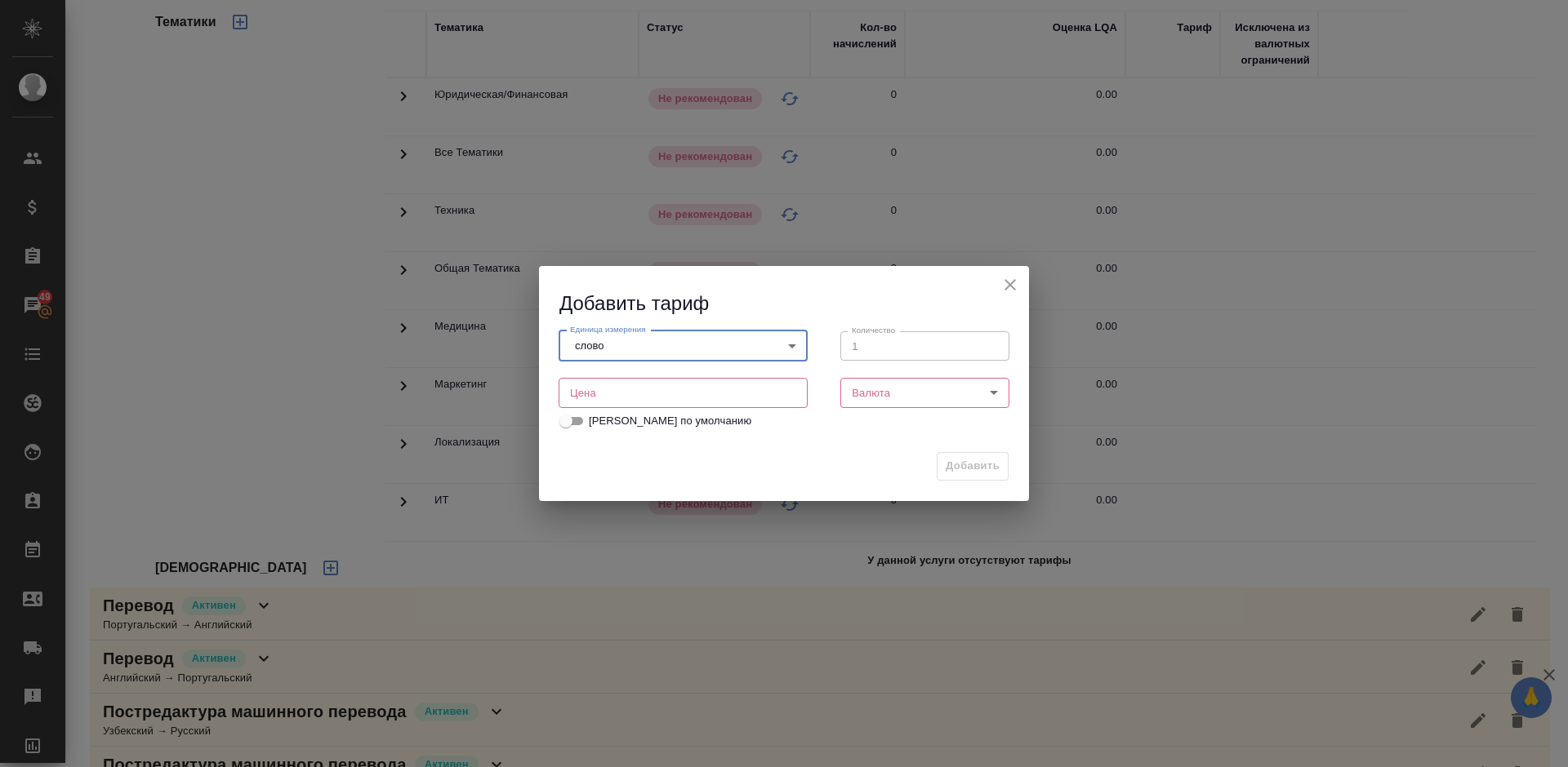
click at [678, 401] on input "number" at bounding box center [683, 393] width 249 height 29
type input "0.8"
click at [880, 396] on body "🙏 .cls-1 fill:#fff; AWATERA Lazareva Anastasia Клиенты Спецификации Заказы 49 Ч…" at bounding box center [784, 383] width 1568 height 767
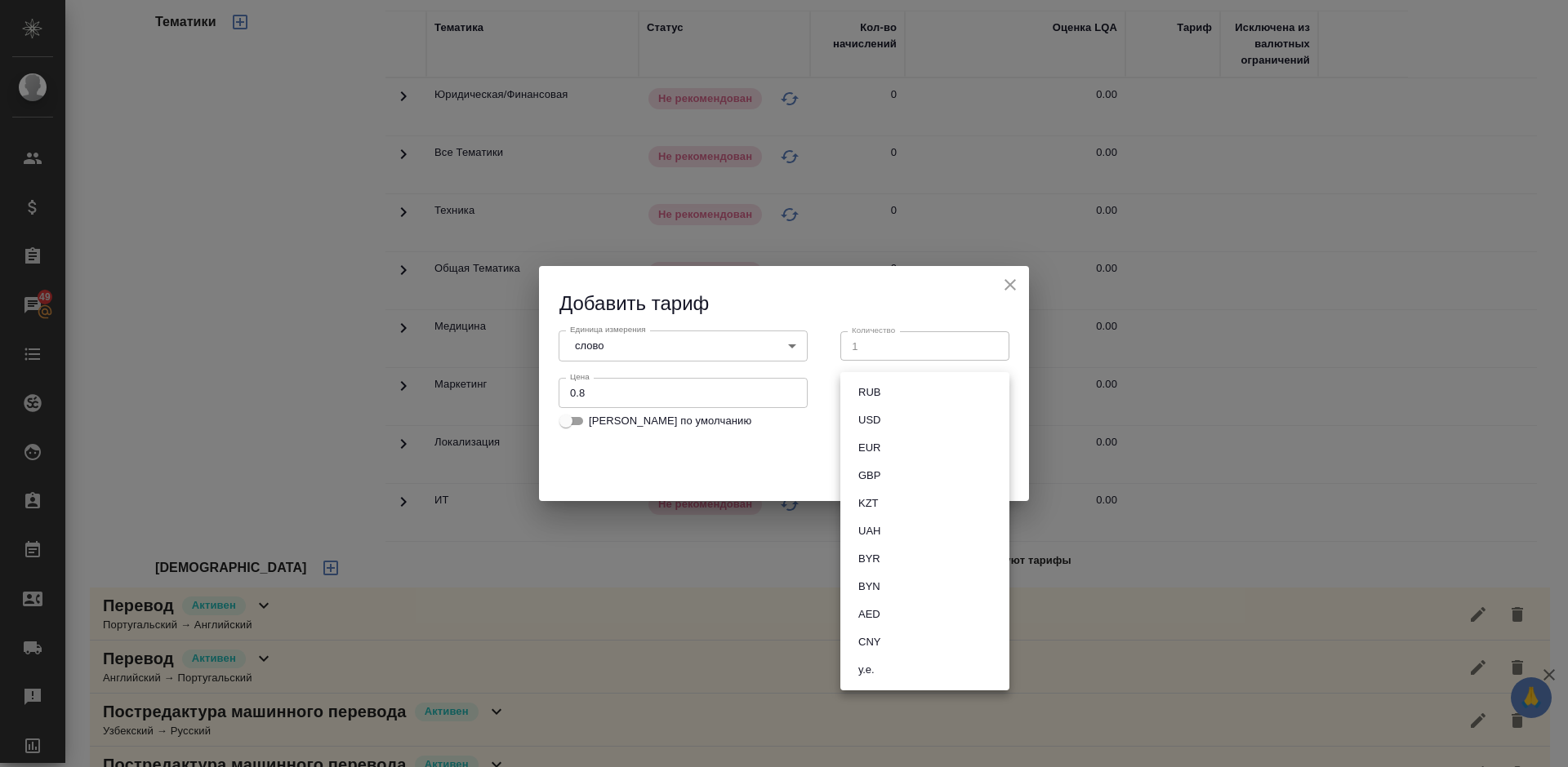
click at [866, 396] on button "RUB" at bounding box center [869, 393] width 32 height 18
type input "RUB"
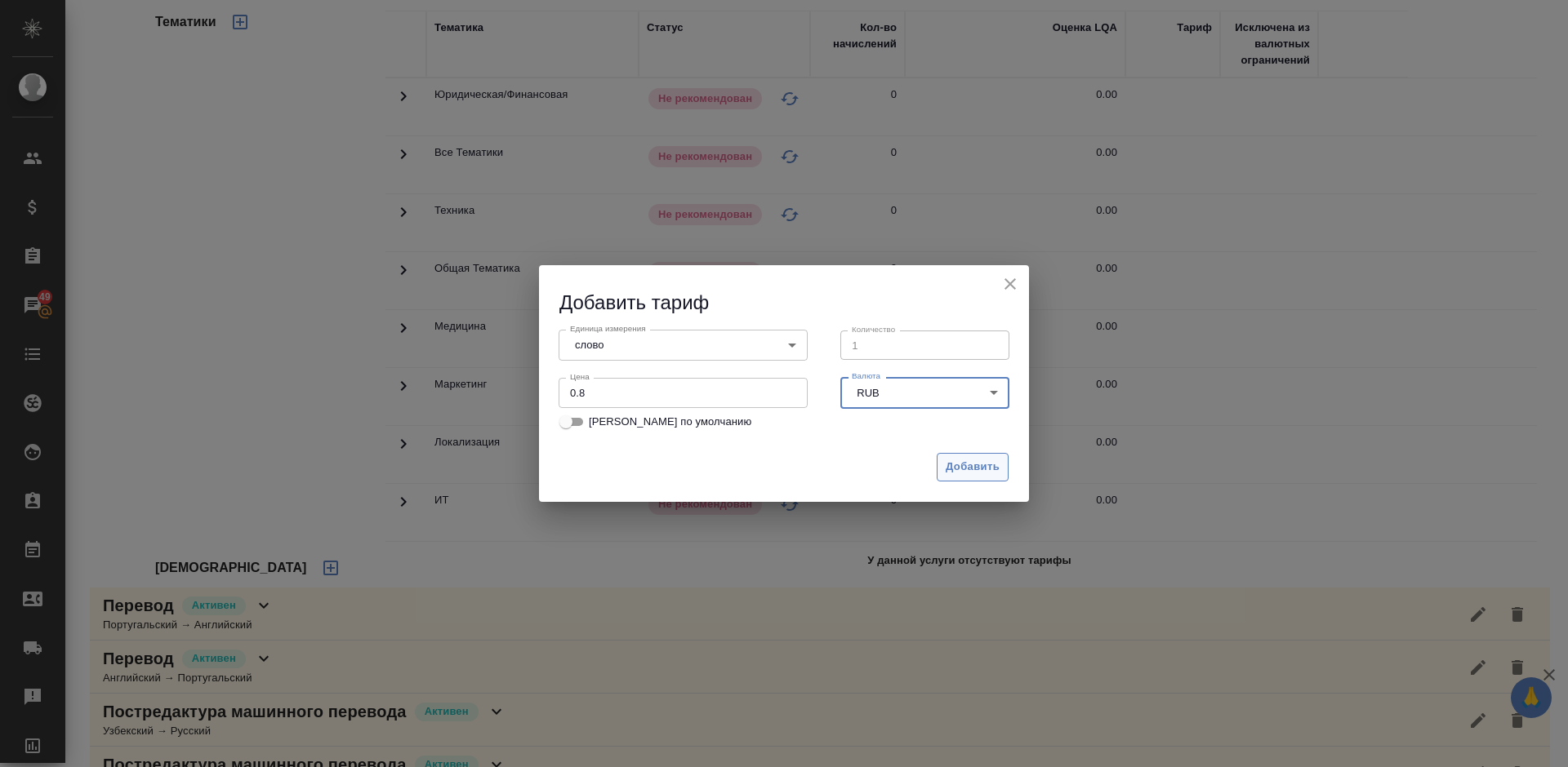
click at [962, 460] on span "Добавить" at bounding box center [973, 466] width 54 height 18
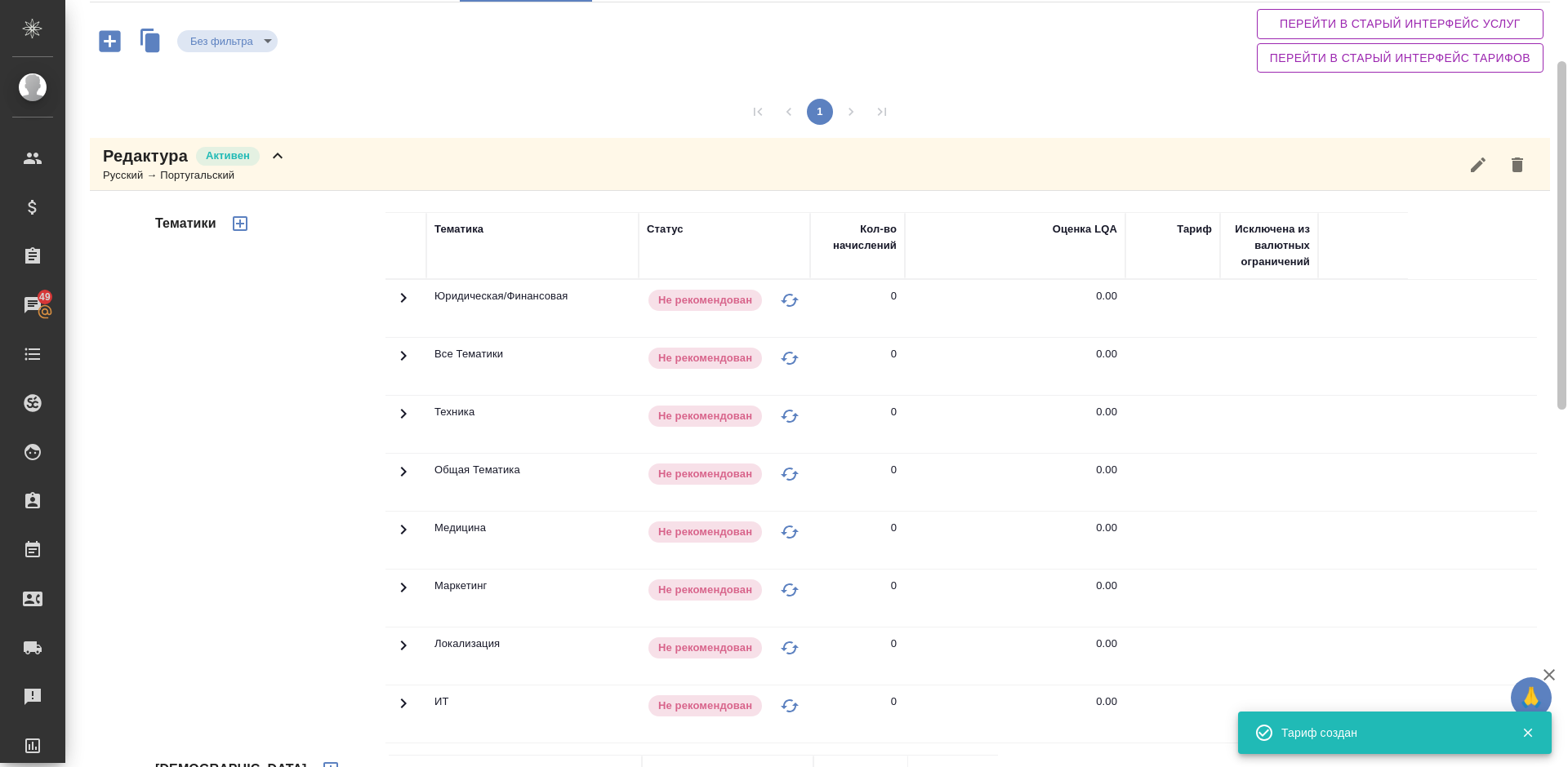
scroll to position [110, 0]
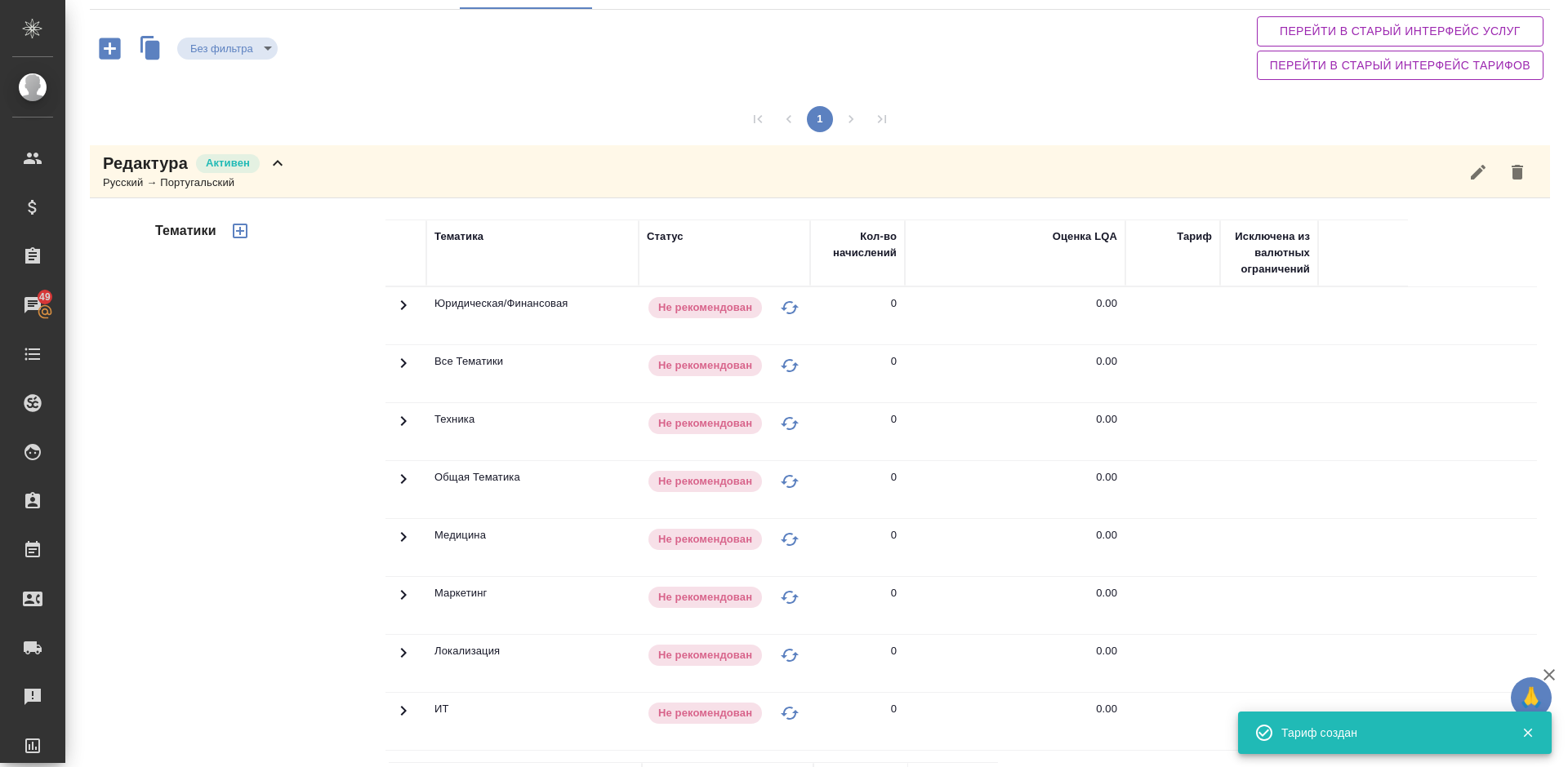
click at [247, 228] on icon "button" at bounding box center [240, 231] width 19 height 19
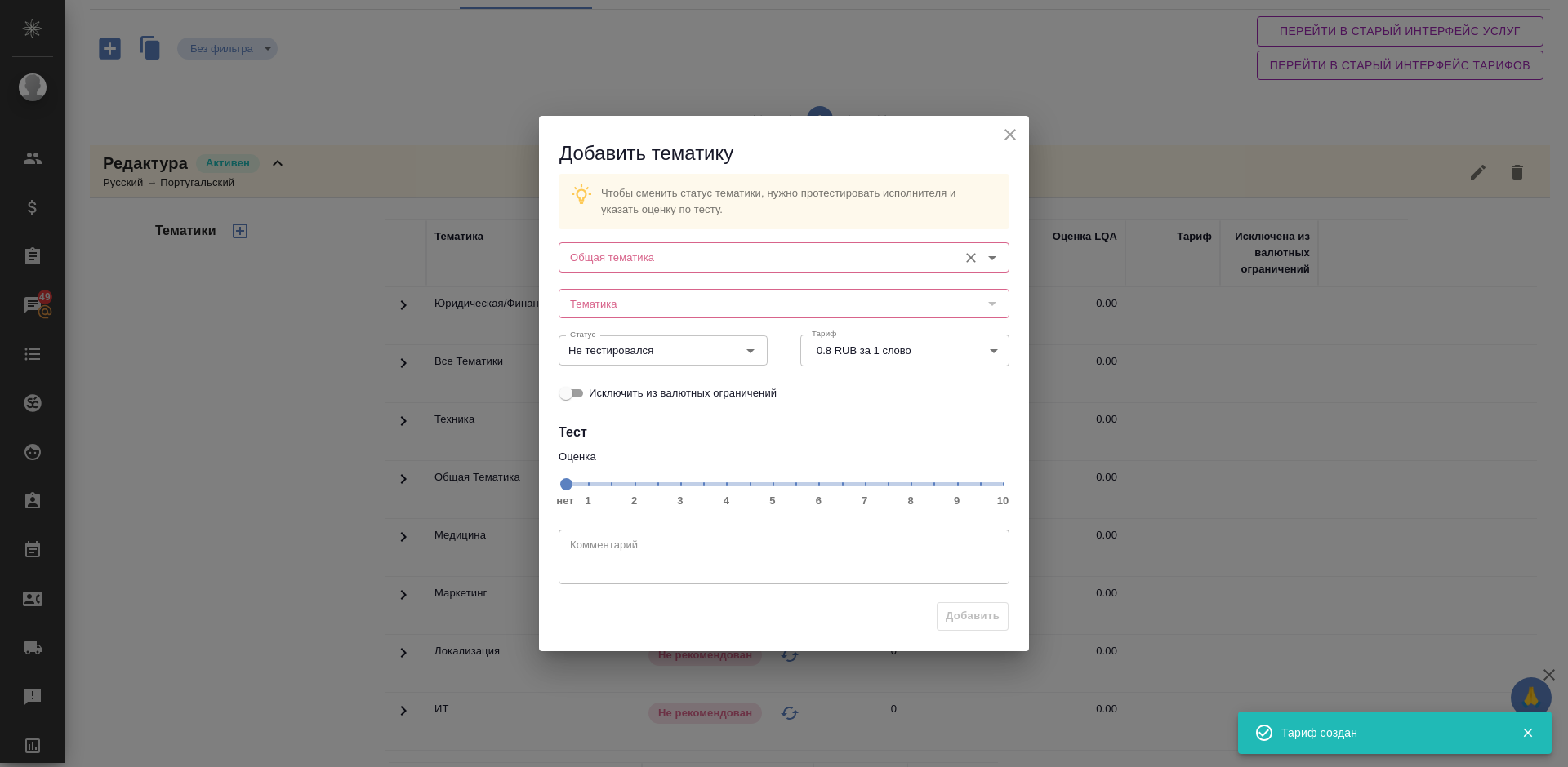
click at [790, 248] on div "Общая тематика" at bounding box center [784, 257] width 451 height 29
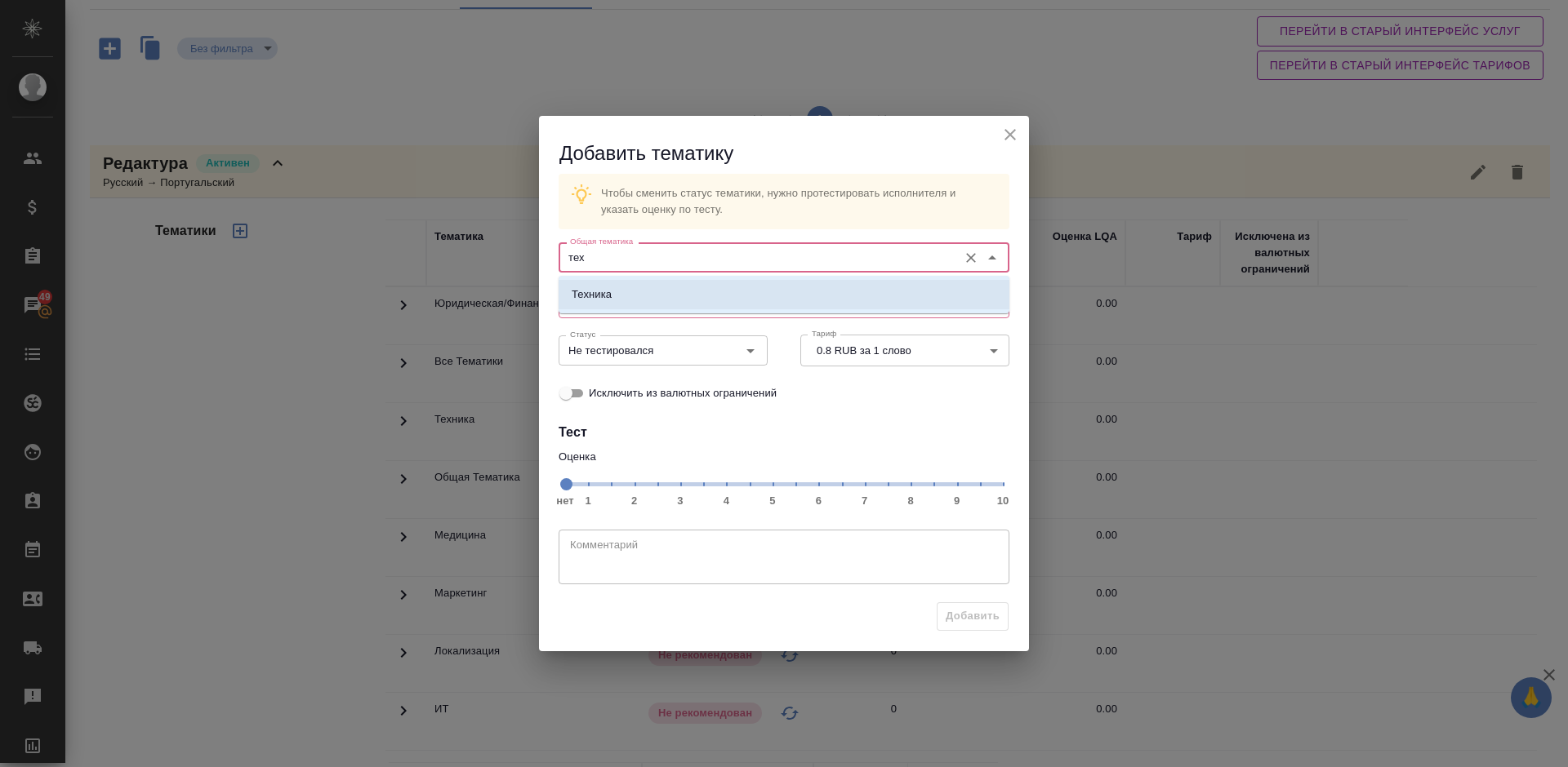
click at [705, 294] on li "Техника" at bounding box center [784, 295] width 451 height 29
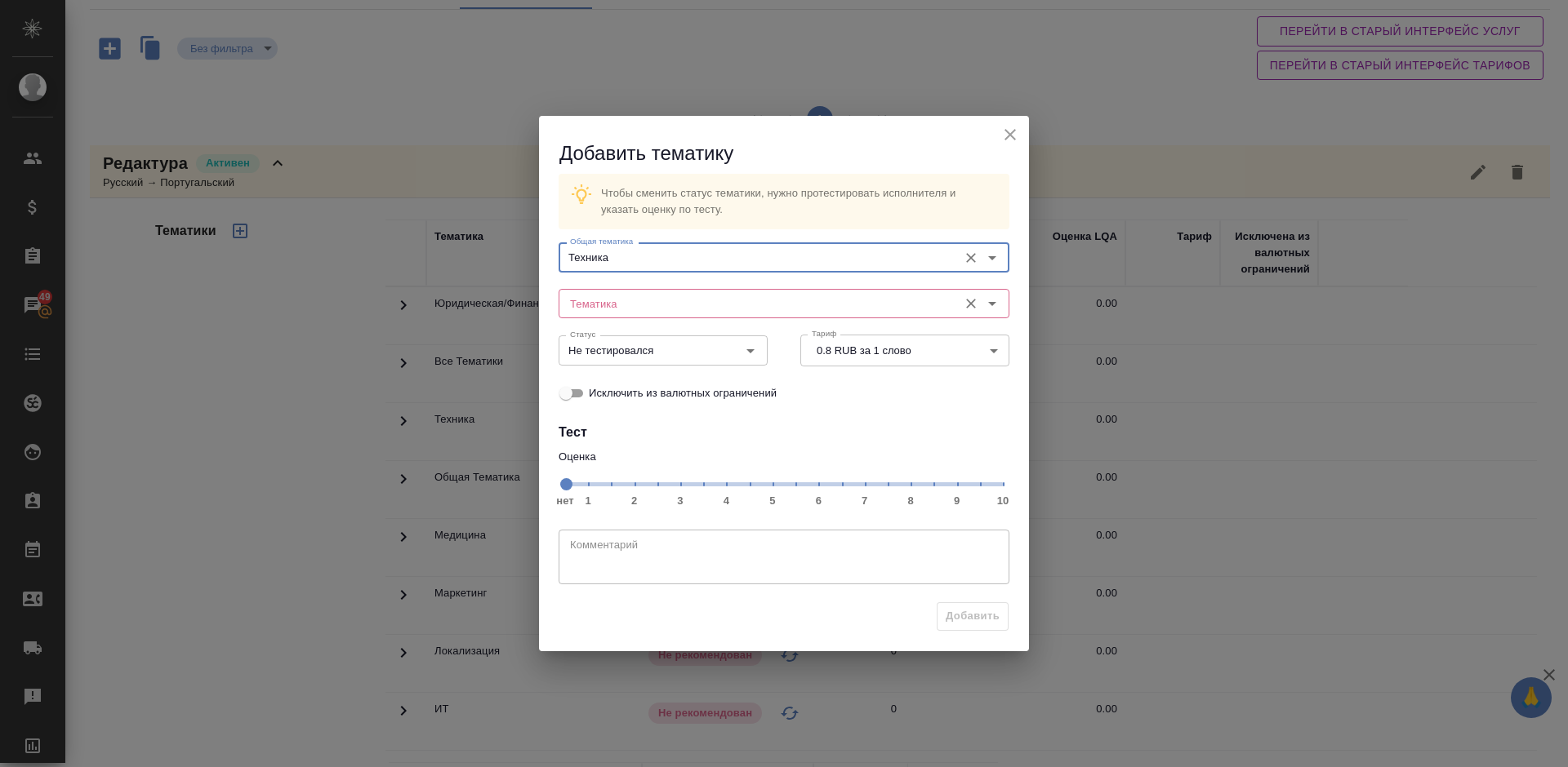
type input "Техника"
click at [675, 303] on input "Тематика" at bounding box center [756, 304] width 386 height 19
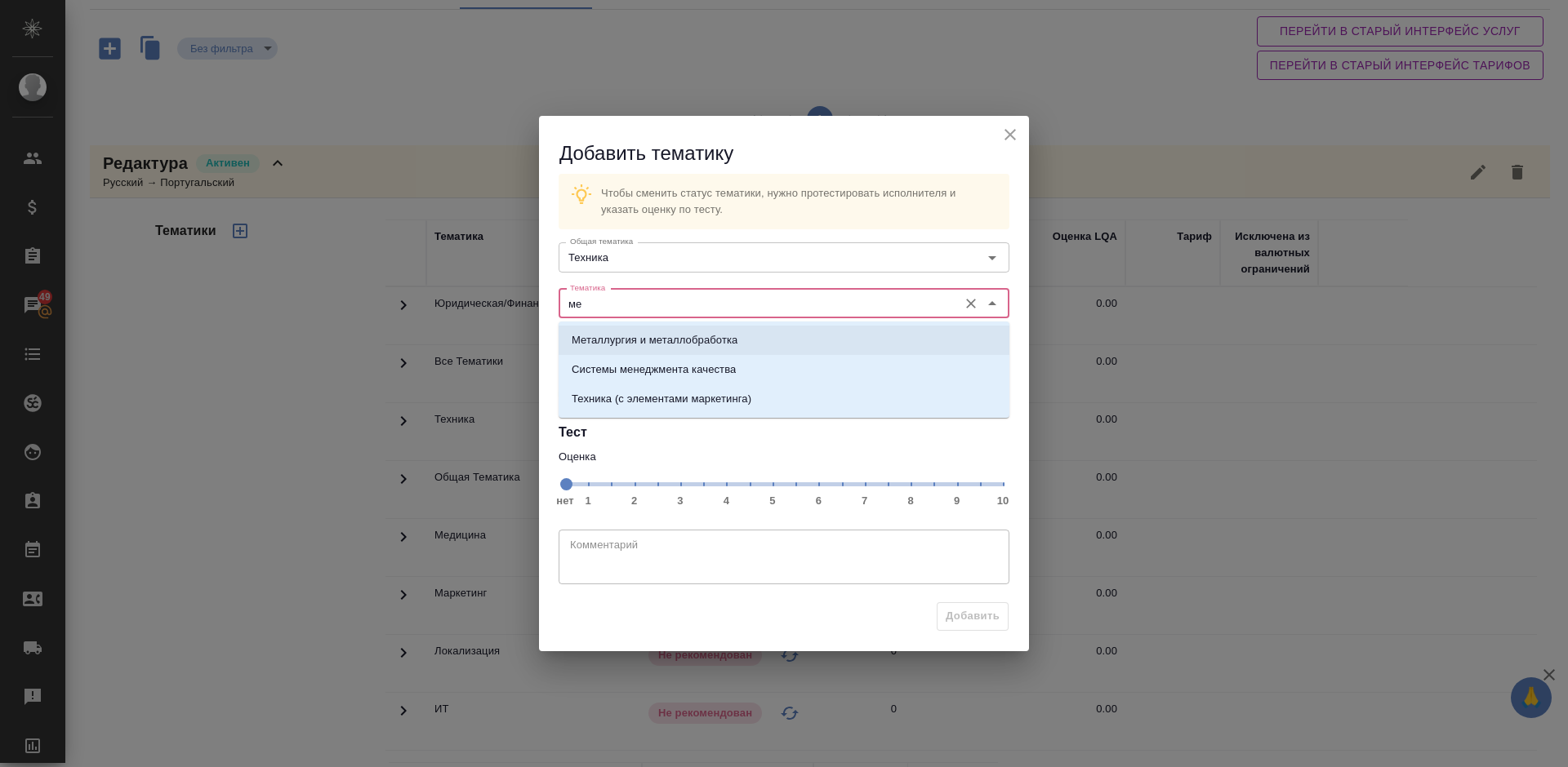
click at [674, 339] on p "Металлургия и металлобработка" at bounding box center [654, 340] width 166 height 16
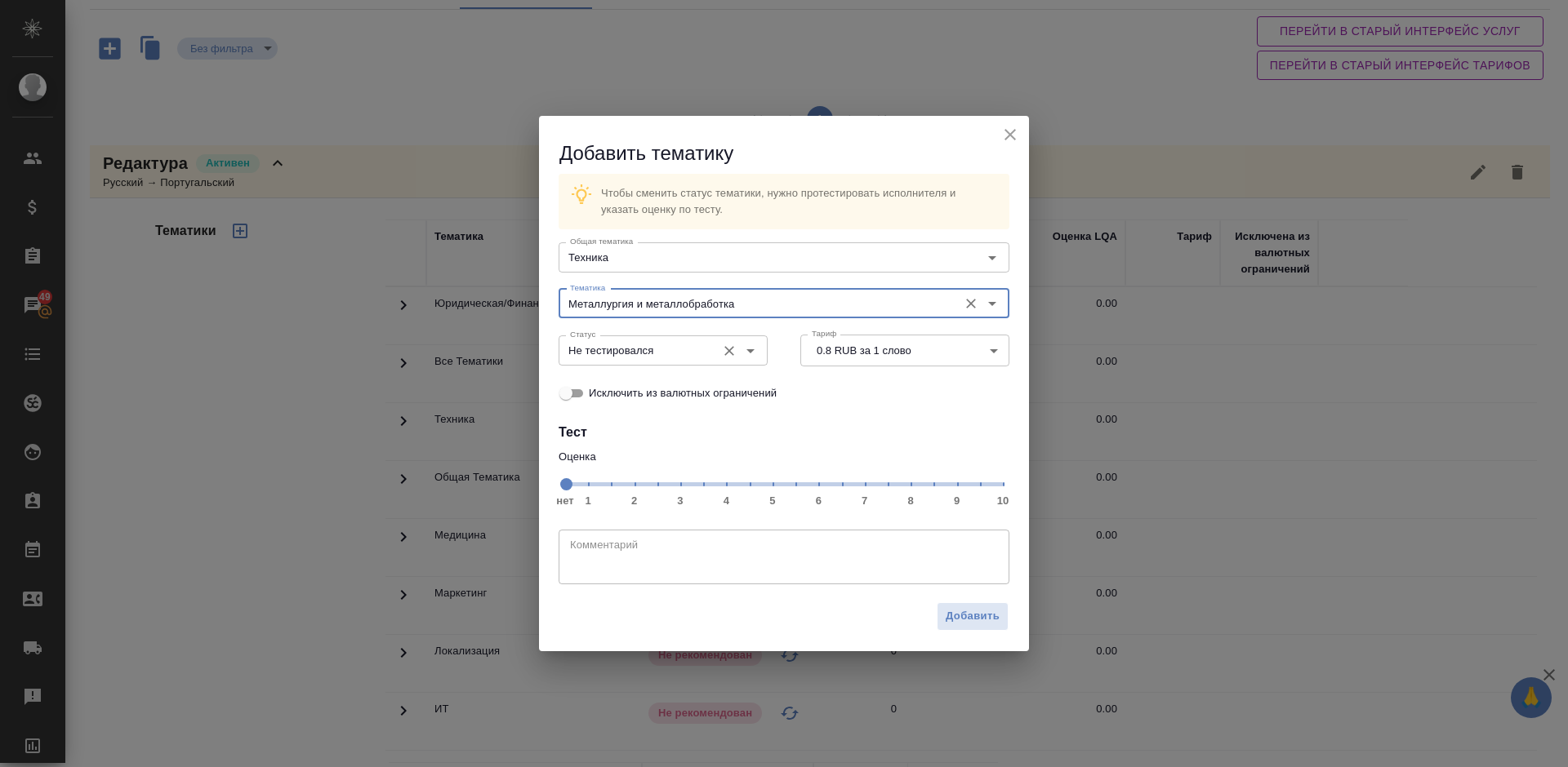
type input "Металлургия и металлобработка"
click at [655, 347] on input "Не тестировался" at bounding box center [635, 350] width 144 height 19
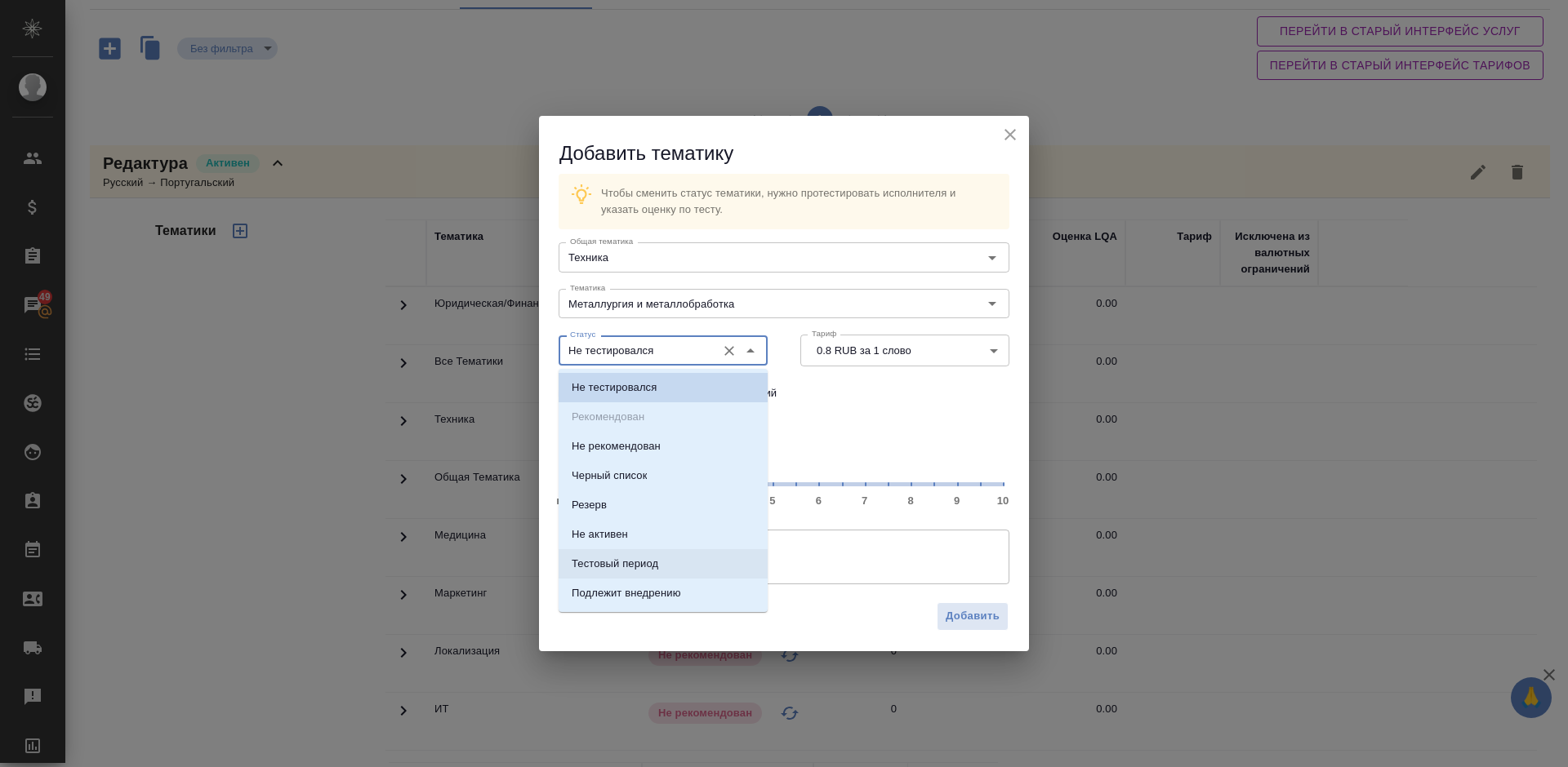
click at [656, 556] on li "Тестовый период" at bounding box center [663, 564] width 209 height 29
type input "Тестовый период"
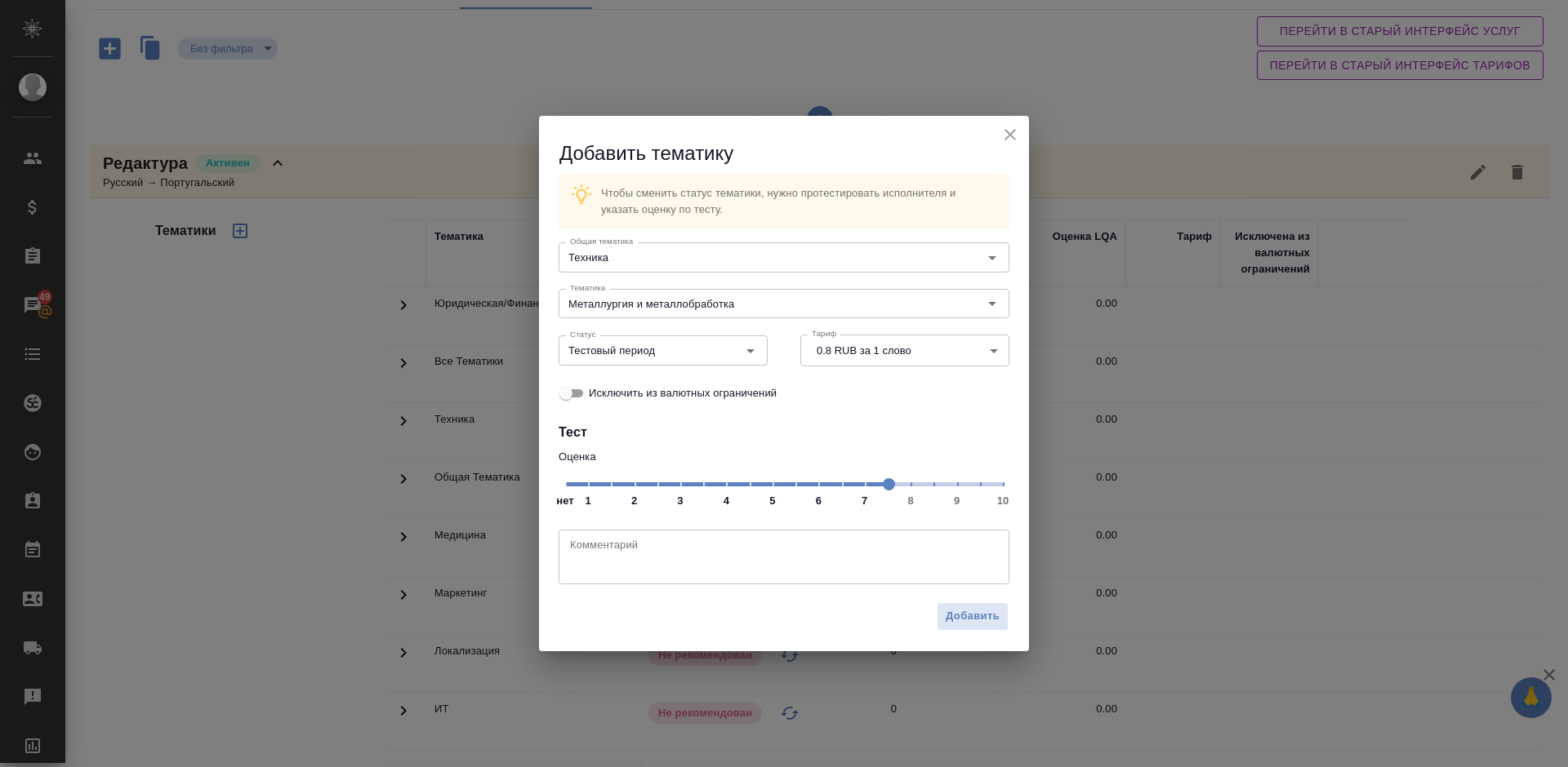
drag, startPoint x: 564, startPoint y: 493, endPoint x: 899, endPoint y: 485, distance: 335.1
click at [895, 485] on span at bounding box center [888, 484] width 13 height 13
click at [915, 484] on span at bounding box center [912, 484] width 13 height 13
click at [953, 616] on span "Добавить" at bounding box center [973, 616] width 54 height 18
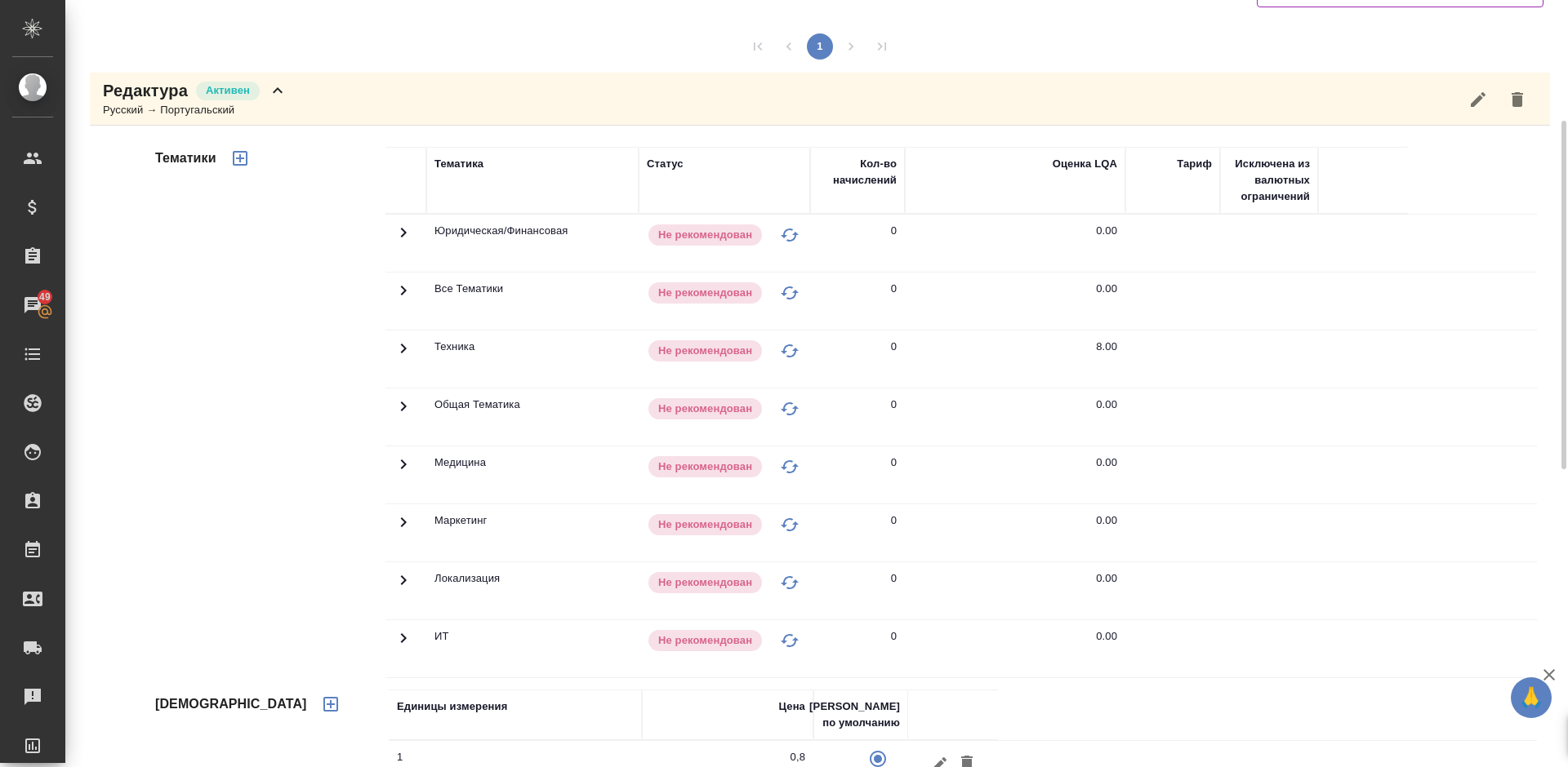
scroll to position [180, 0]
click at [400, 361] on span at bounding box center [403, 356] width 19 height 13
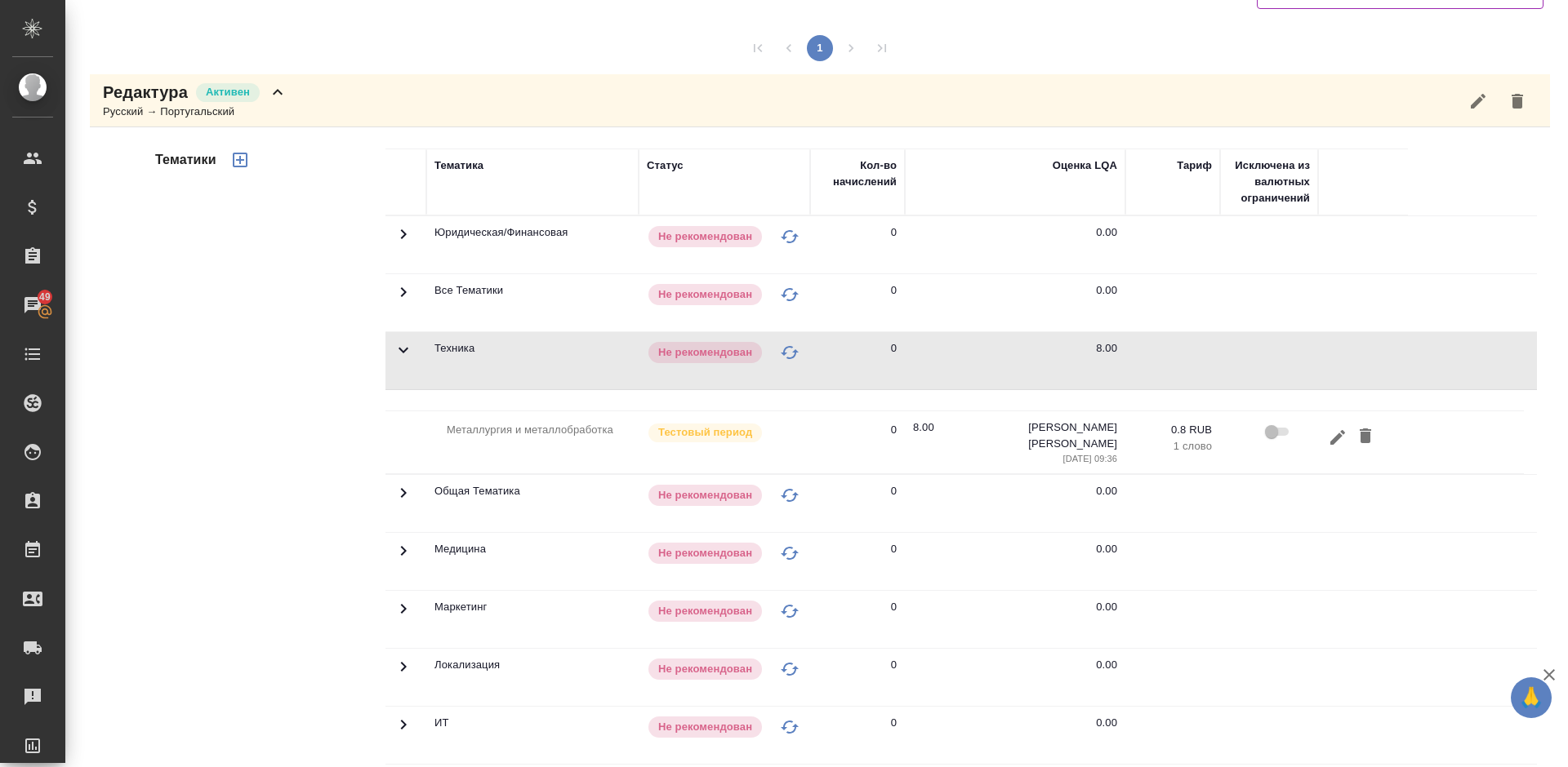
click at [400, 361] on span at bounding box center [403, 356] width 19 height 13
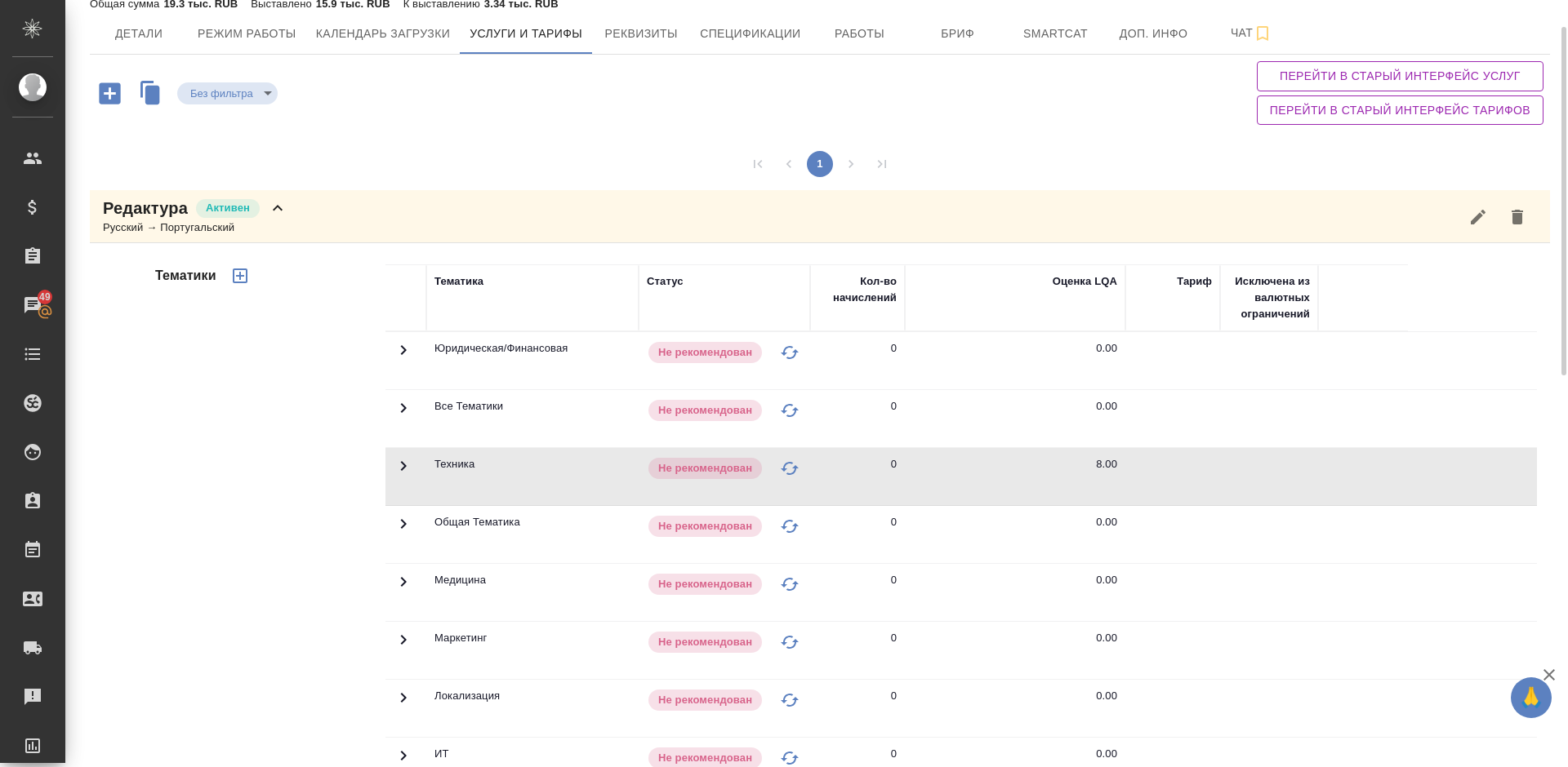
scroll to position [0, 0]
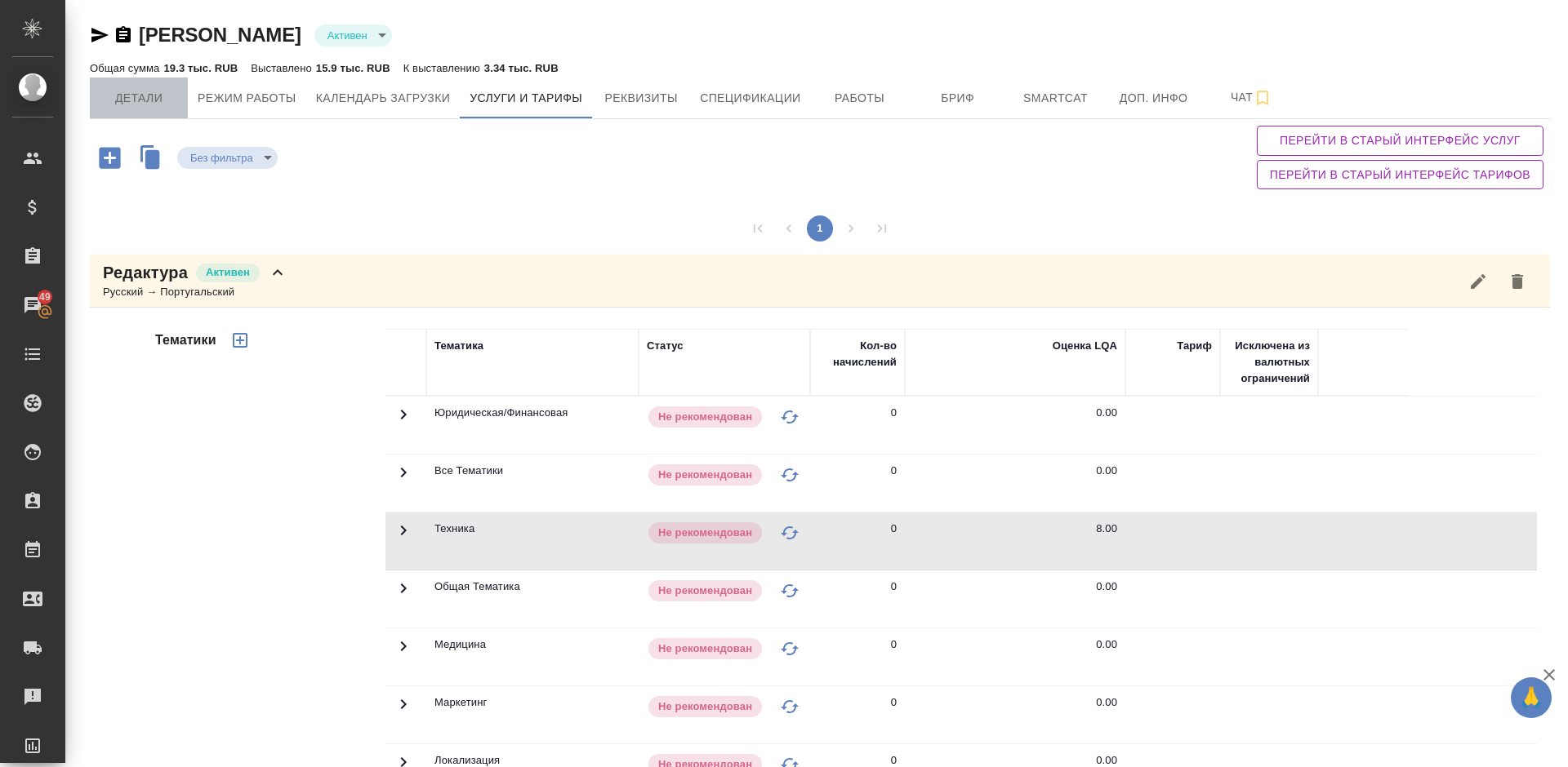
click at [149, 91] on span "Детали" at bounding box center [139, 98] width 79 height 20
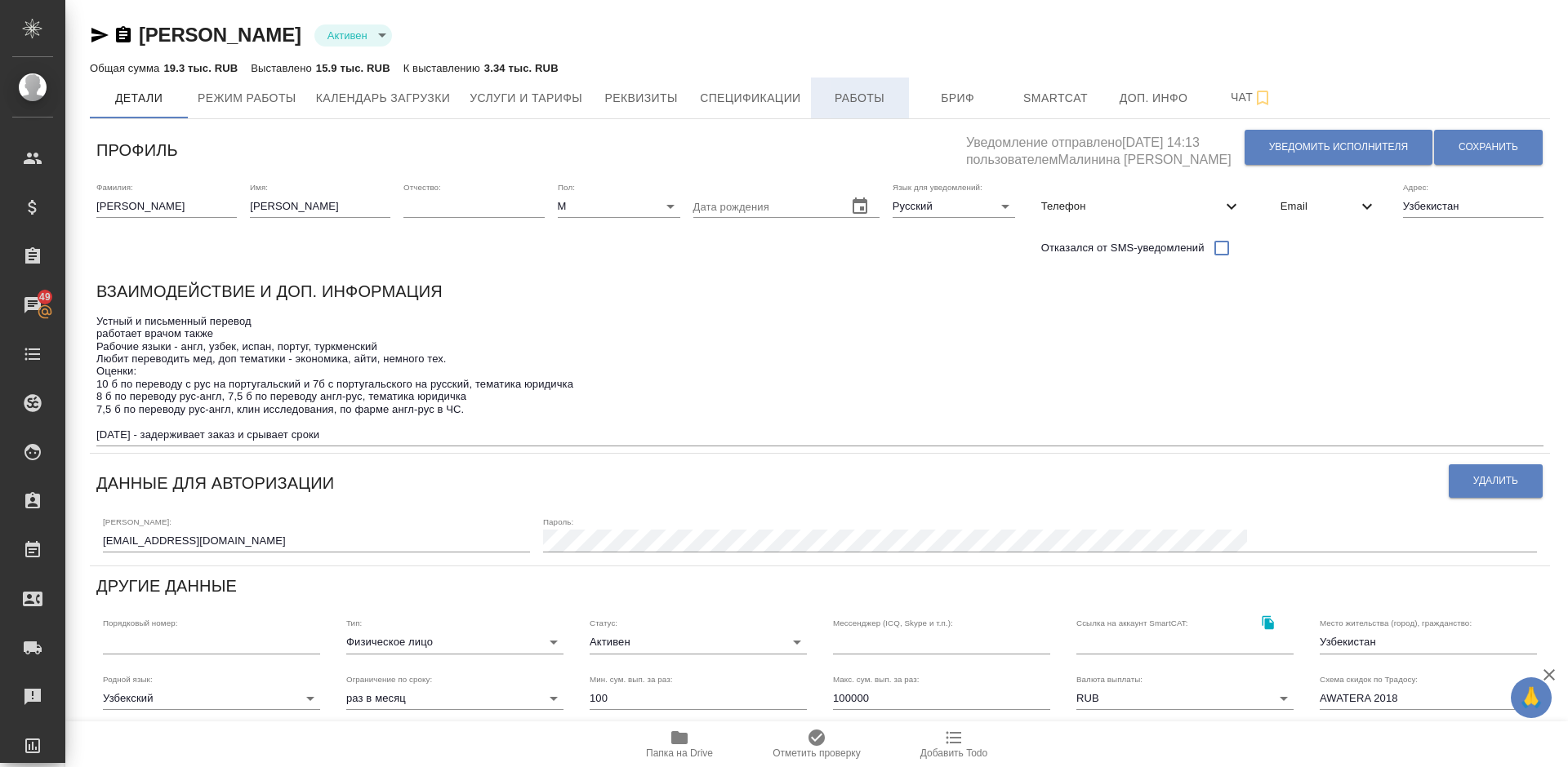
click at [860, 107] on span "Работы" at bounding box center [859, 98] width 79 height 20
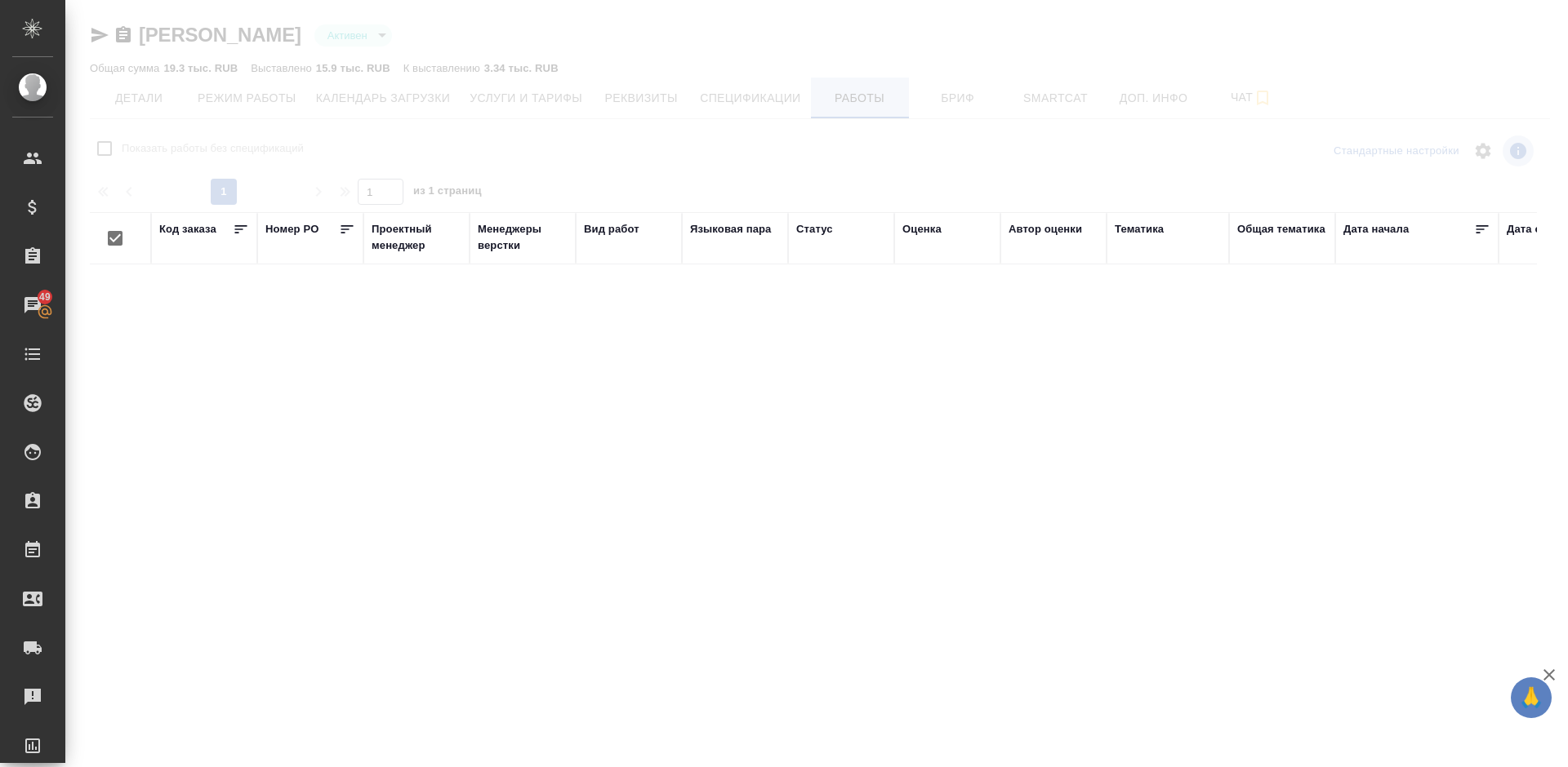
checkbox input "false"
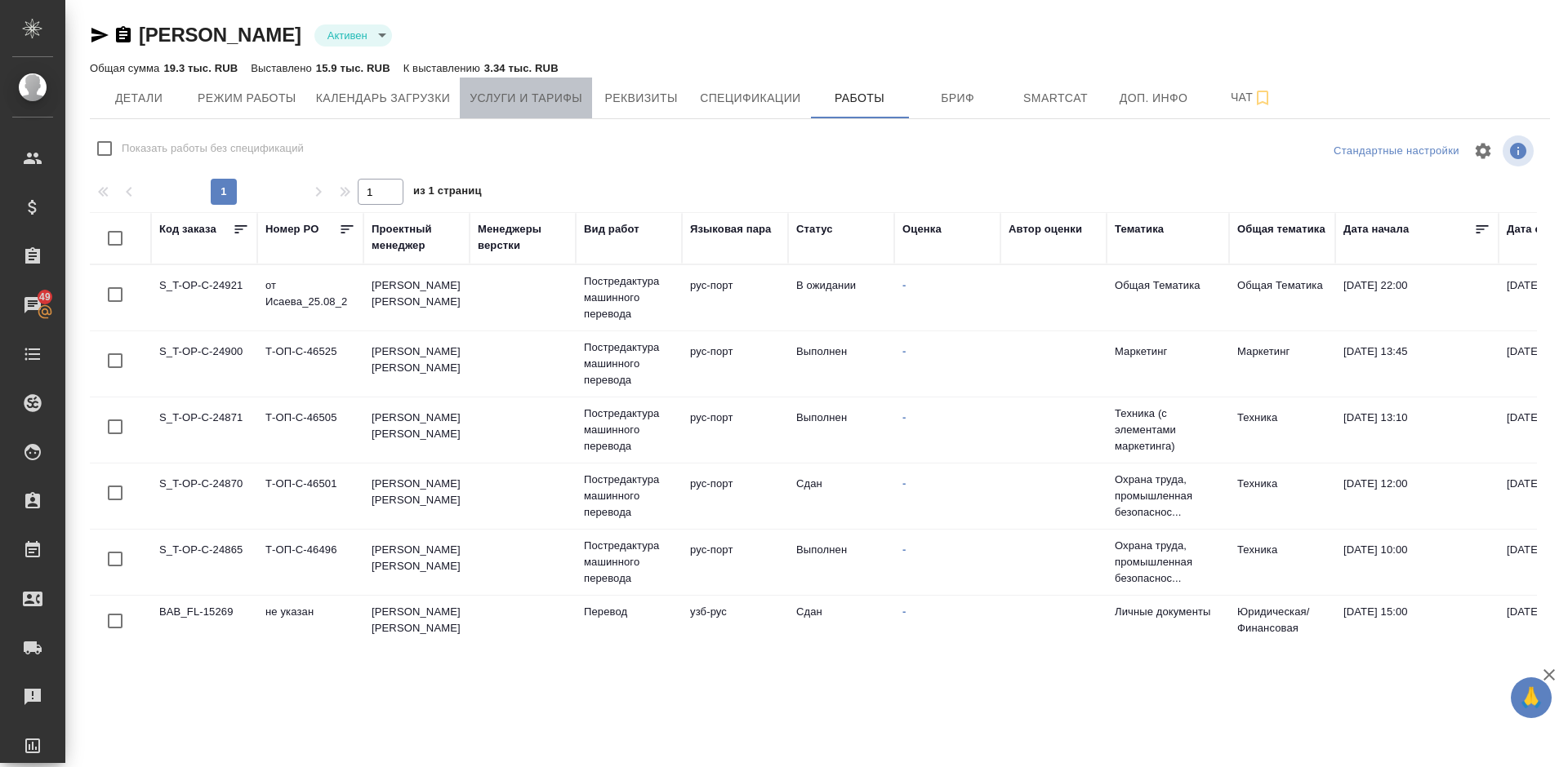
click at [529, 91] on span "Услуги и тарифы" at bounding box center [526, 98] width 112 height 20
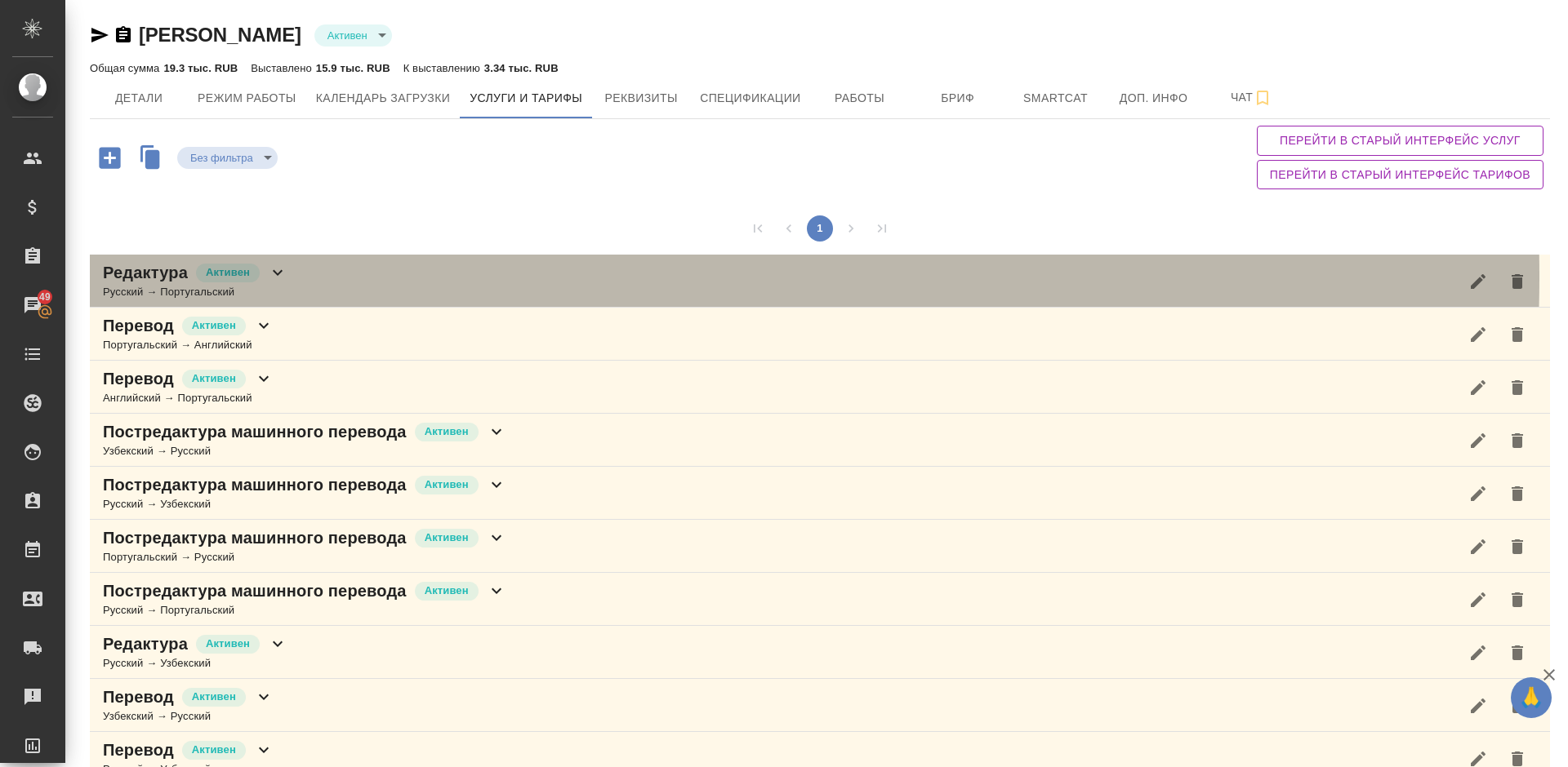
click at [416, 276] on div "Редактура Активен Русский → Португальский" at bounding box center [819, 281] width 1459 height 53
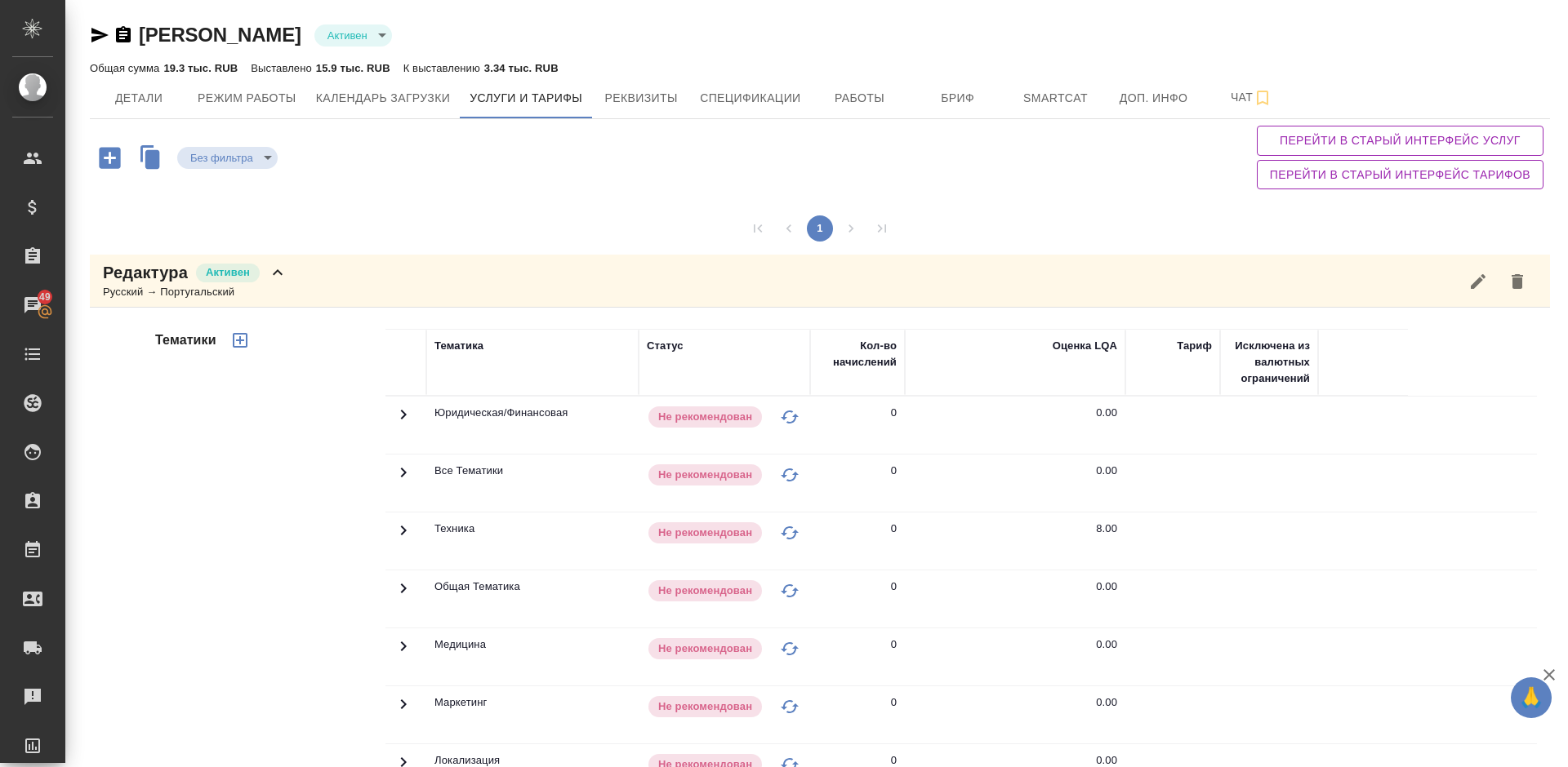
click at [319, 291] on div "Редактура Активен Русский → Португальский" at bounding box center [819, 281] width 1459 height 53
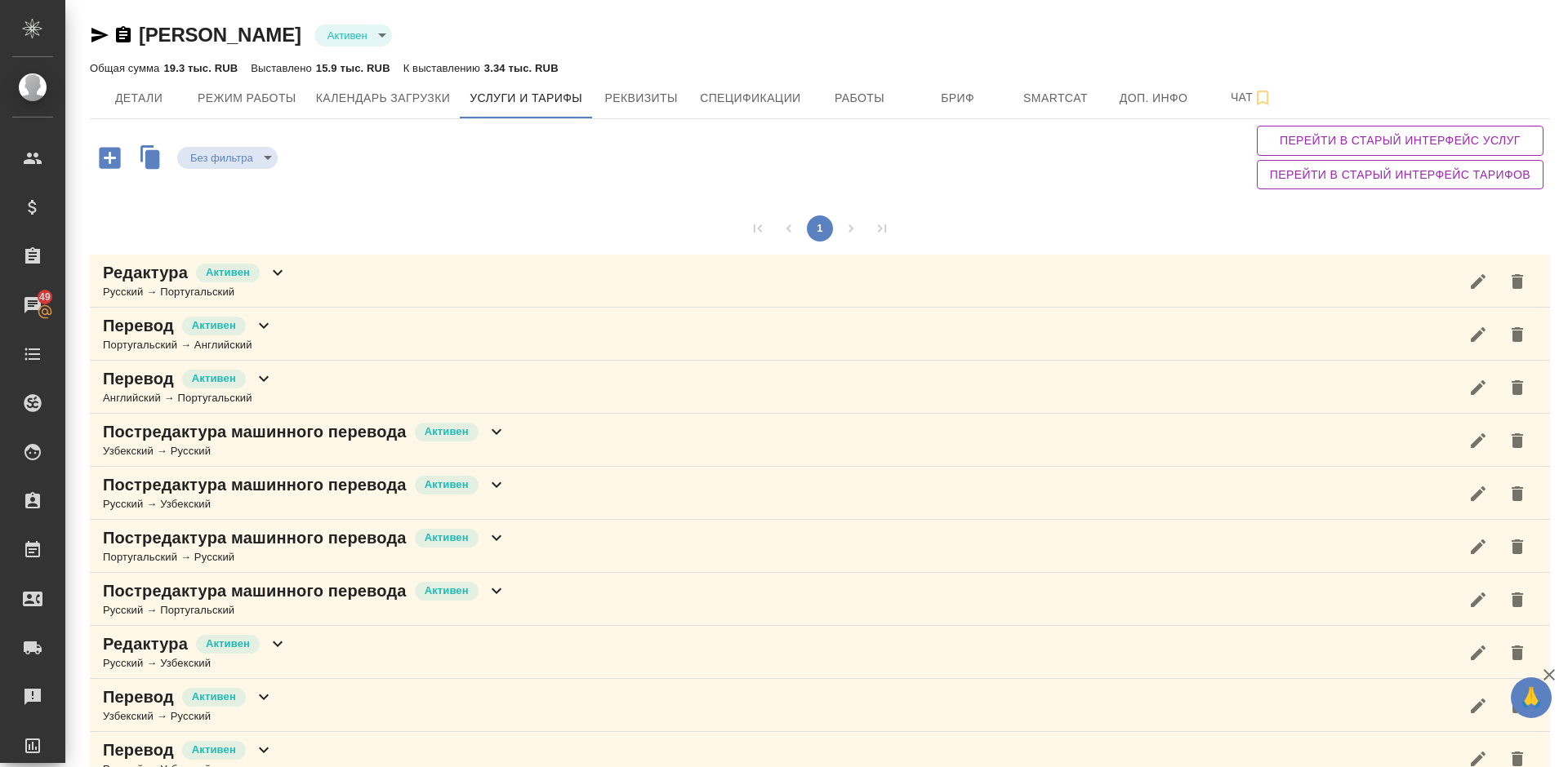
click at [526, 594] on div "Постредактура машинного перевода Активен Русский → Португальский" at bounding box center [819, 599] width 1459 height 53
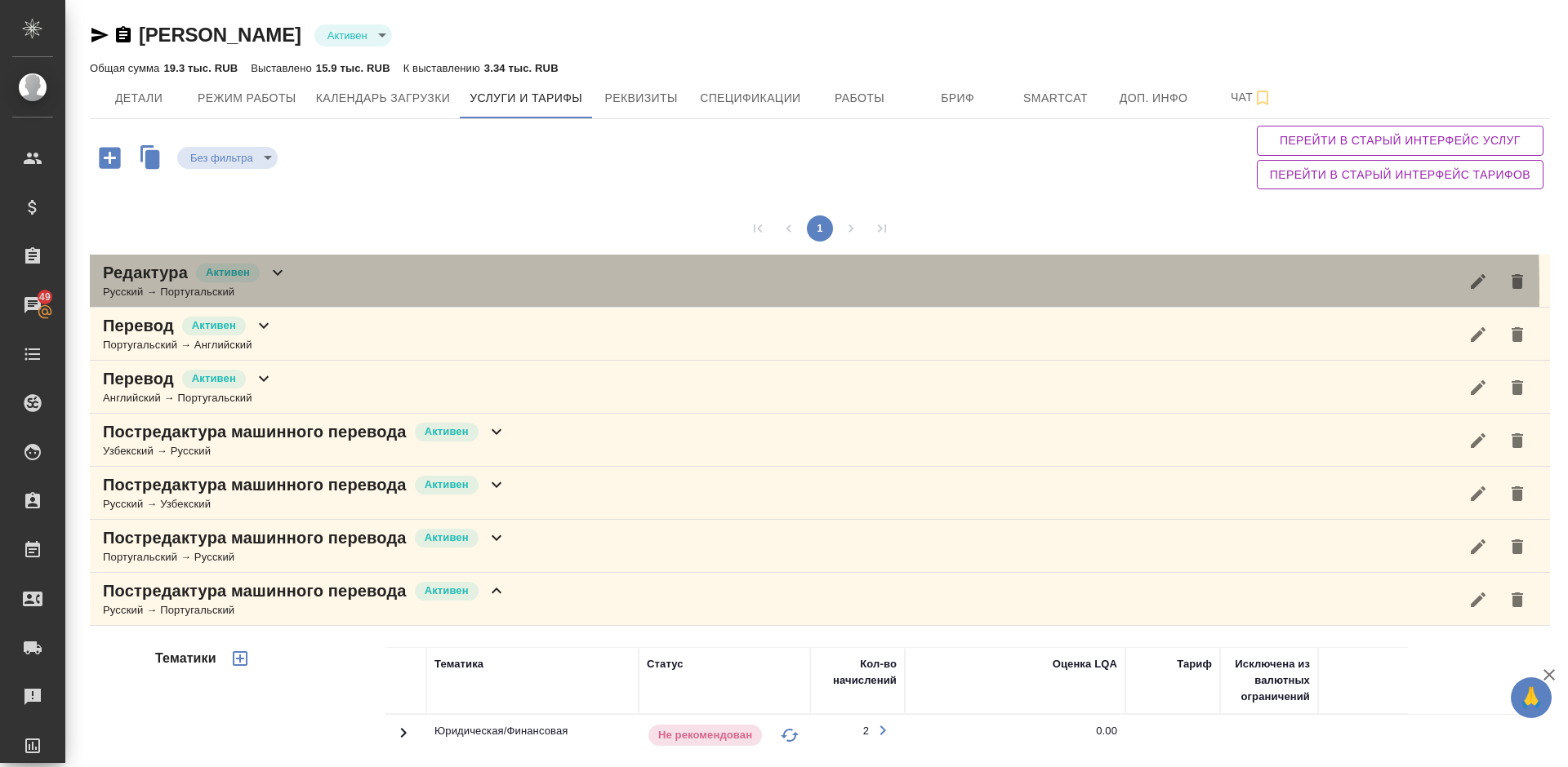
click at [329, 293] on div "Редактура Активен Русский → Португальский" at bounding box center [819, 281] width 1459 height 53
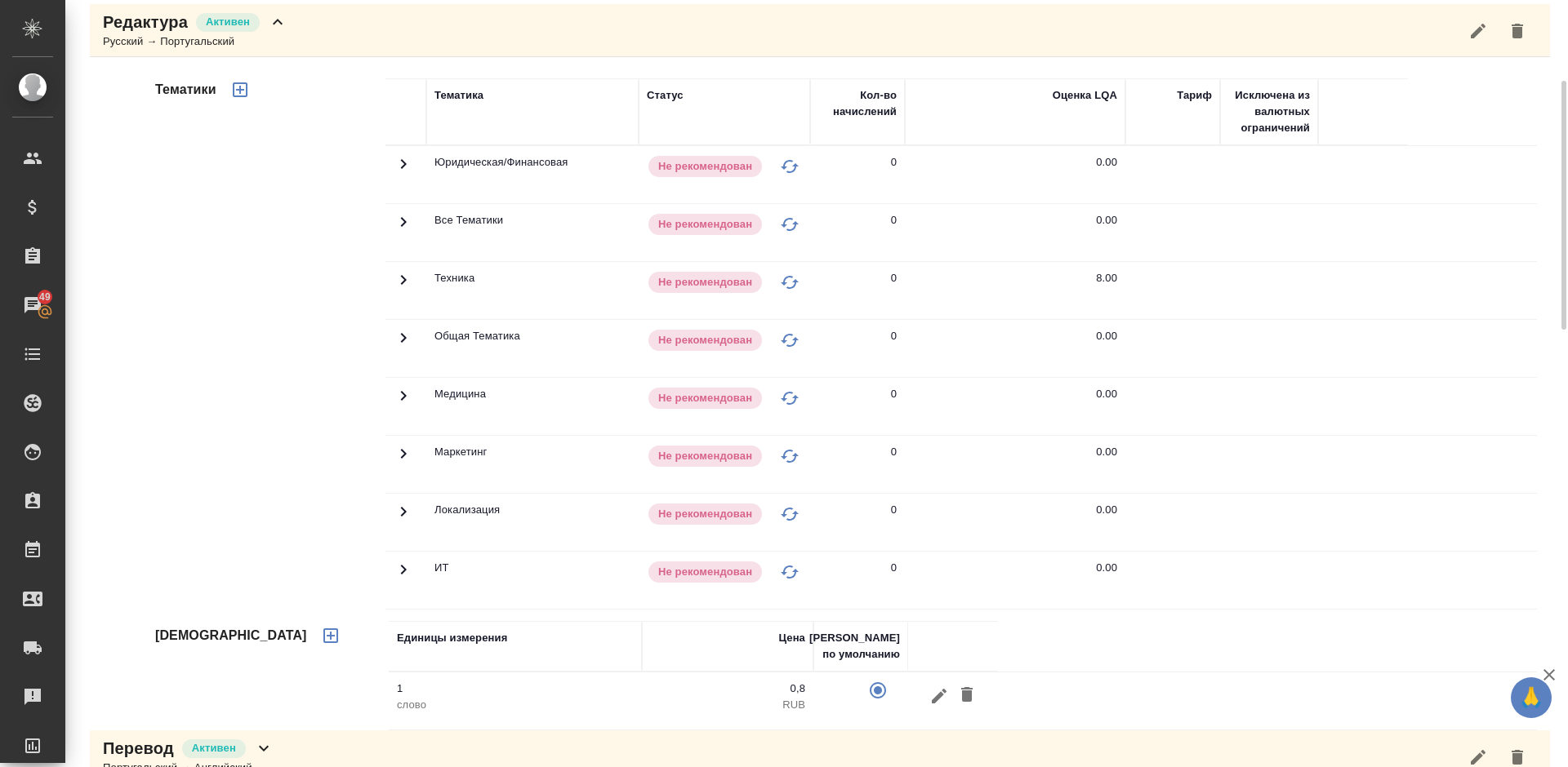
scroll to position [256, 0]
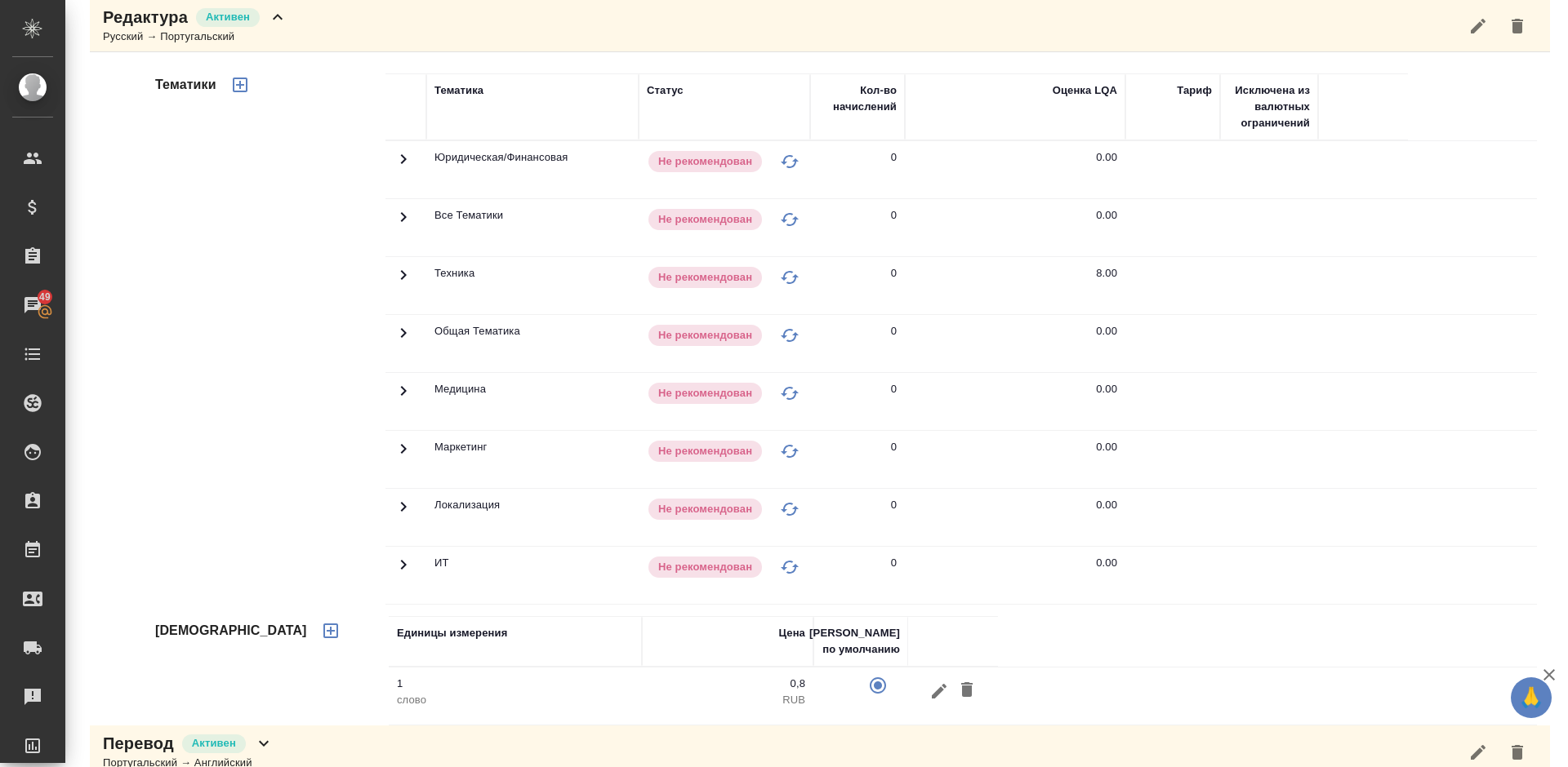
click at [396, 273] on icon at bounding box center [403, 275] width 19 height 19
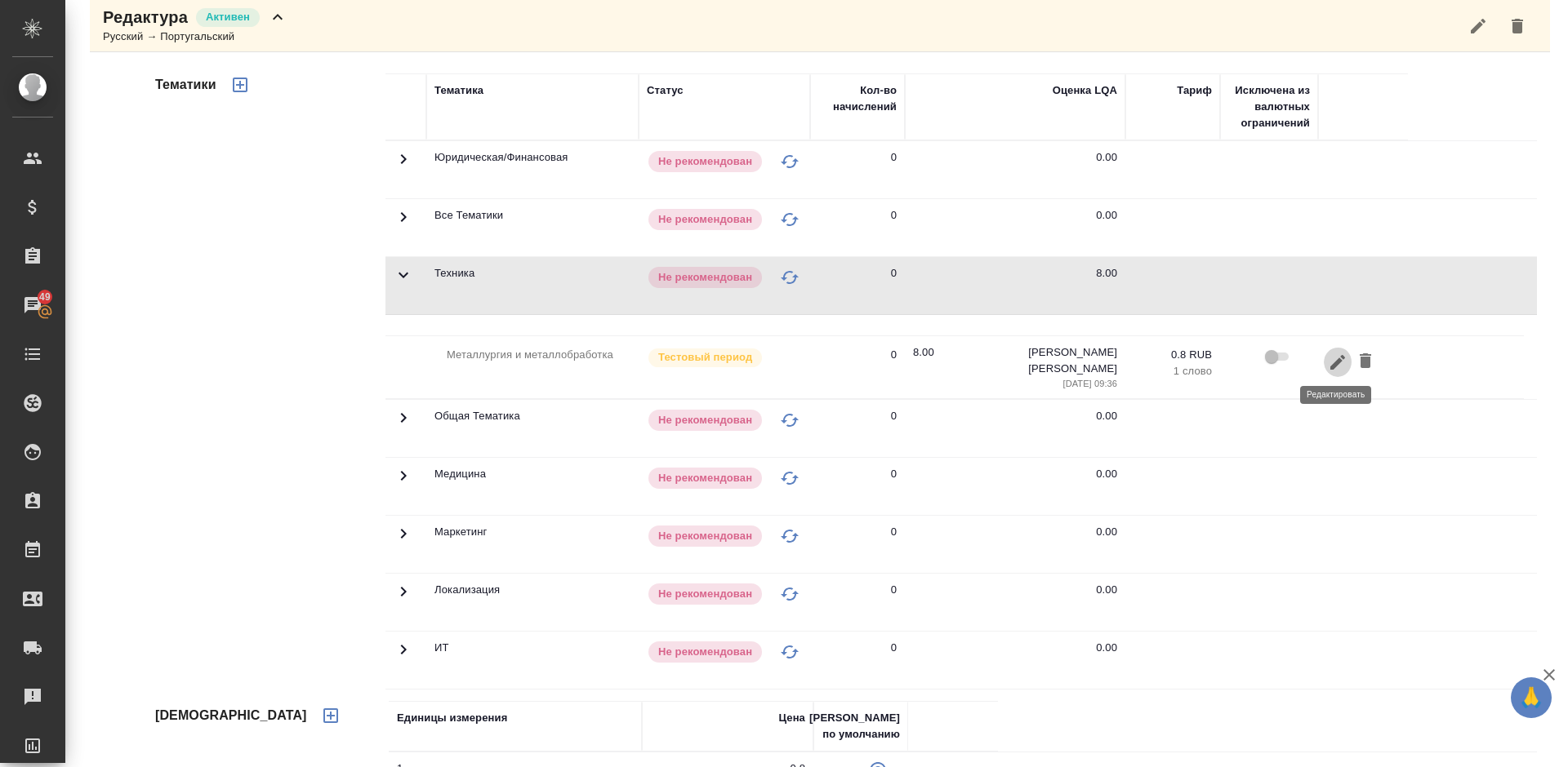
click at [1328, 360] on icon "button" at bounding box center [1337, 363] width 19 height 19
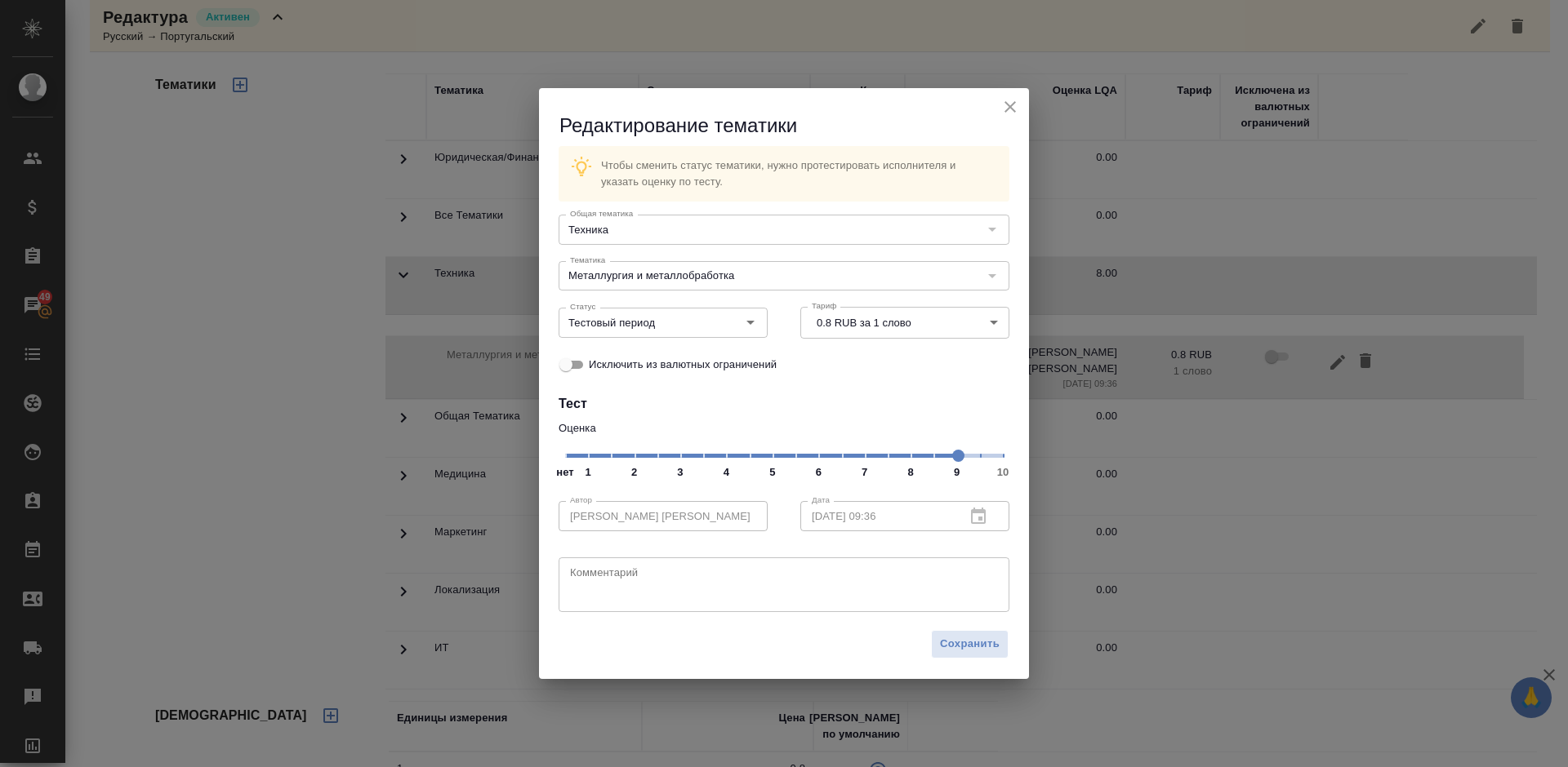
drag, startPoint x: 912, startPoint y: 454, endPoint x: 963, endPoint y: 458, distance: 51.2
click at [963, 458] on span at bounding box center [958, 456] width 13 height 13
click at [973, 640] on span "Сохранить" at bounding box center [969, 644] width 59 height 18
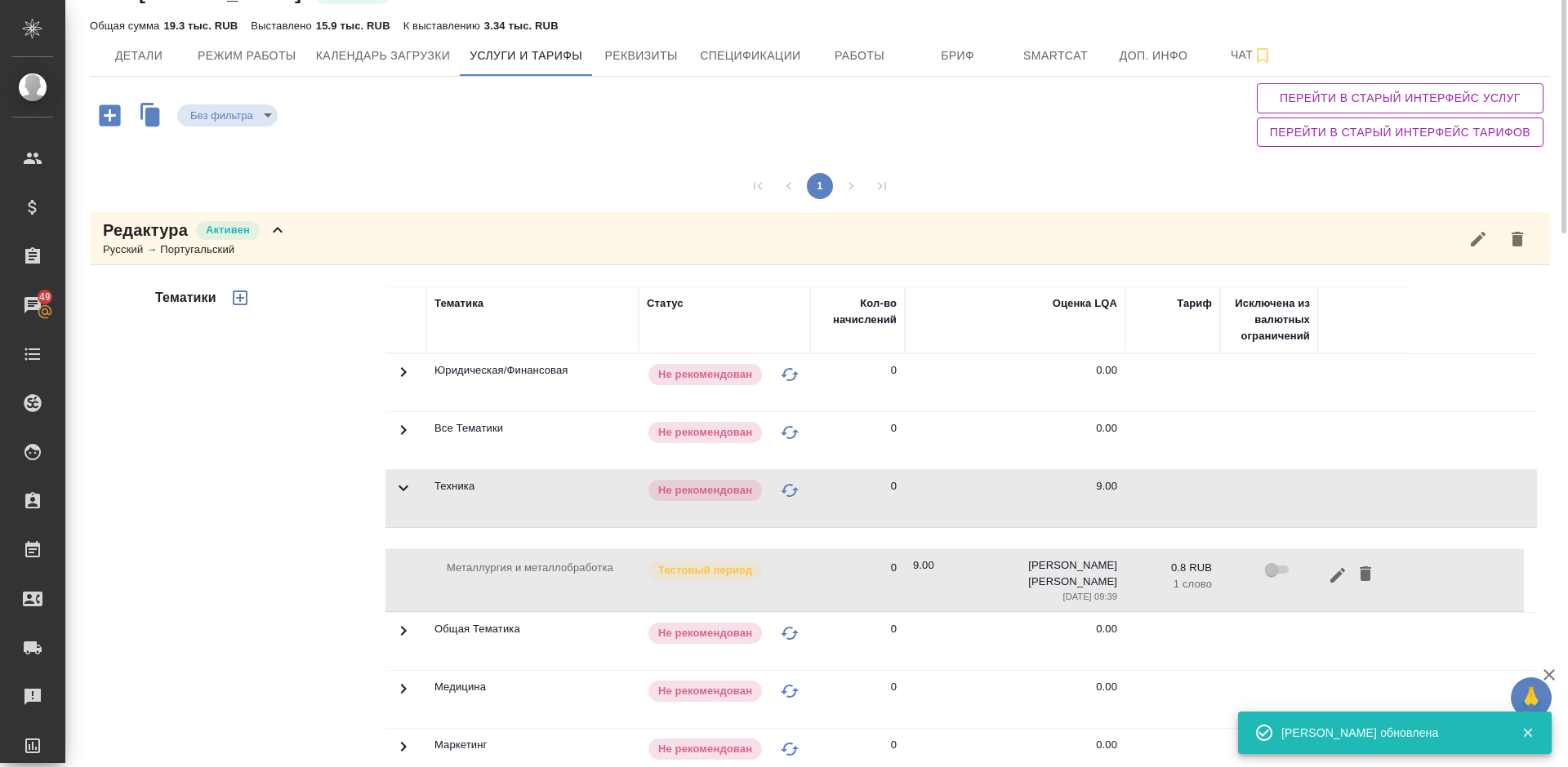
scroll to position [0, 0]
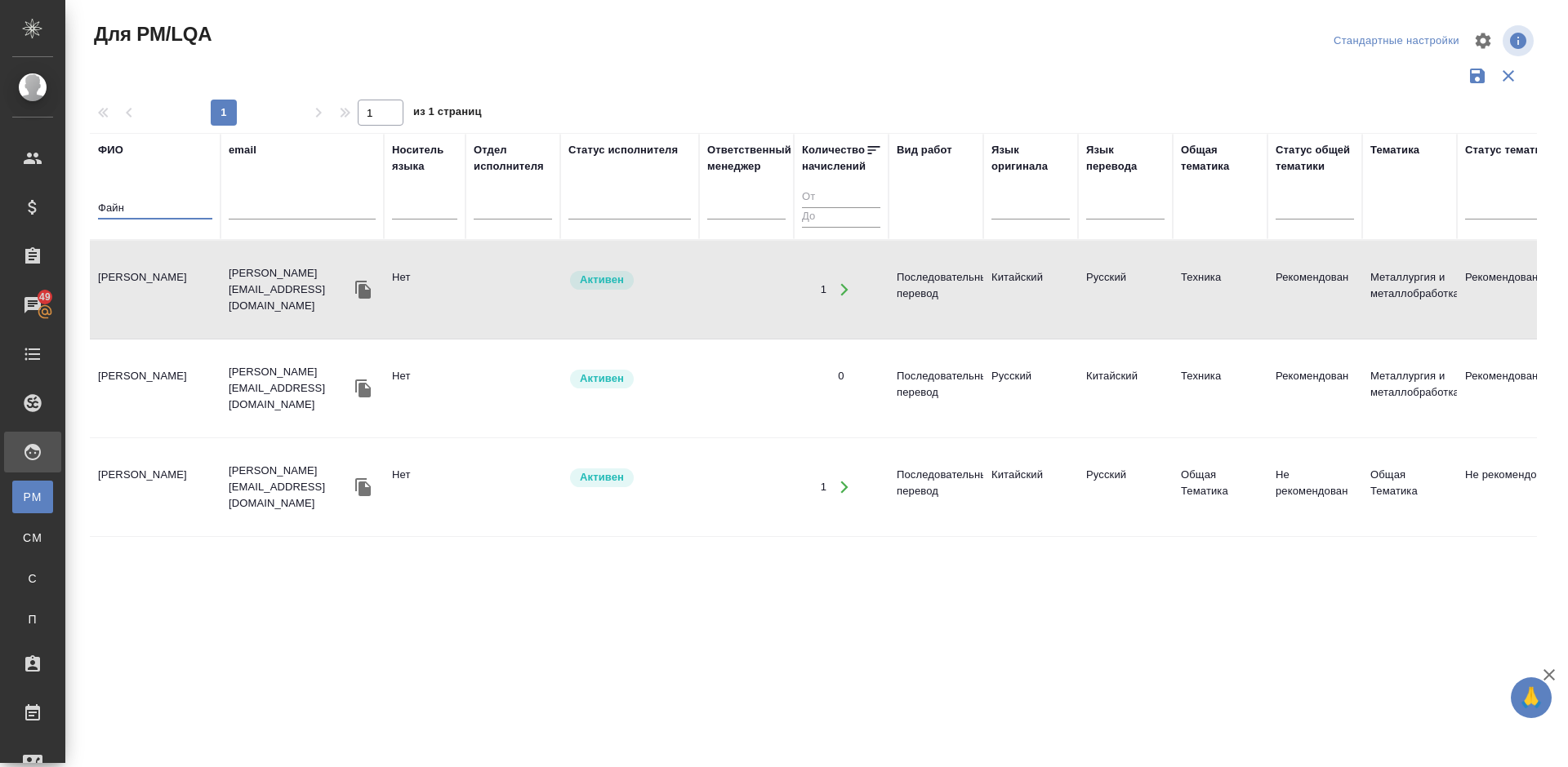
drag, startPoint x: 148, startPoint y: 209, endPoint x: 82, endPoint y: 209, distance: 66.0
click at [82, 209] on div "Для PM/LQA Стандартные настройки 1 1 из 1 страниц ФИО Файн email Носитель языка…" at bounding box center [819, 365] width 1478 height 730
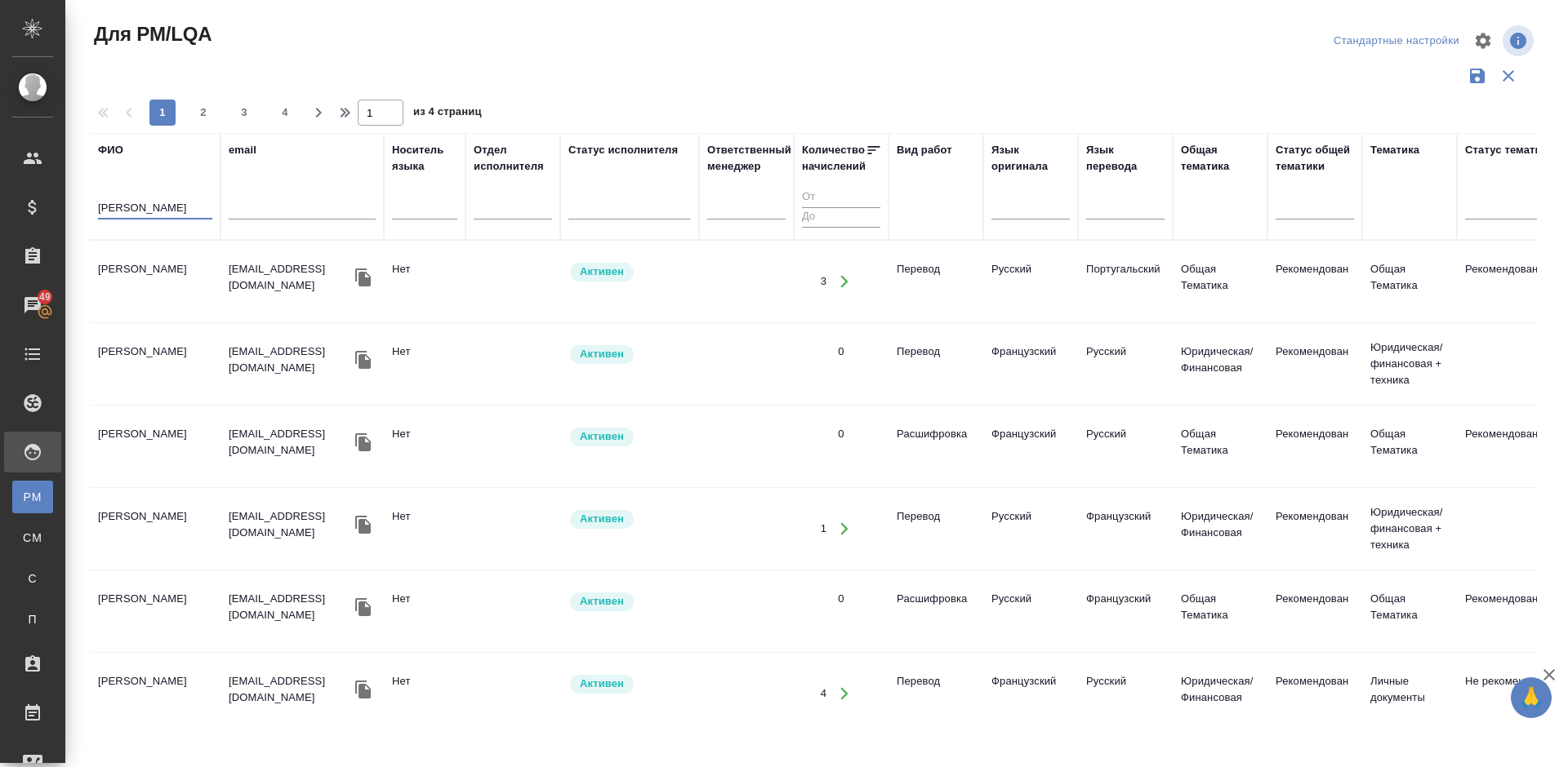
type input "Королько"
click at [181, 292] on td "Корольков Вадим" at bounding box center [155, 281] width 131 height 57
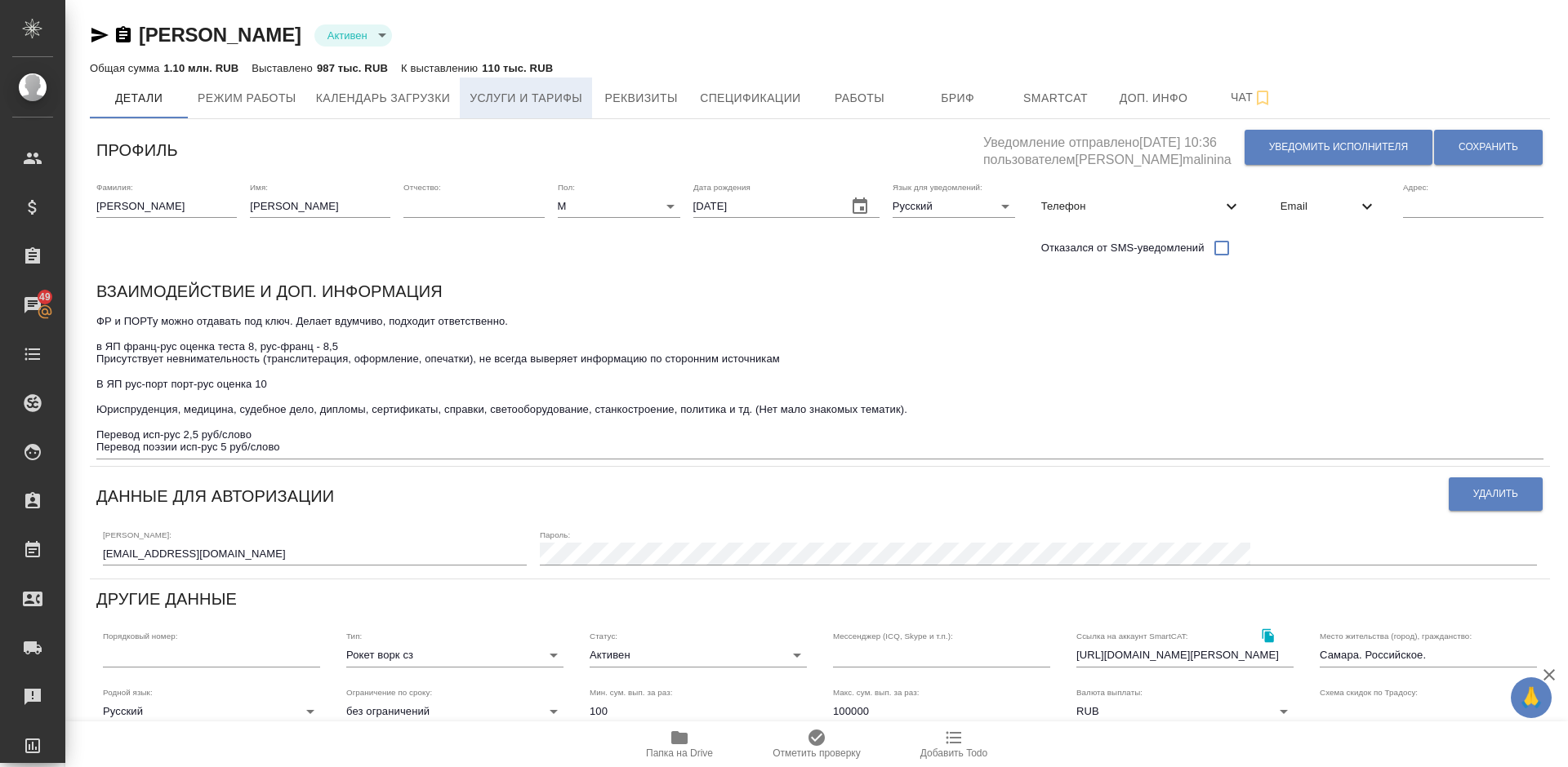
click at [558, 104] on span "Услуги и тарифы" at bounding box center [526, 98] width 112 height 20
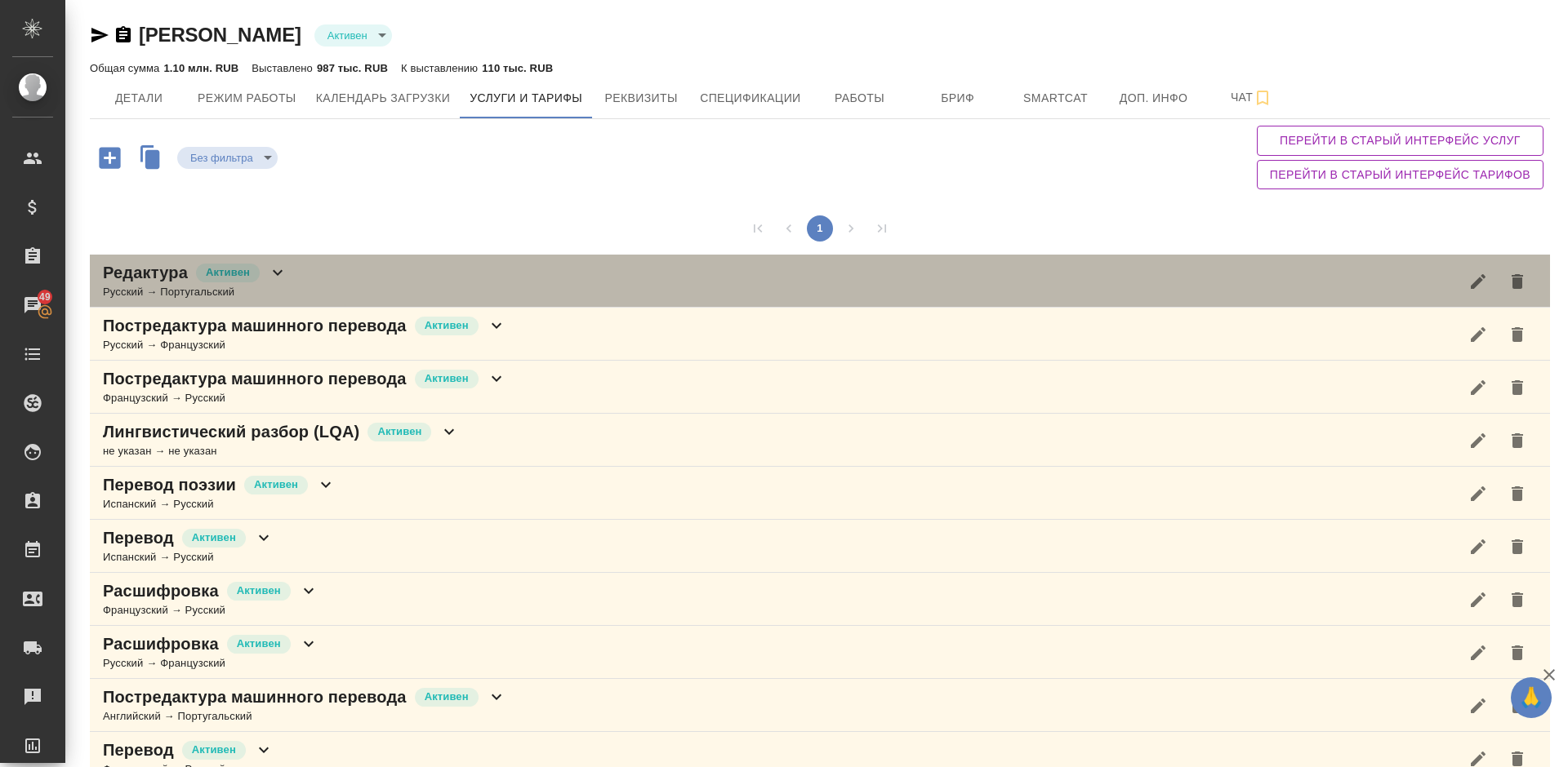
click at [369, 285] on div "Редактура Активен Русский → Португальский" at bounding box center [819, 281] width 1459 height 53
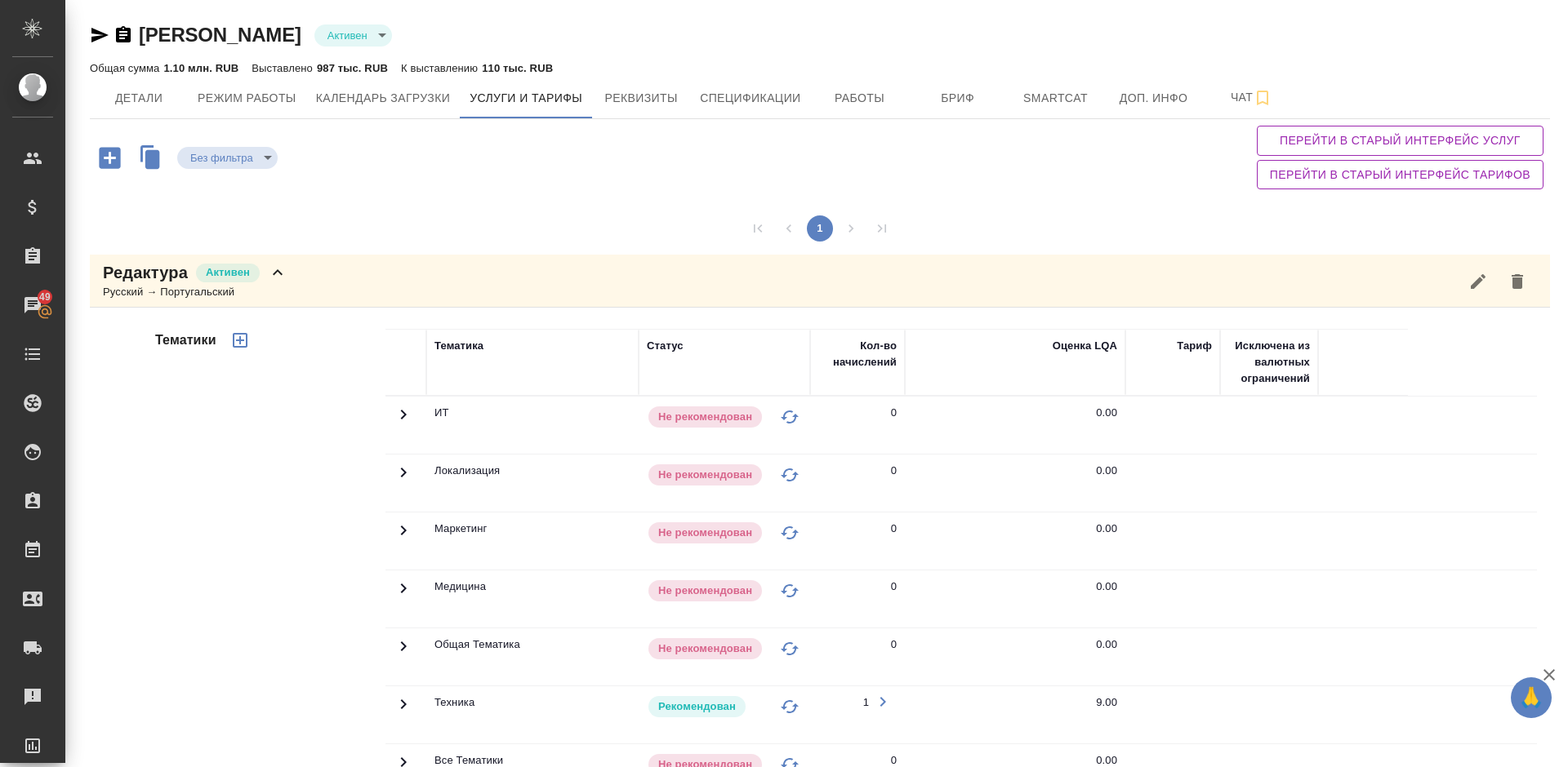
click at [297, 422] on div "Тематики" at bounding box center [269, 591] width 234 height 546
click at [324, 283] on div "Редактура Активен Русский → Португальский" at bounding box center [819, 281] width 1459 height 53
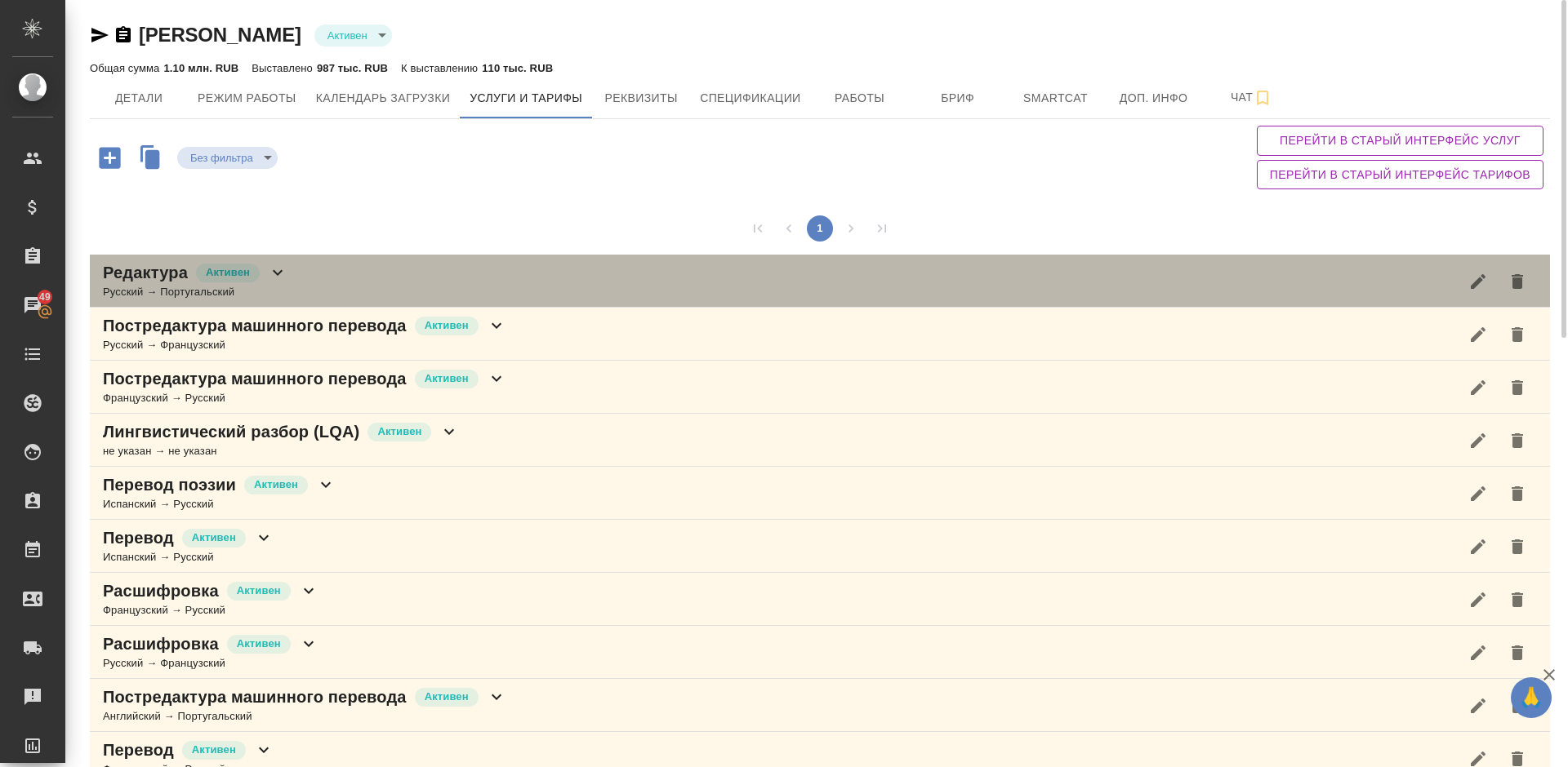
click at [395, 260] on div "Редактура Активен Русский → Португальский" at bounding box center [819, 281] width 1459 height 53
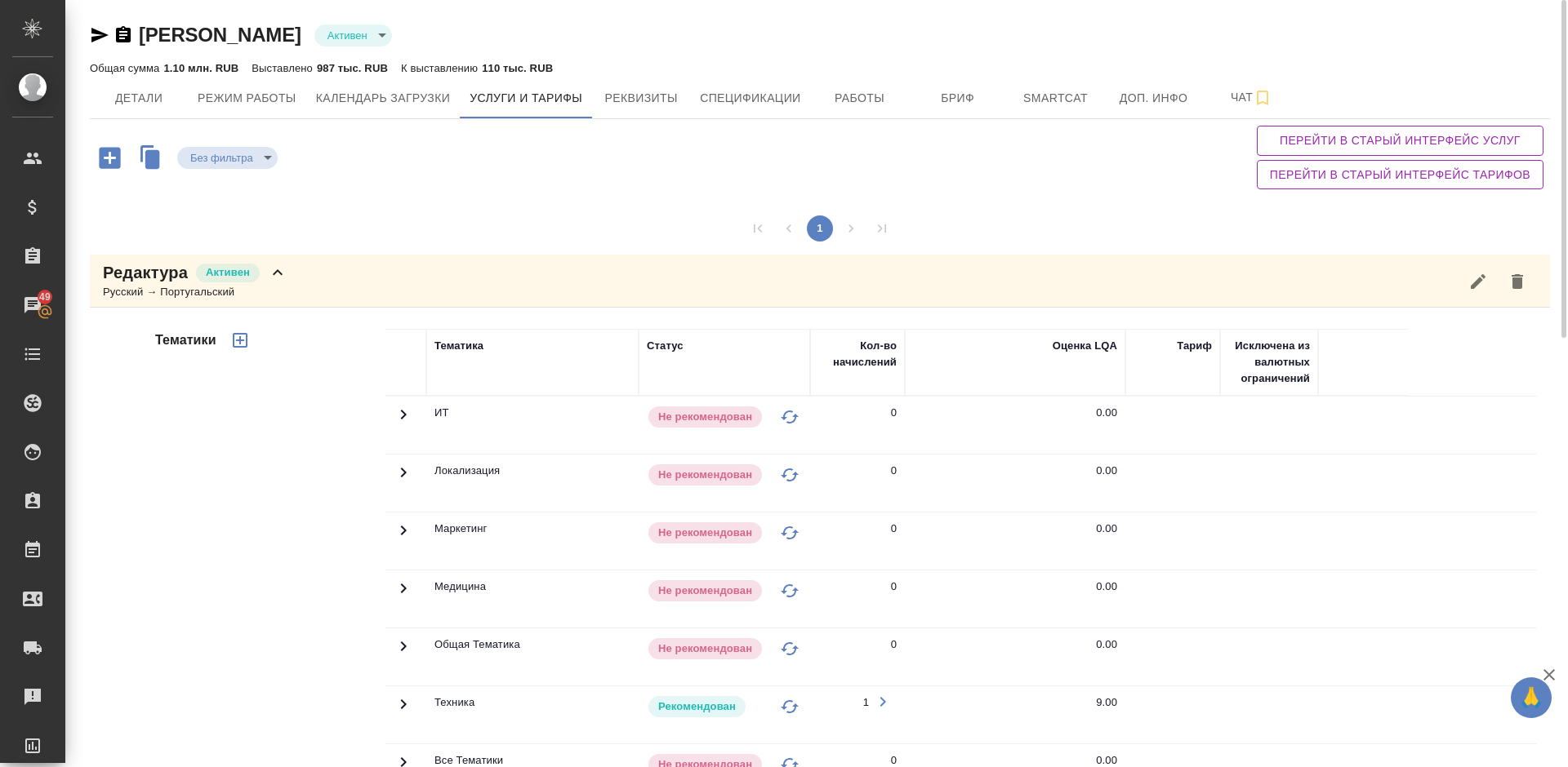
click at [304, 525] on div "Тематики" at bounding box center [269, 591] width 234 height 546
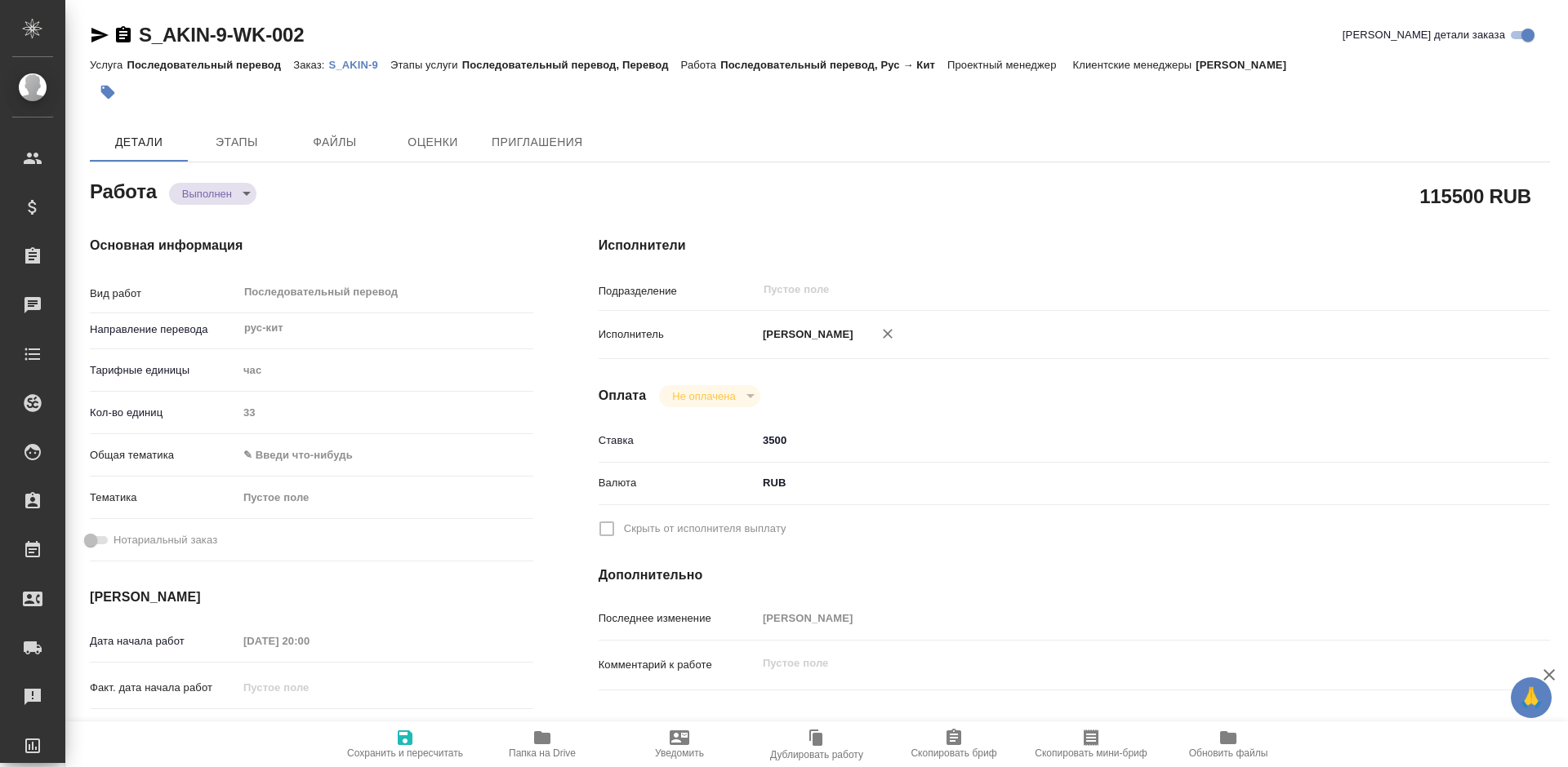
type textarea "x"
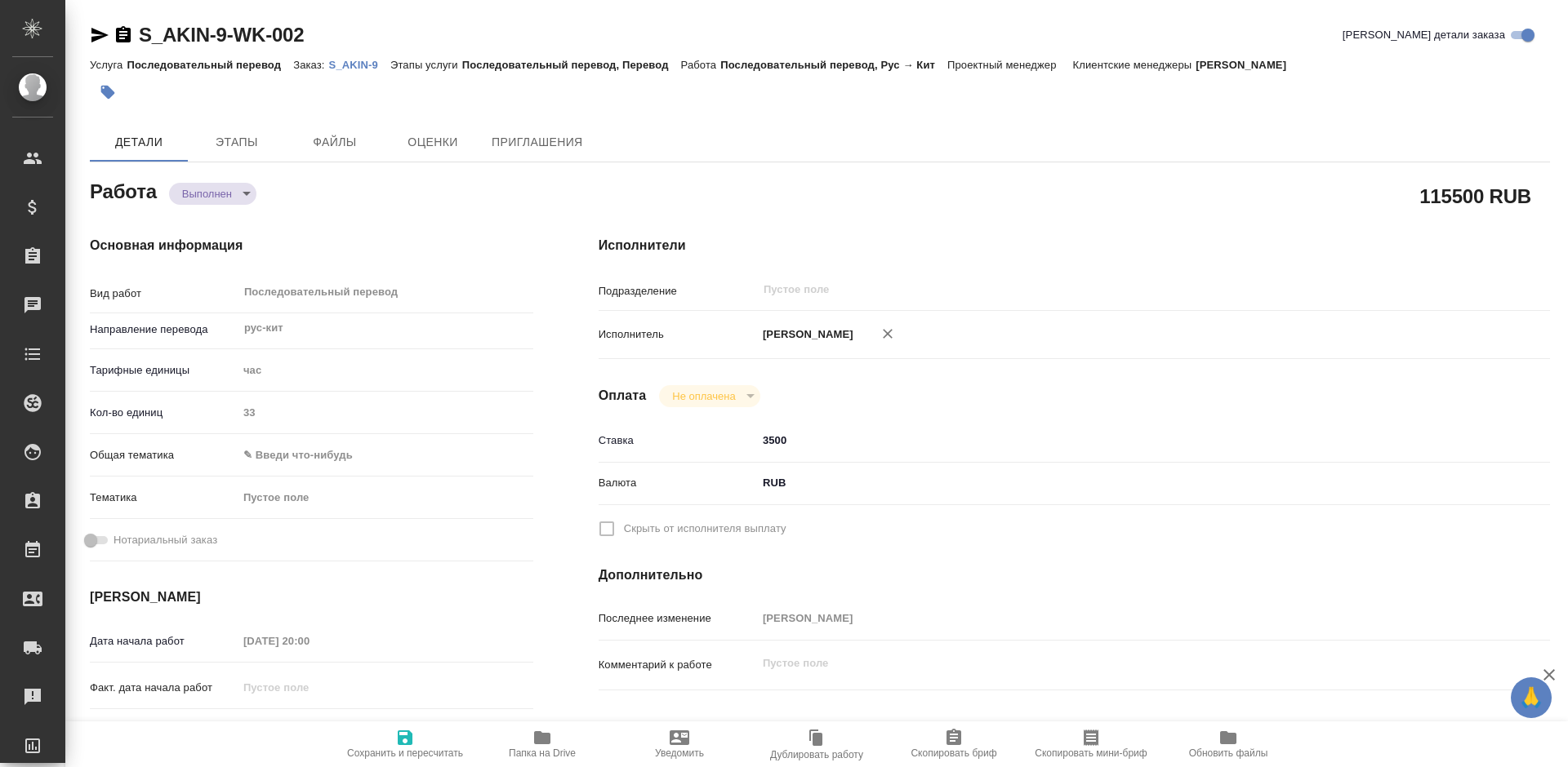
type textarea "x"
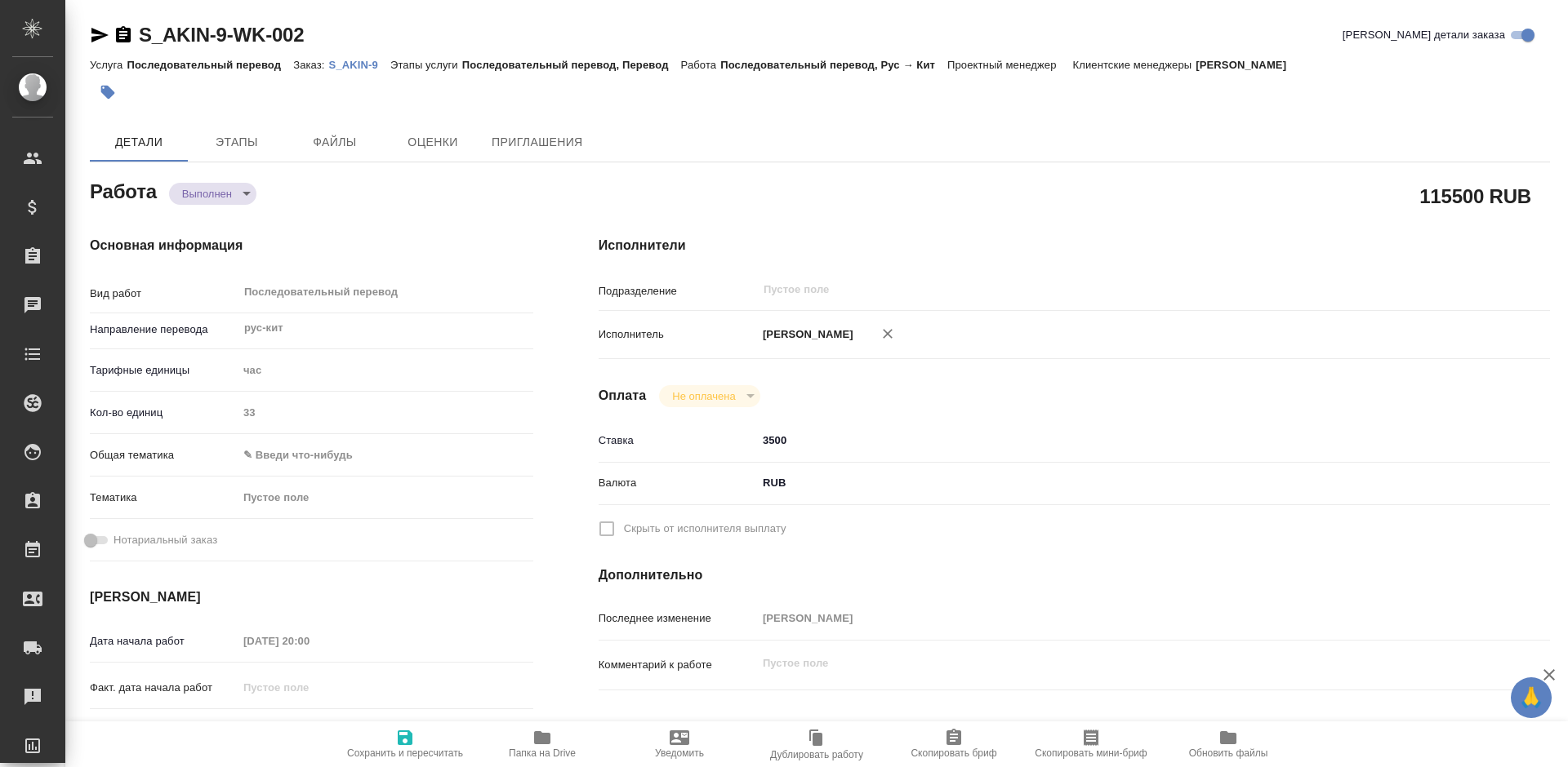
type textarea "x"
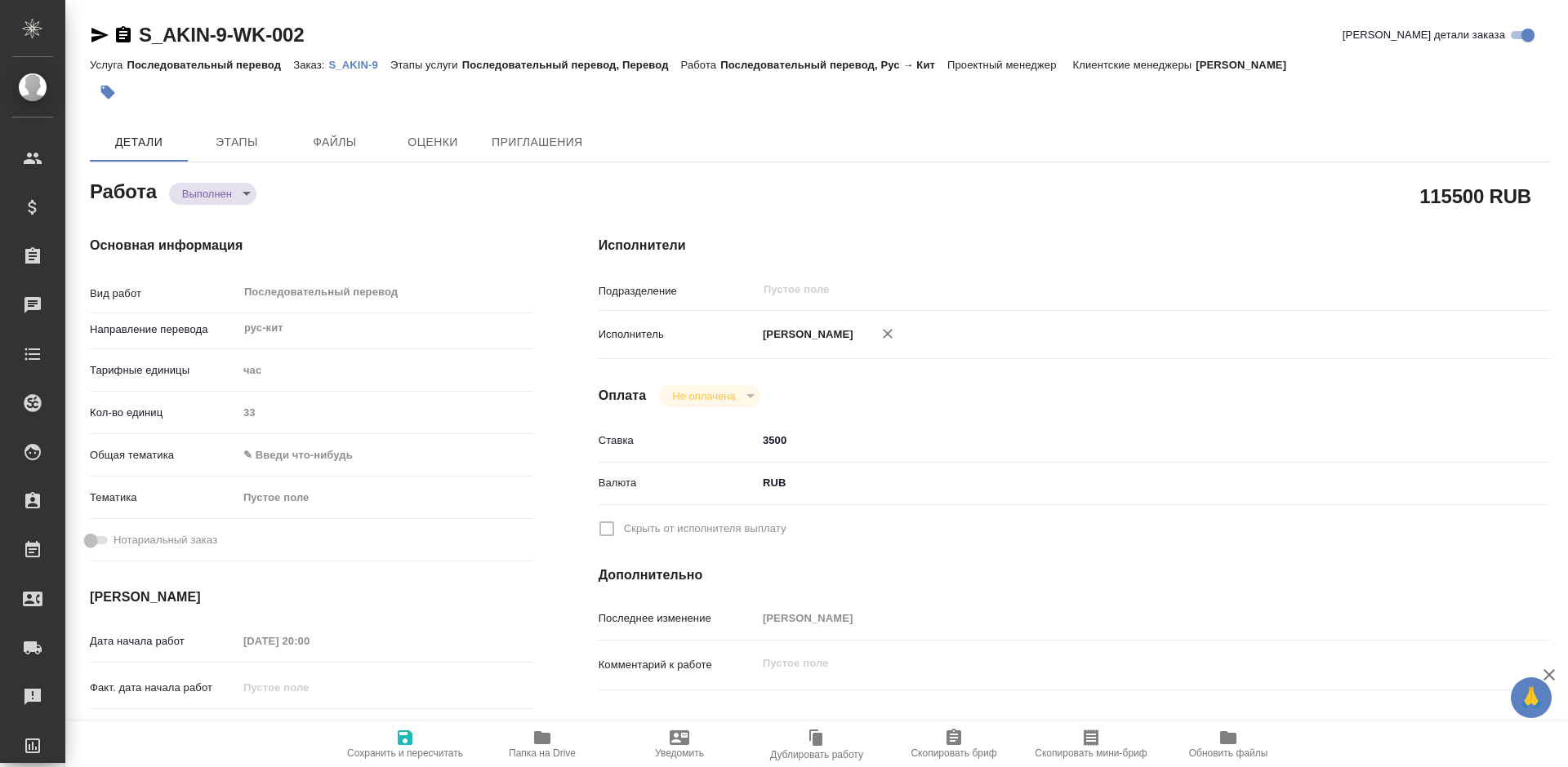
type textarea "x"
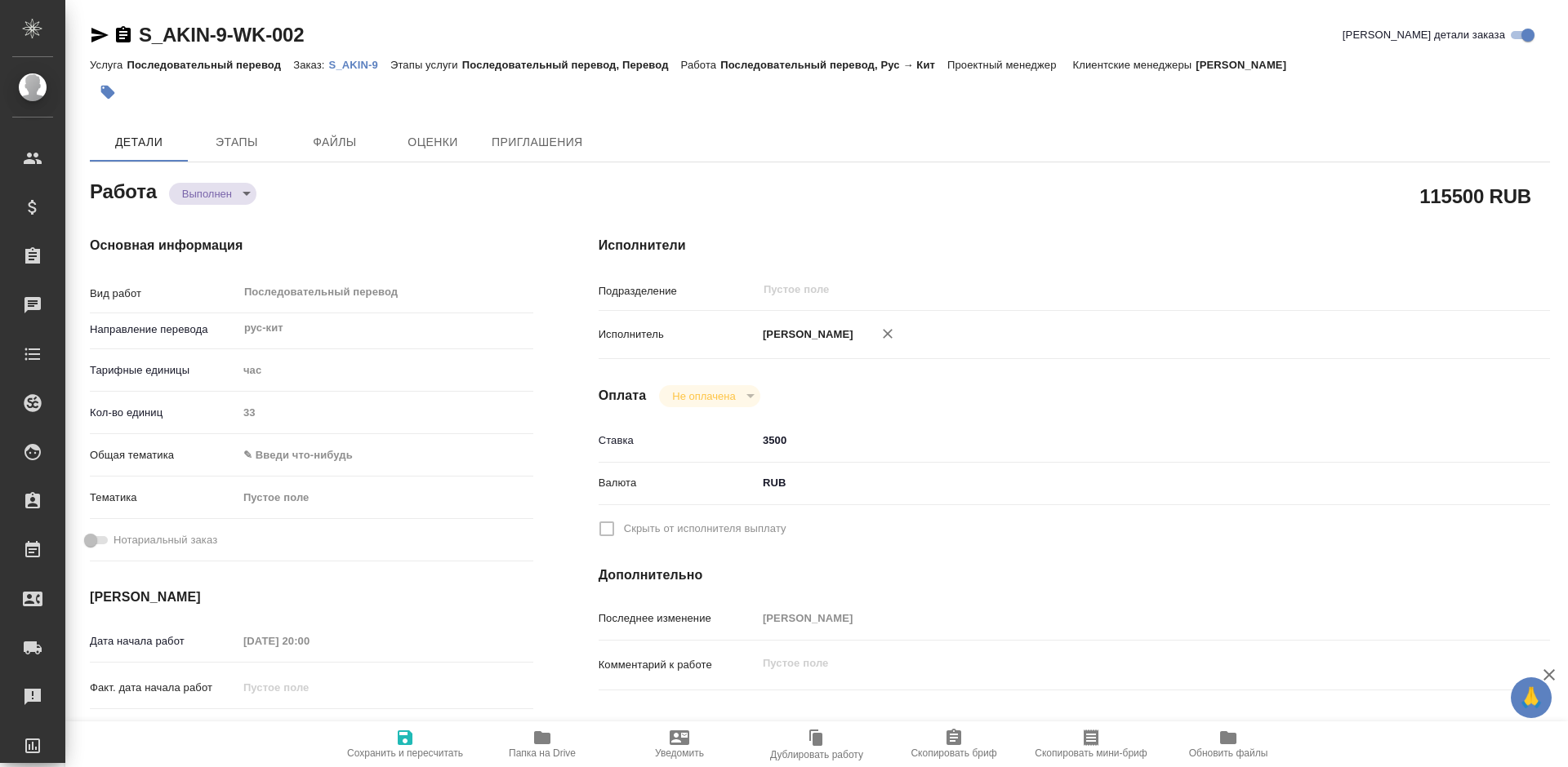
type textarea "x"
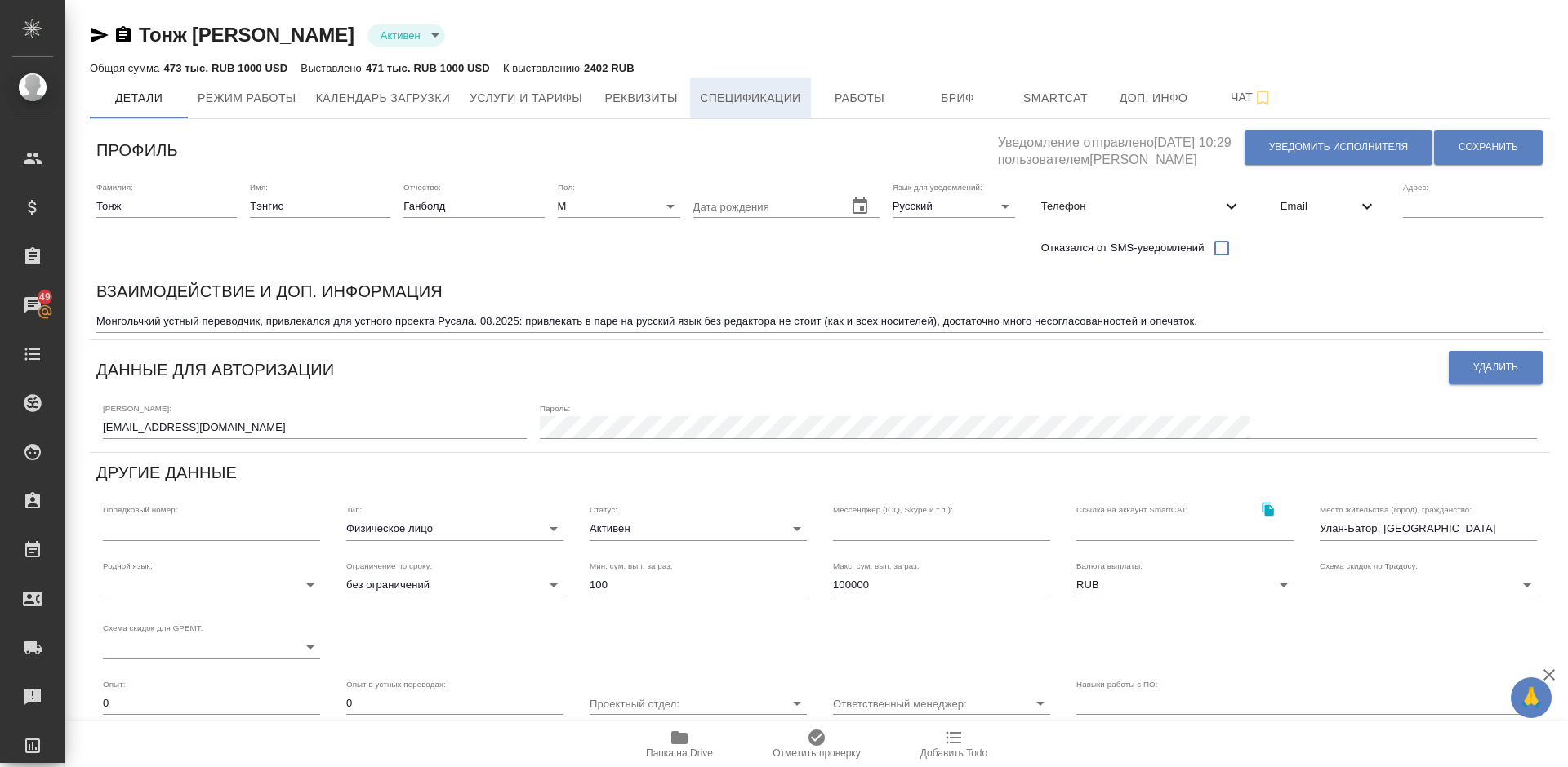
click at [793, 100] on span "Спецификации" at bounding box center [751, 98] width 101 height 20
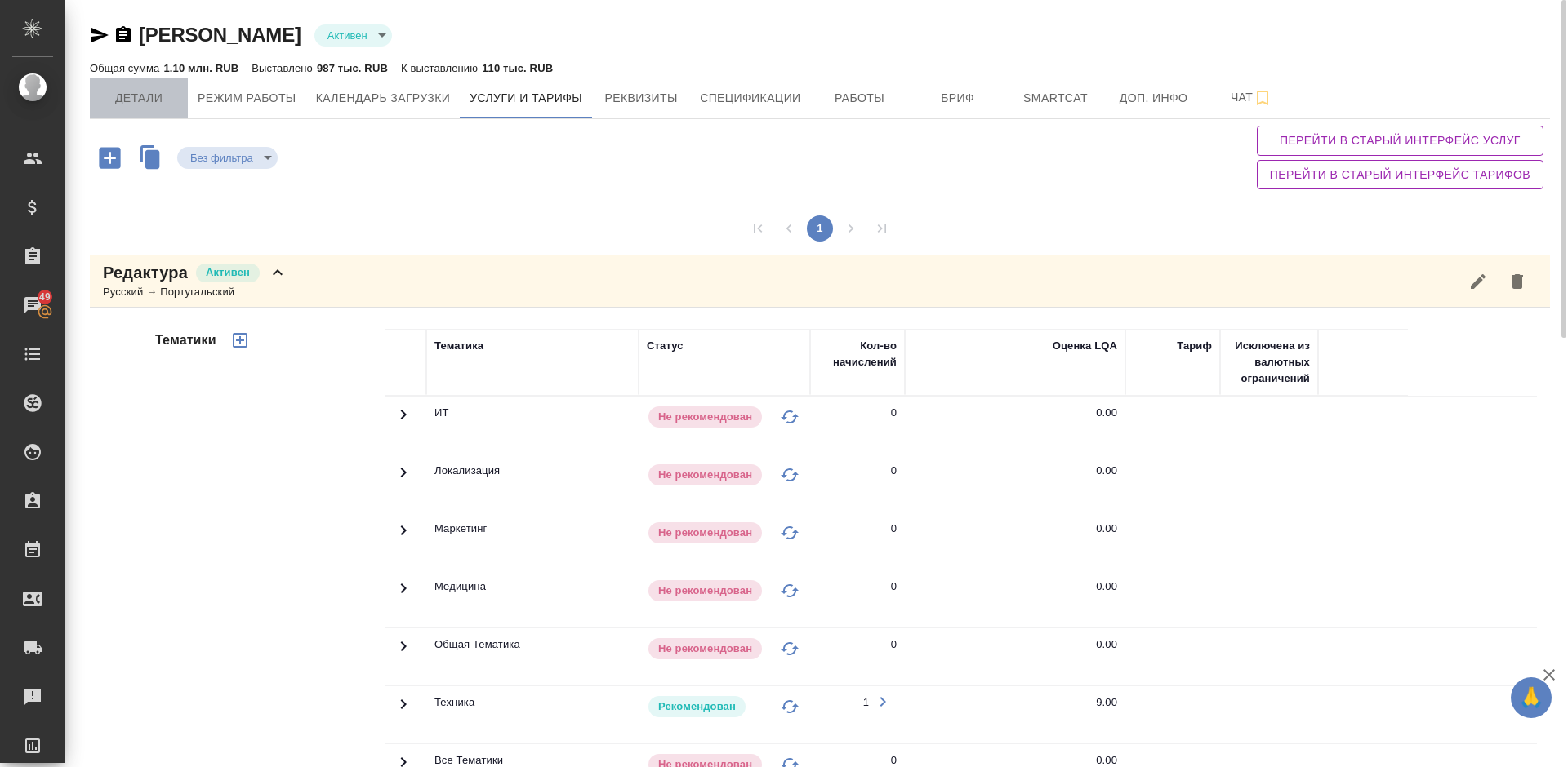
click at [154, 93] on span "Детали" at bounding box center [139, 98] width 79 height 20
